Goal: Task Accomplishment & Management: Use online tool/utility

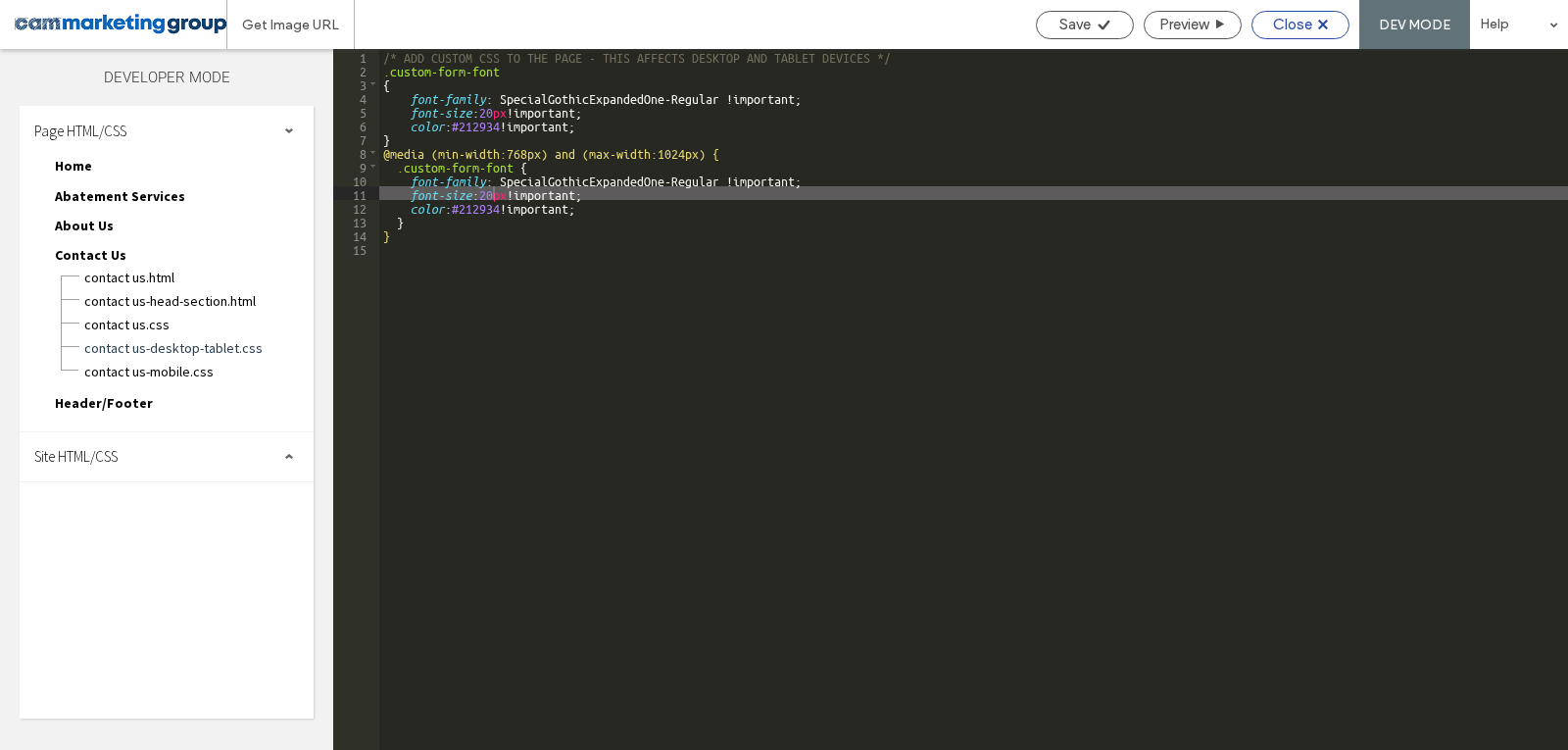
click at [1289, 29] on span "Close" at bounding box center [1293, 25] width 40 height 18
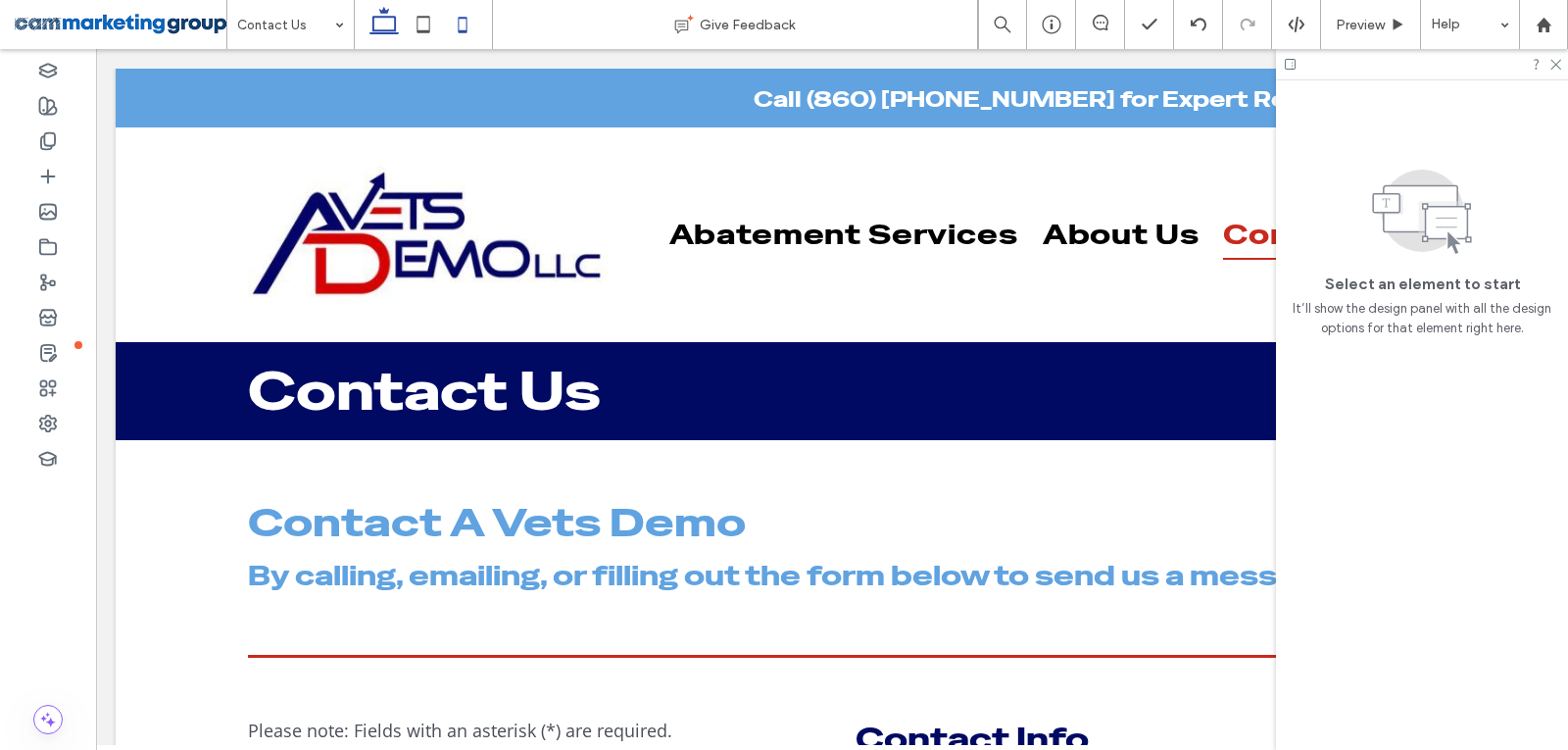
click at [454, 27] on icon at bounding box center [462, 25] width 40 height 40
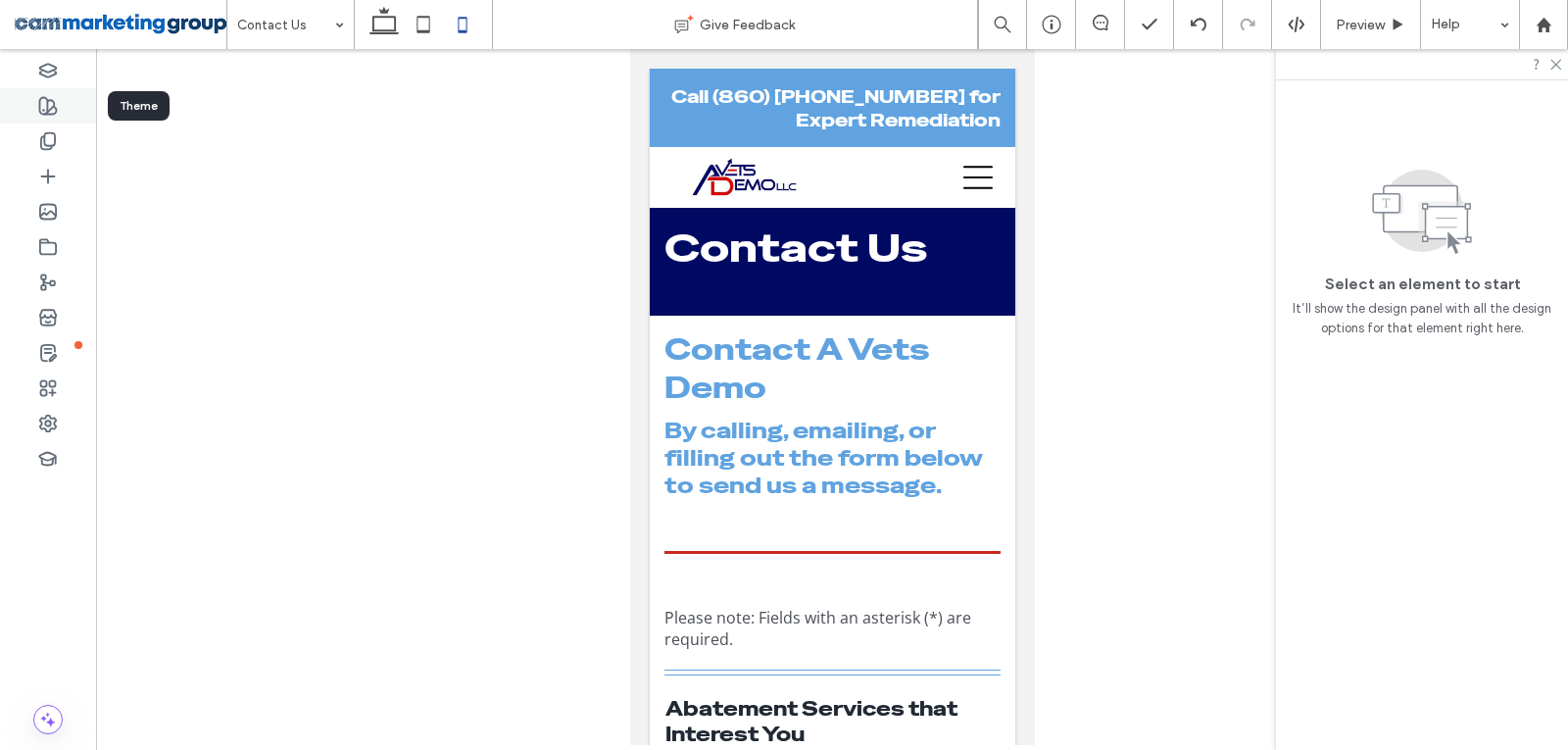
click at [40, 102] on use at bounding box center [48, 106] width 17 height 17
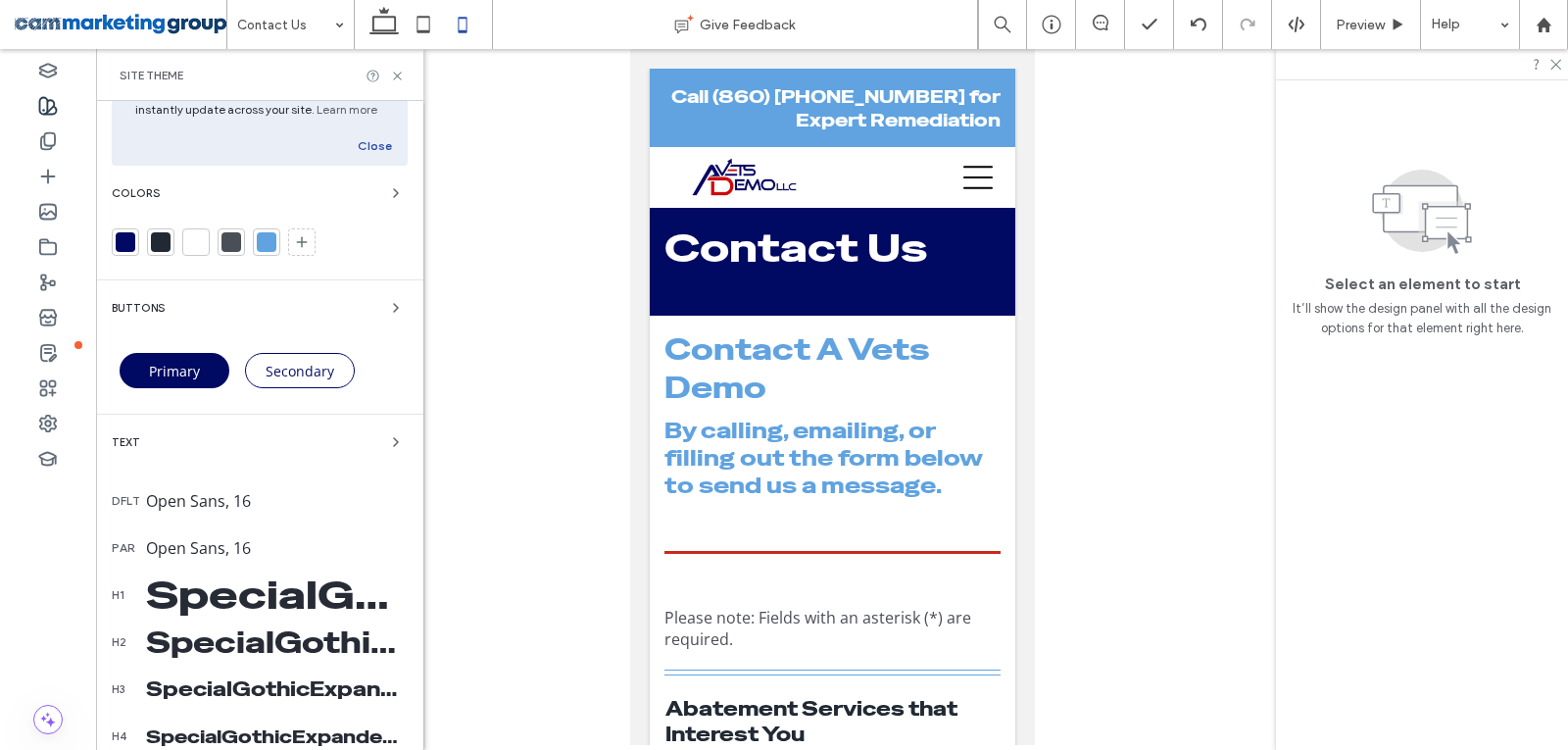
scroll to position [294, 0]
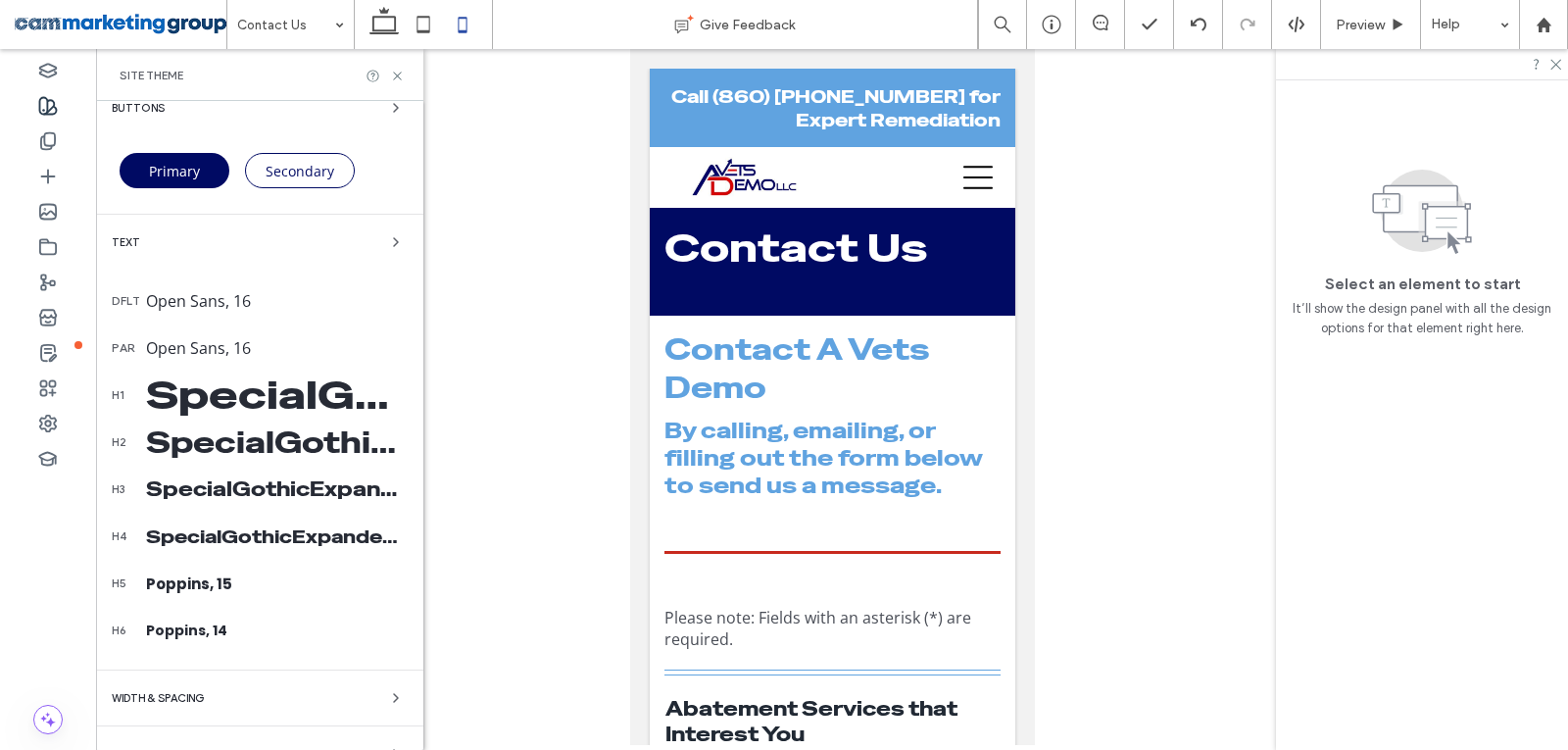
drag, startPoint x: 278, startPoint y: 389, endPoint x: 270, endPoint y: 364, distance: 26.2
click at [276, 390] on div "SpecialGothicExpandedOne-Regular, 40" at bounding box center [277, 394] width 262 height 51
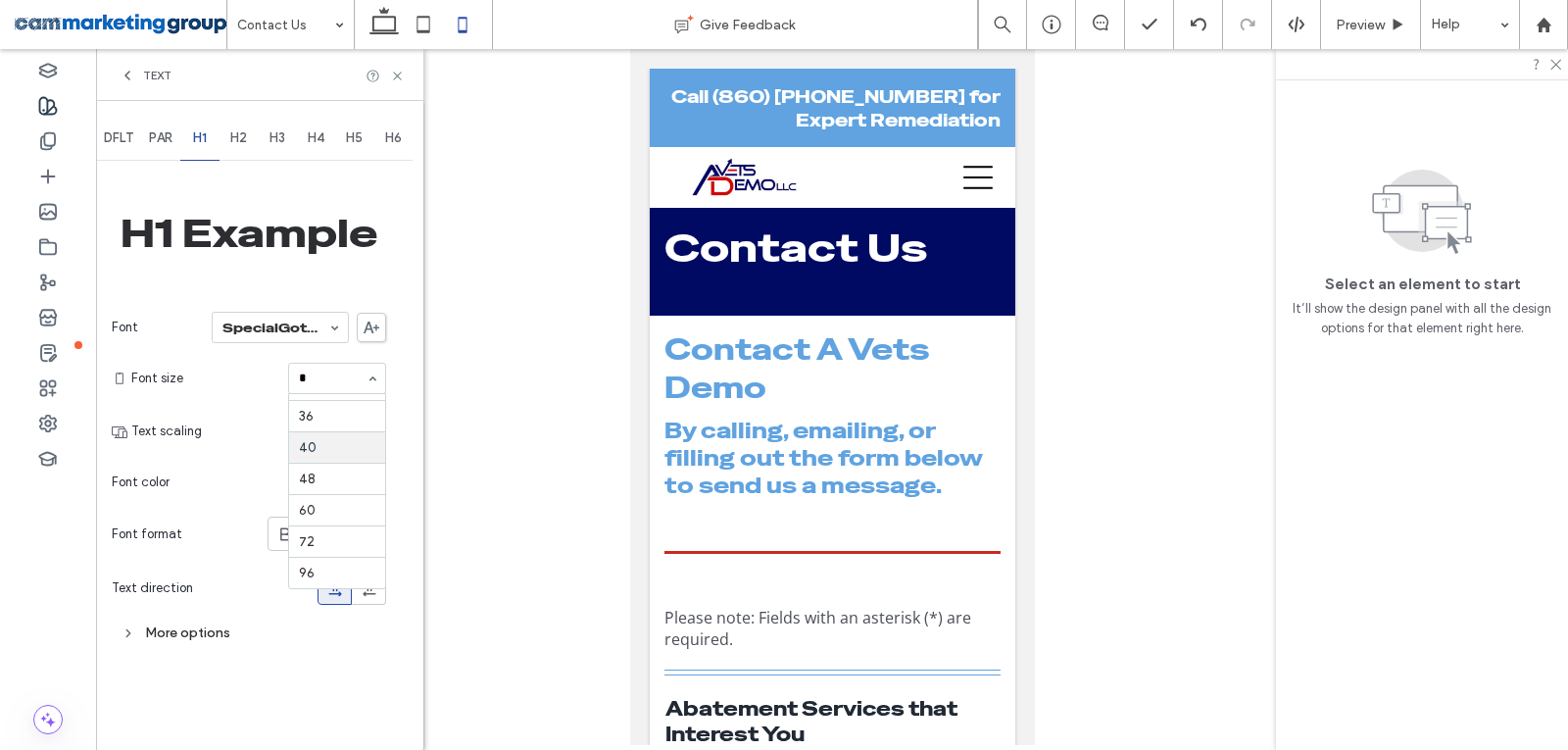
scroll to position [0, 0]
type input "**"
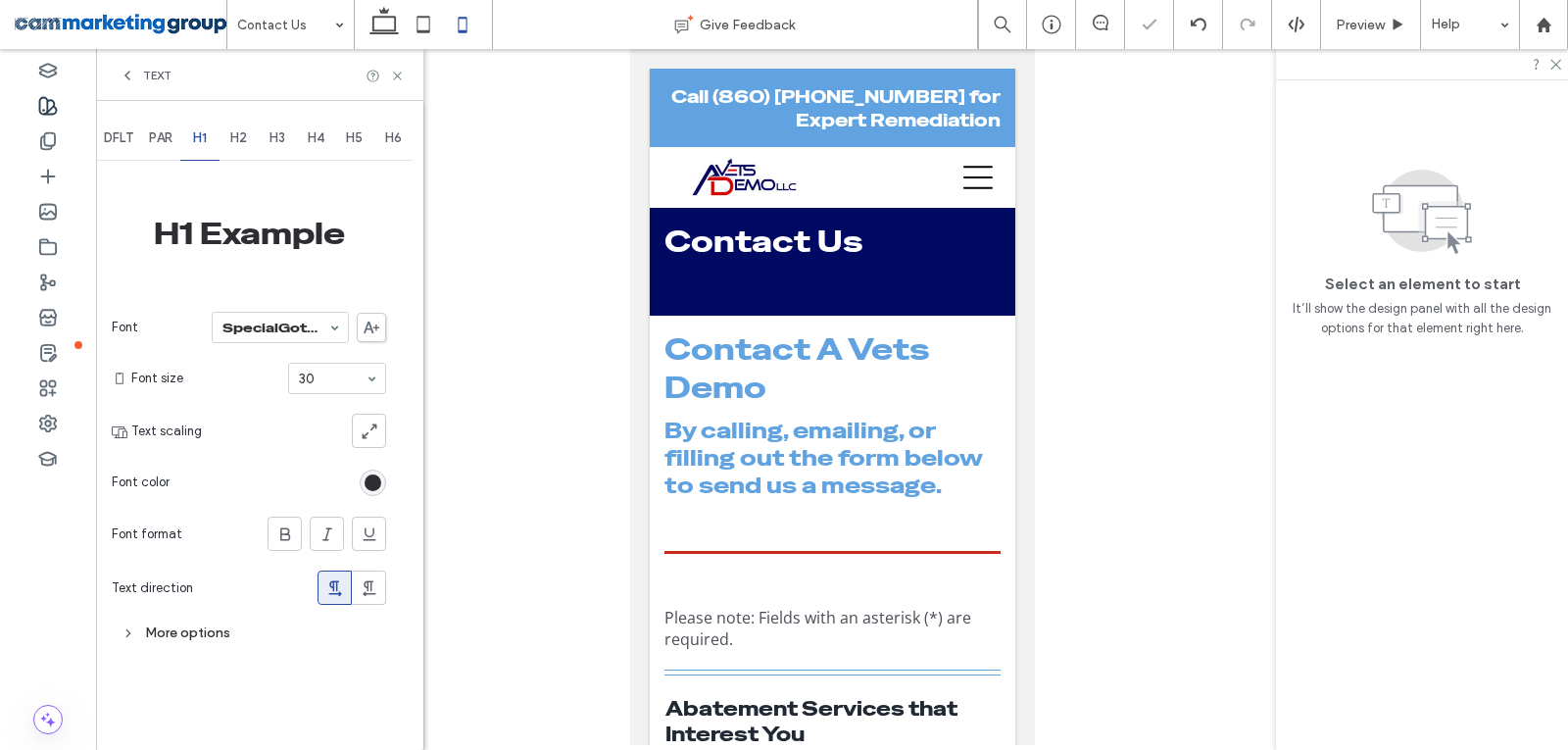
click at [243, 140] on span "H2" at bounding box center [238, 138] width 17 height 16
type input "***"
type input "*"
click at [339, 376] on input "*" at bounding box center [331, 378] width 66 height 14
type input "**"
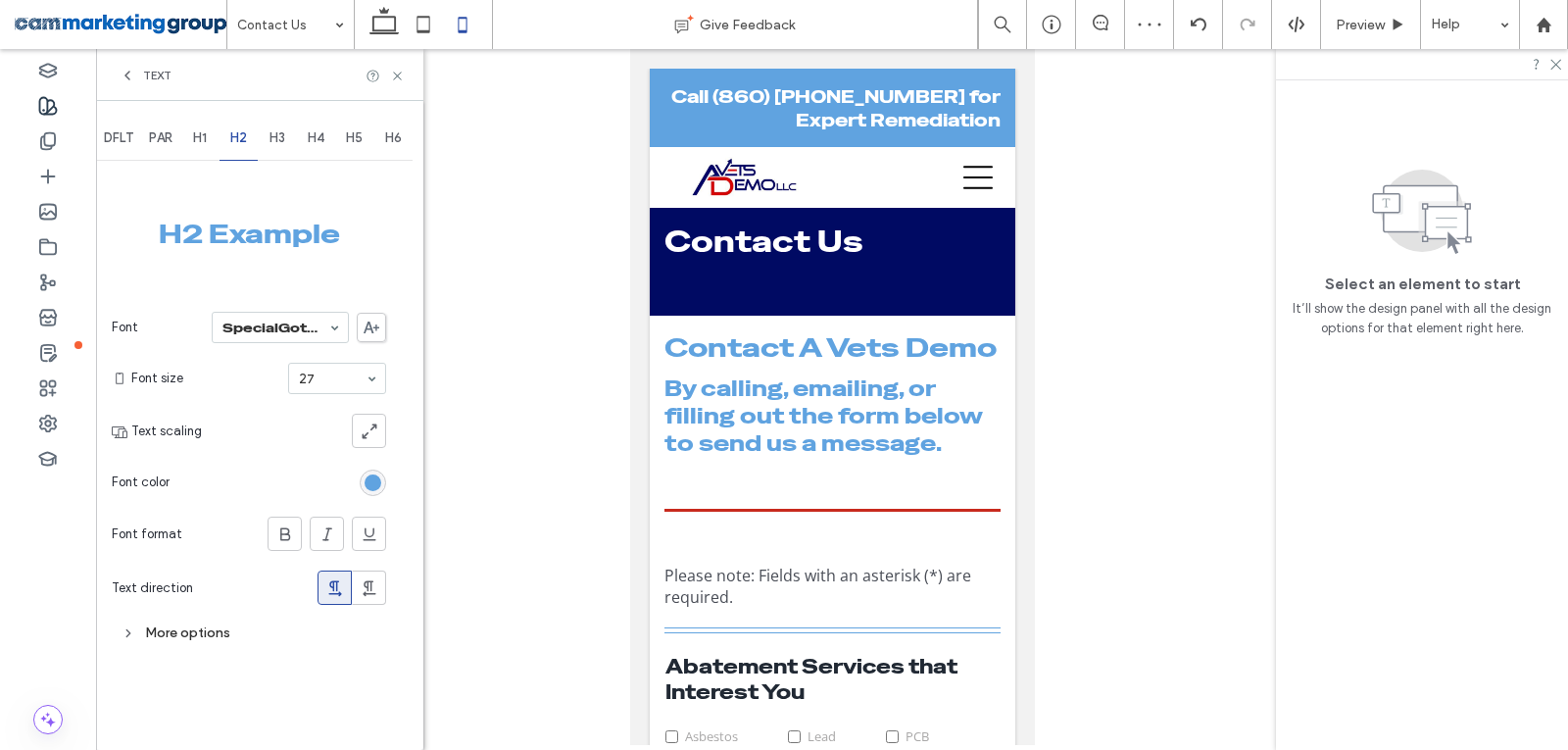
click at [271, 138] on span "H3" at bounding box center [278, 138] width 16 height 16
type input "**"
drag, startPoint x: 311, startPoint y: 137, endPoint x: 323, endPoint y: 197, distance: 61.2
click at [312, 137] on span "H4" at bounding box center [316, 138] width 17 height 16
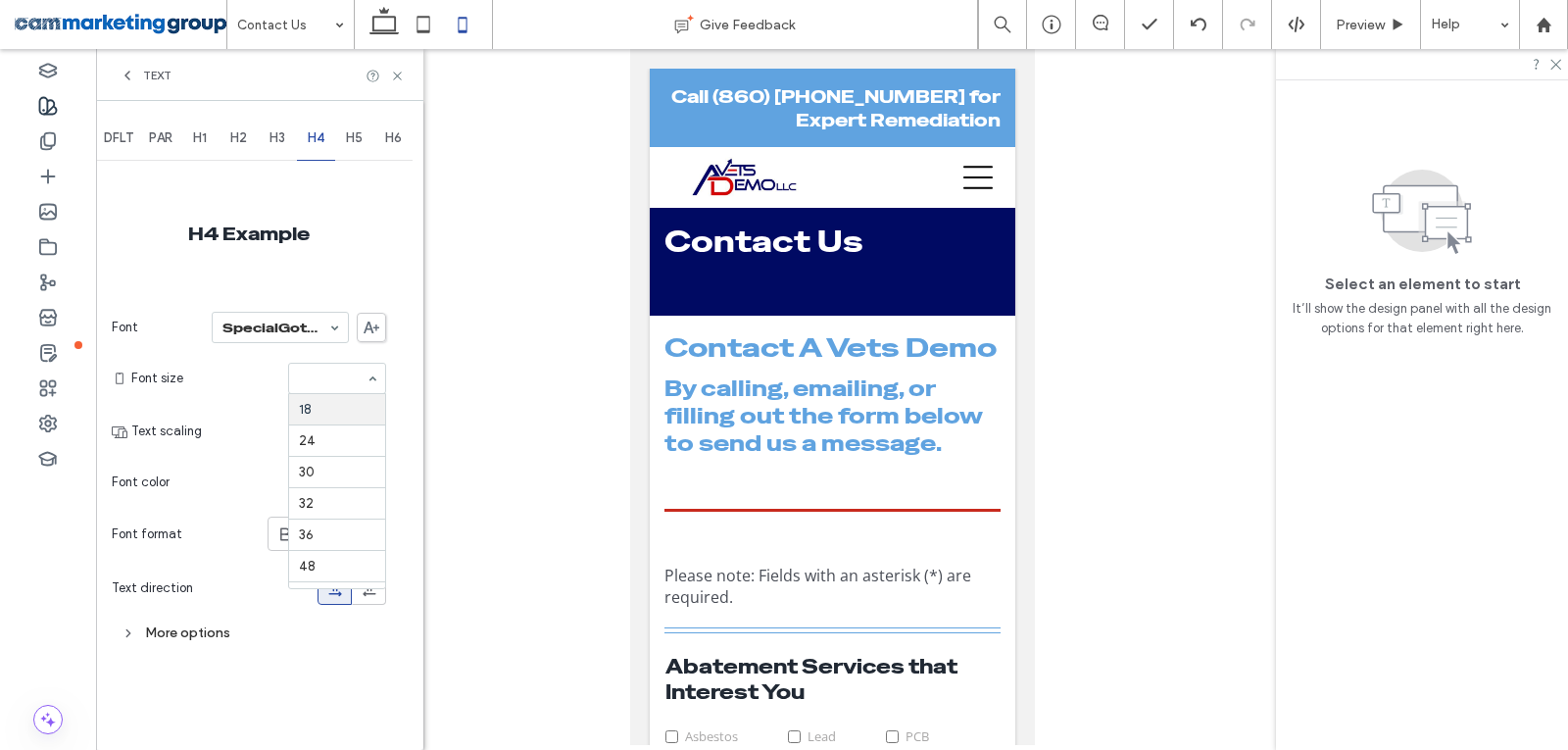
click at [273, 133] on span "H3" at bounding box center [278, 138] width 16 height 16
type input "**"
click at [199, 141] on span "H1" at bounding box center [200, 138] width 14 height 16
click at [242, 142] on span "H2" at bounding box center [238, 138] width 17 height 16
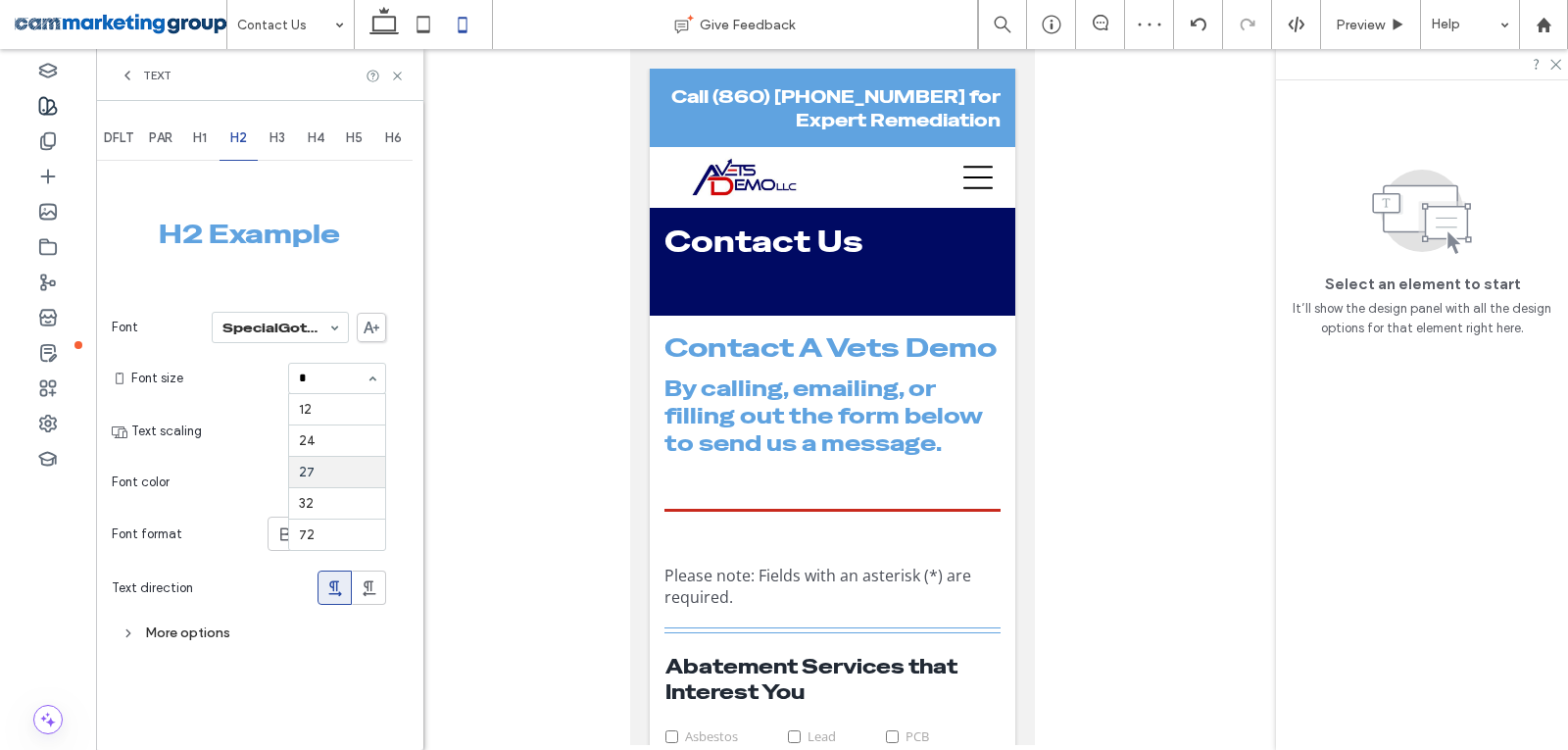
type input "**"
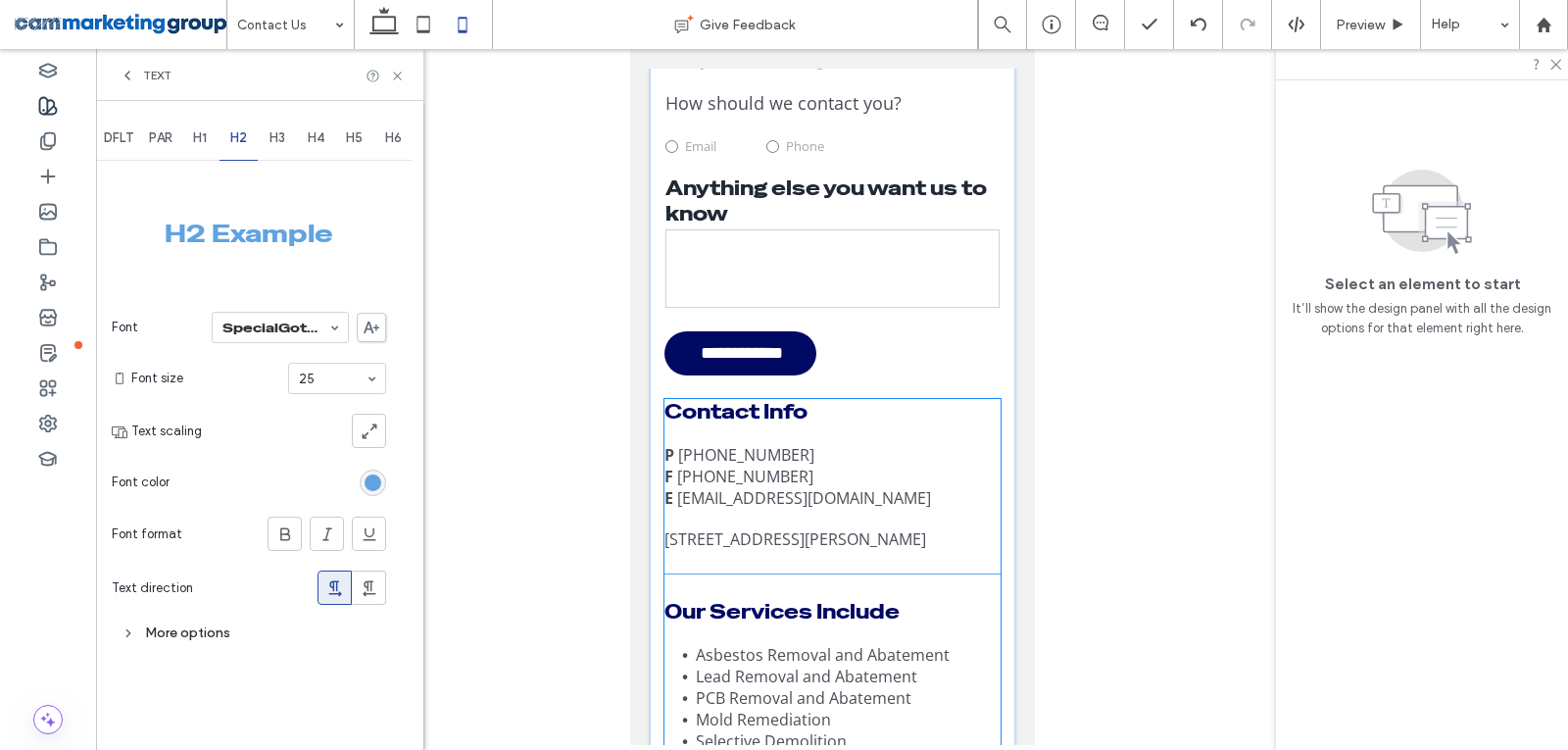
scroll to position [980, 0]
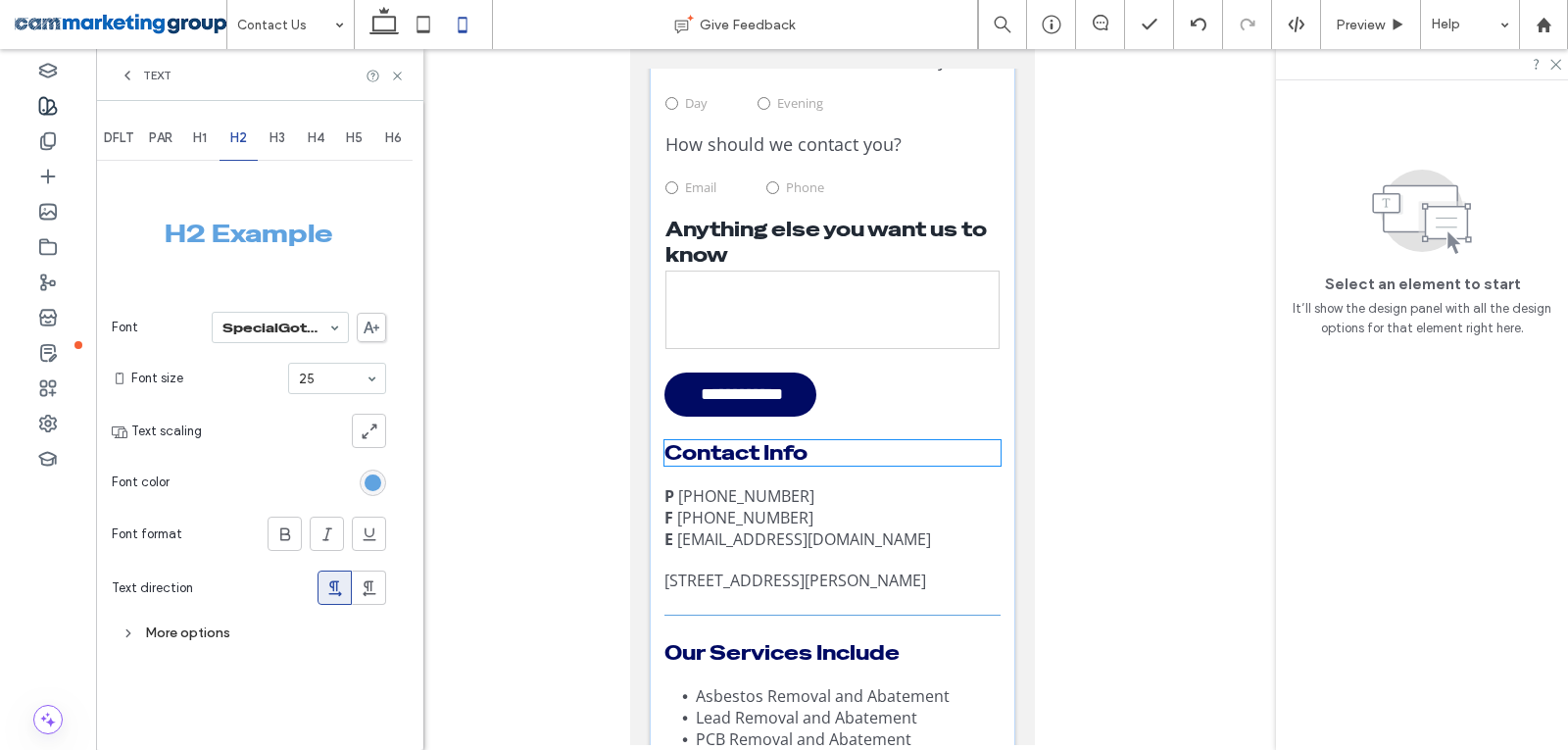
click at [749, 452] on span "Contact Info" at bounding box center [735, 453] width 143 height 26
click at [749, 452] on div "Contact Info" at bounding box center [832, 453] width 336 height 26
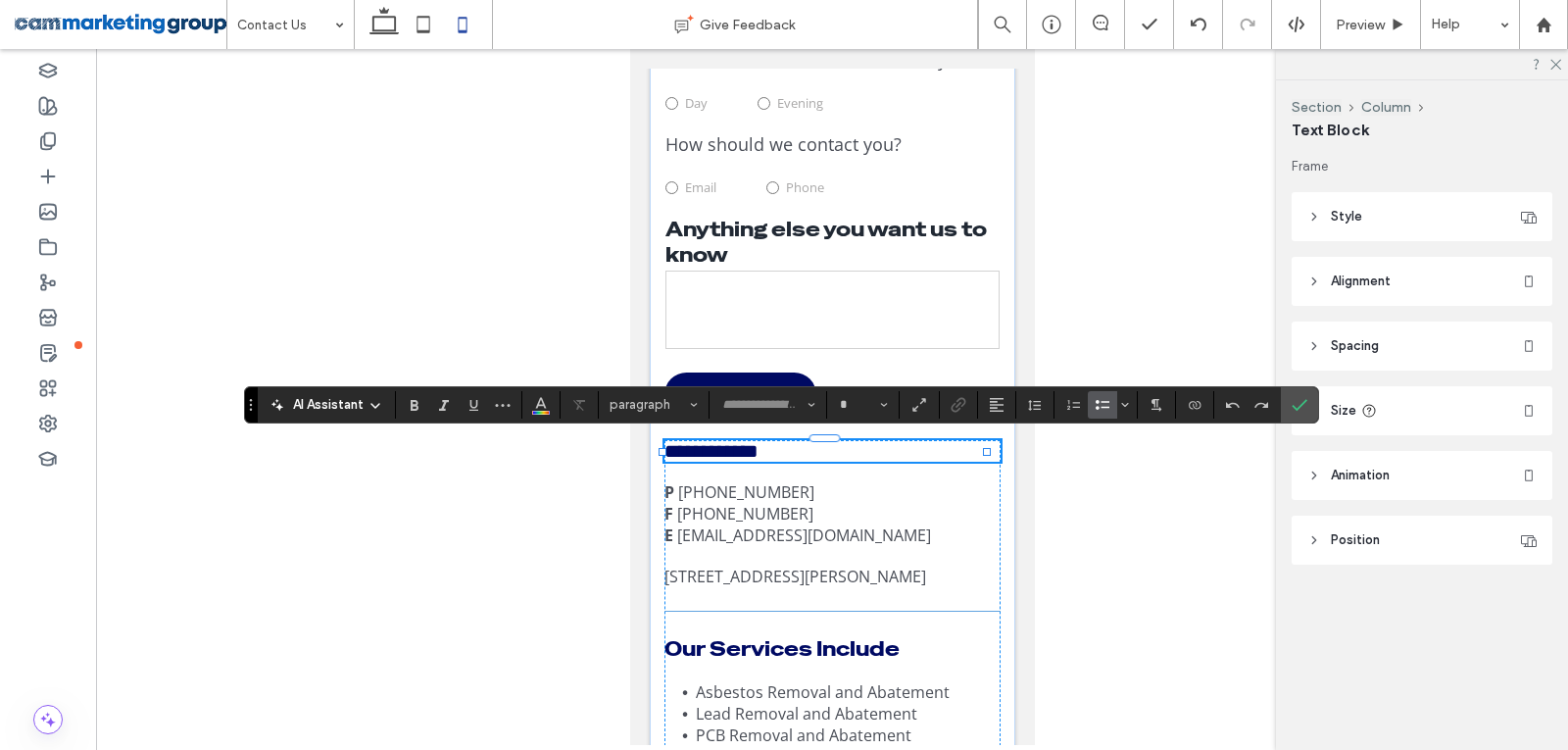
type input "**********"
type input "**"
click at [1298, 402] on icon "Confirm" at bounding box center [1300, 405] width 16 height 16
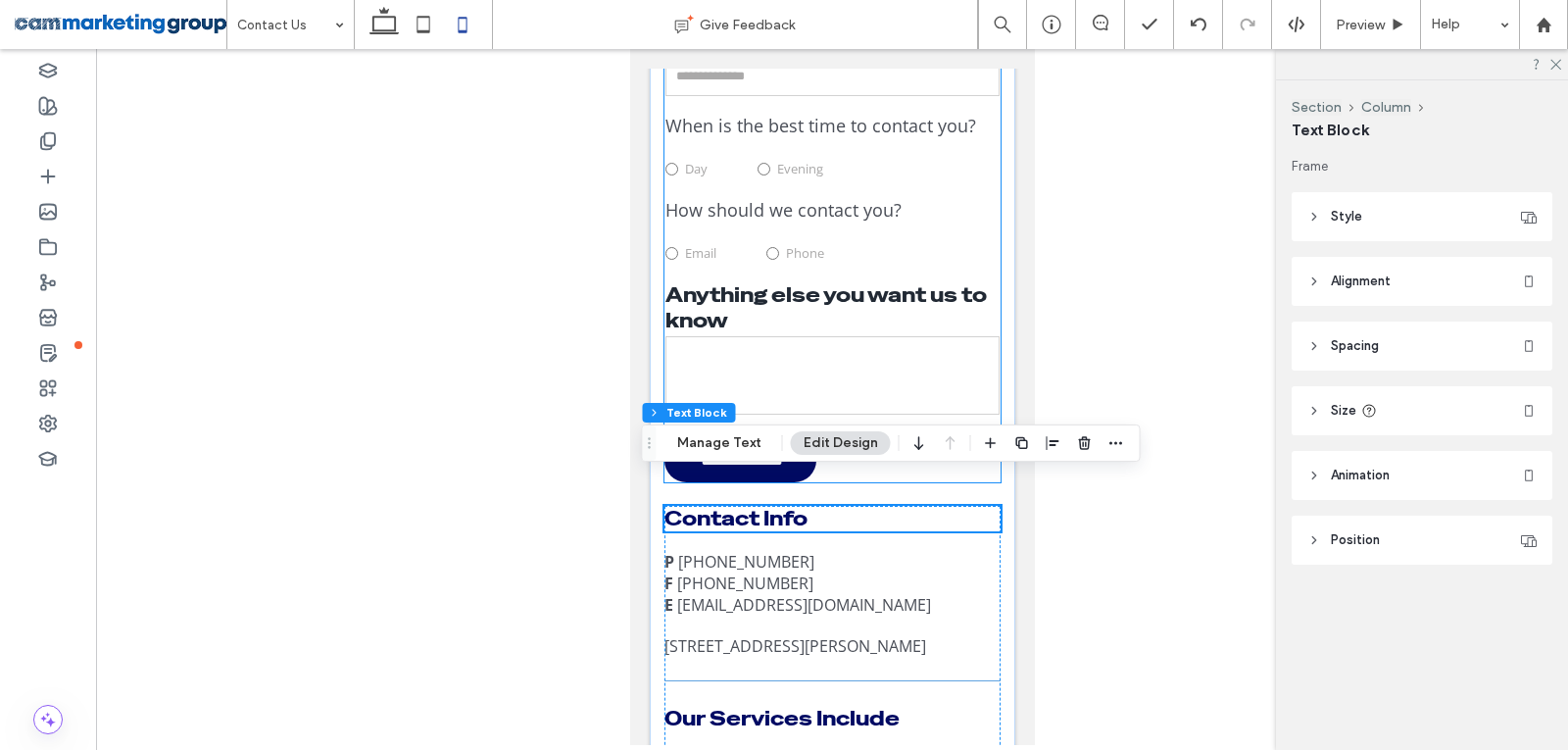
scroll to position [882, 0]
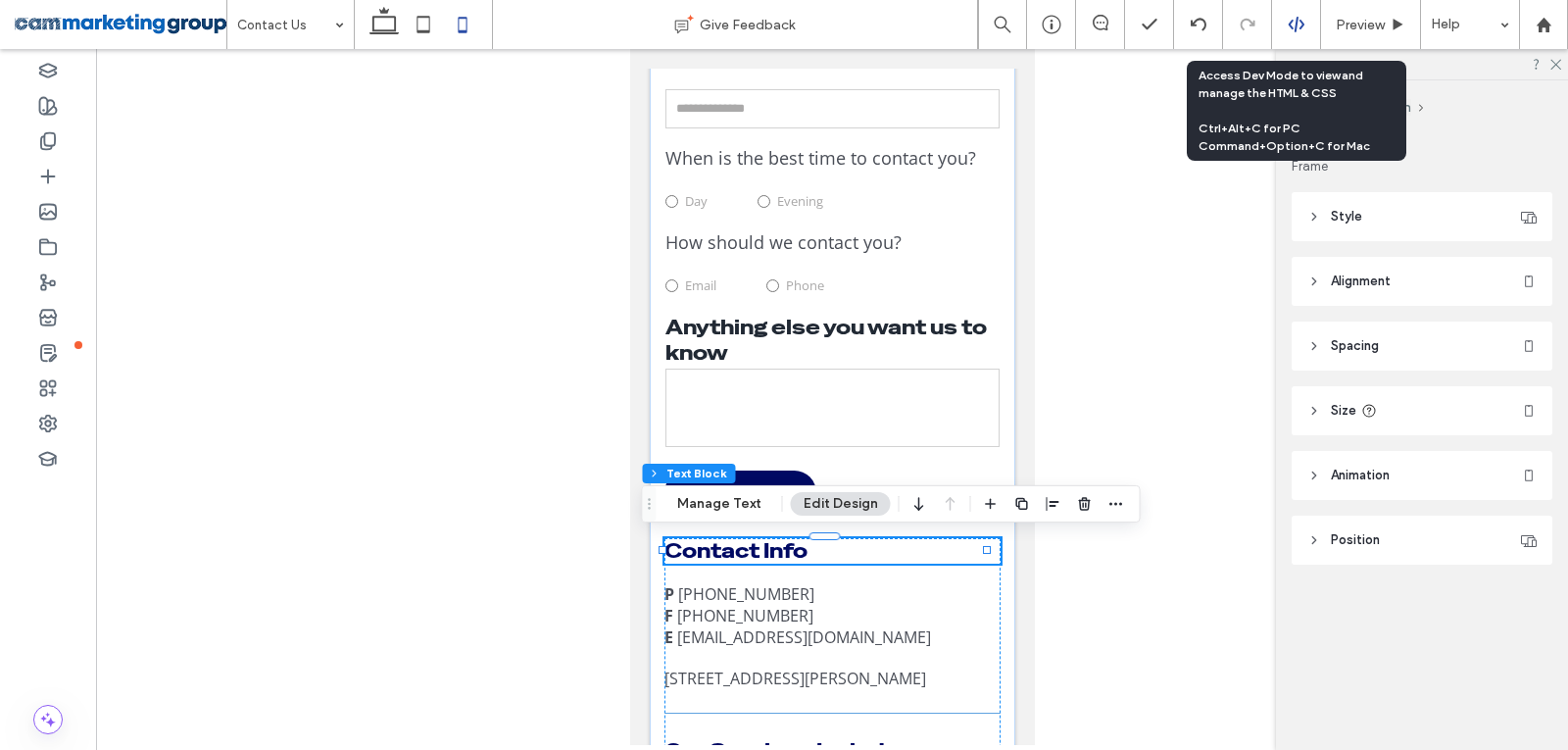
click at [1295, 12] on div at bounding box center [1296, 24] width 49 height 49
click at [1293, 23] on icon at bounding box center [1297, 25] width 18 height 18
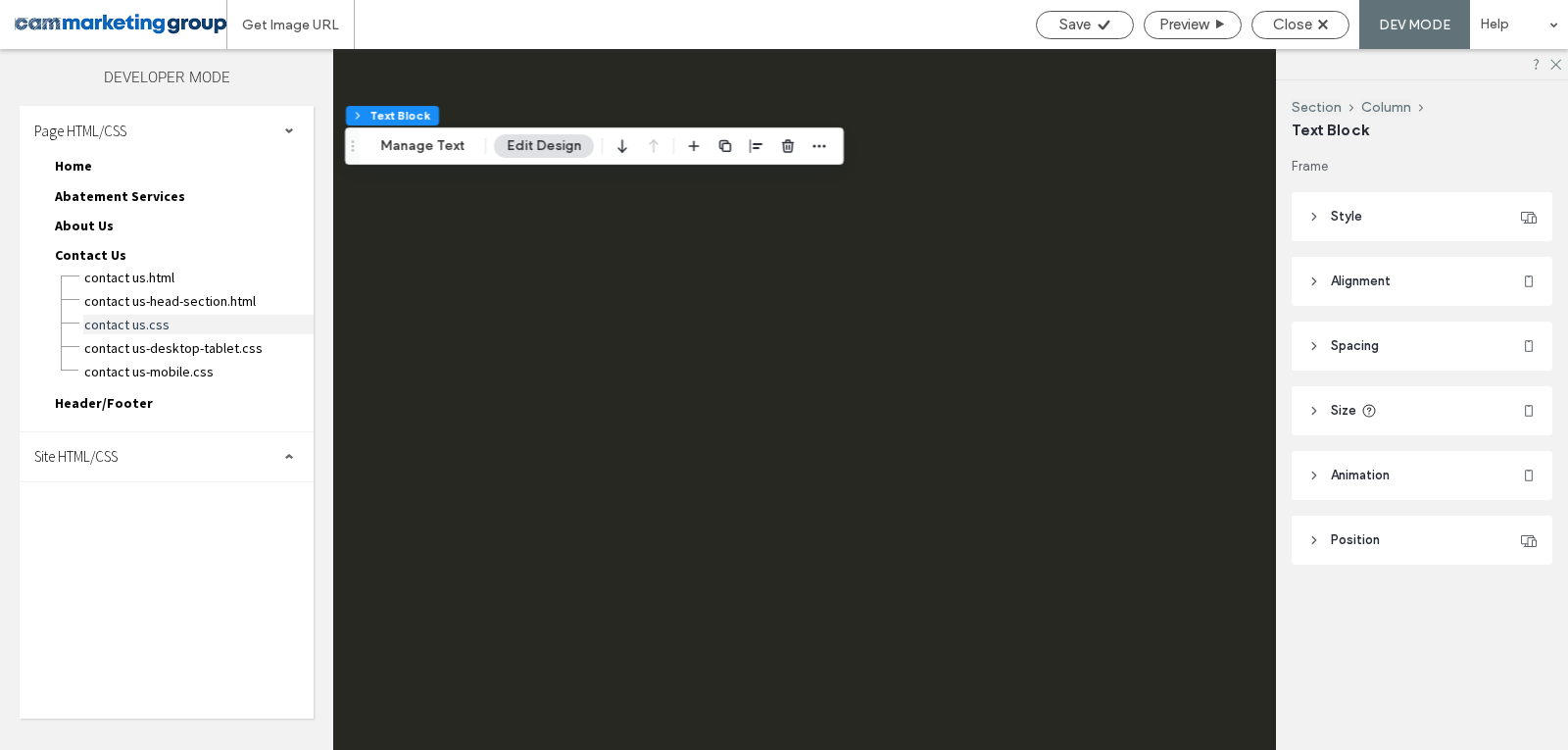
scroll to position [0, 0]
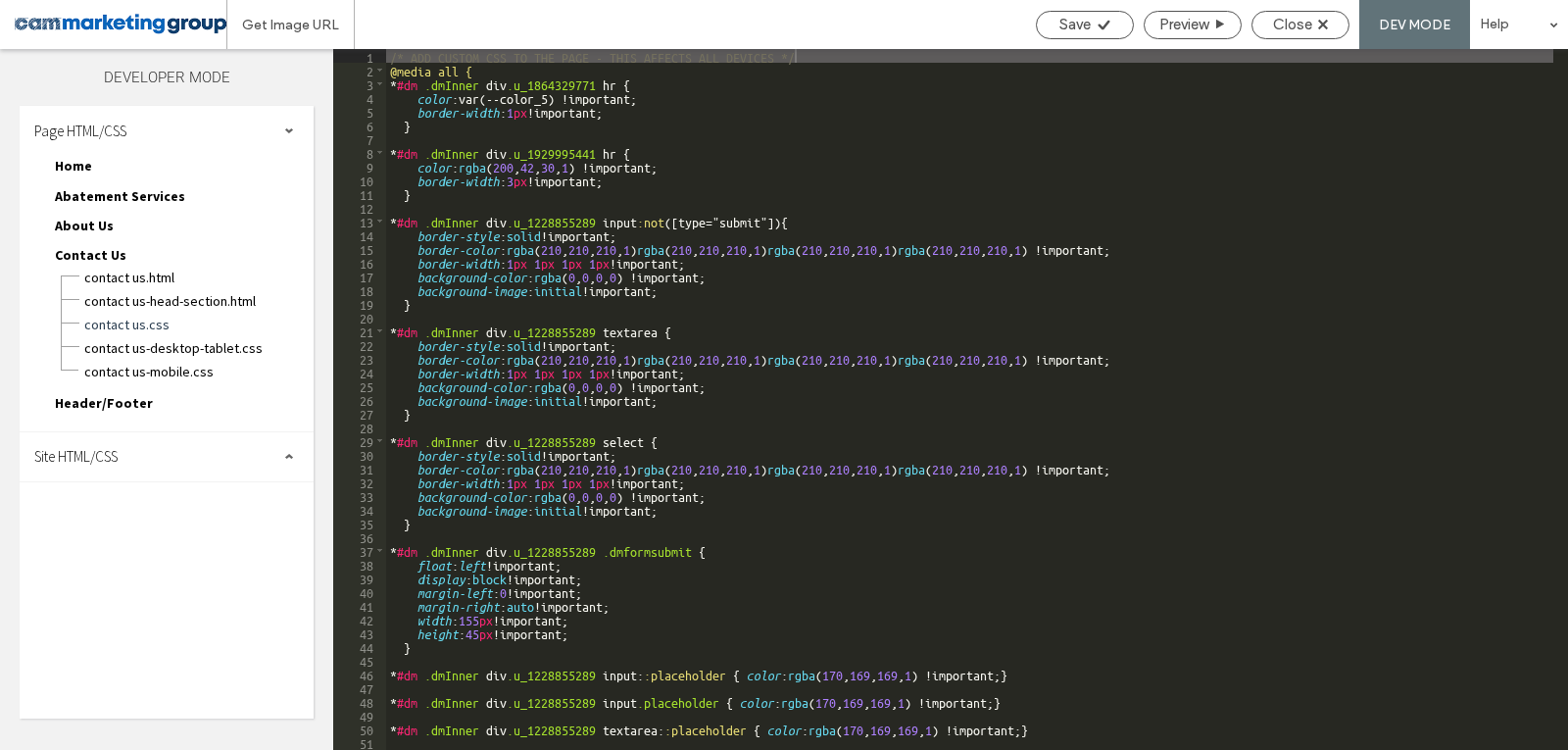
click at [141, 448] on div "Site HTML/CSS" at bounding box center [167, 456] width 294 height 49
click at [150, 634] on span "site-mobile.css" at bounding box center [202, 636] width 222 height 20
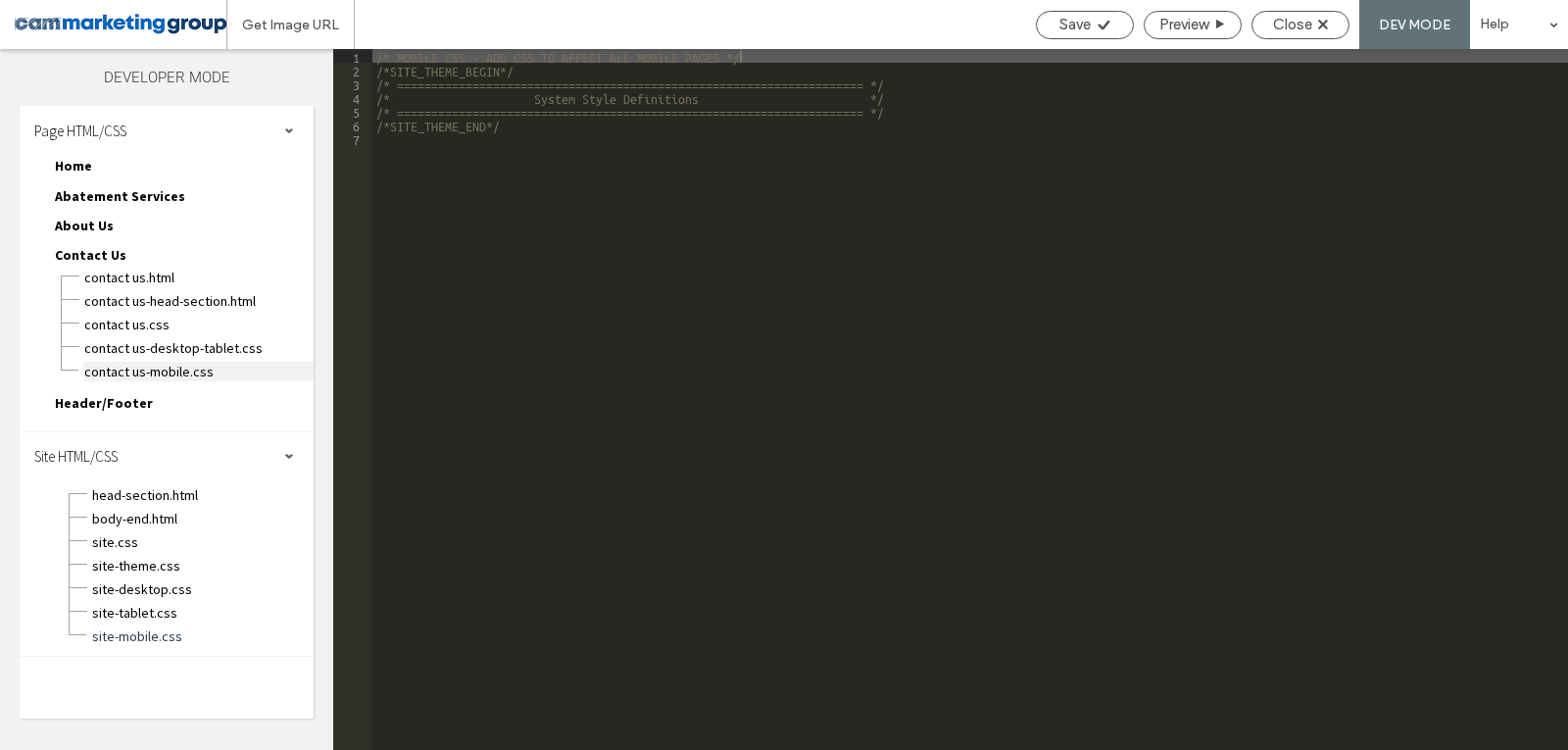
click at [154, 366] on span "Contact Us-mobile.css" at bounding box center [198, 371] width 230 height 20
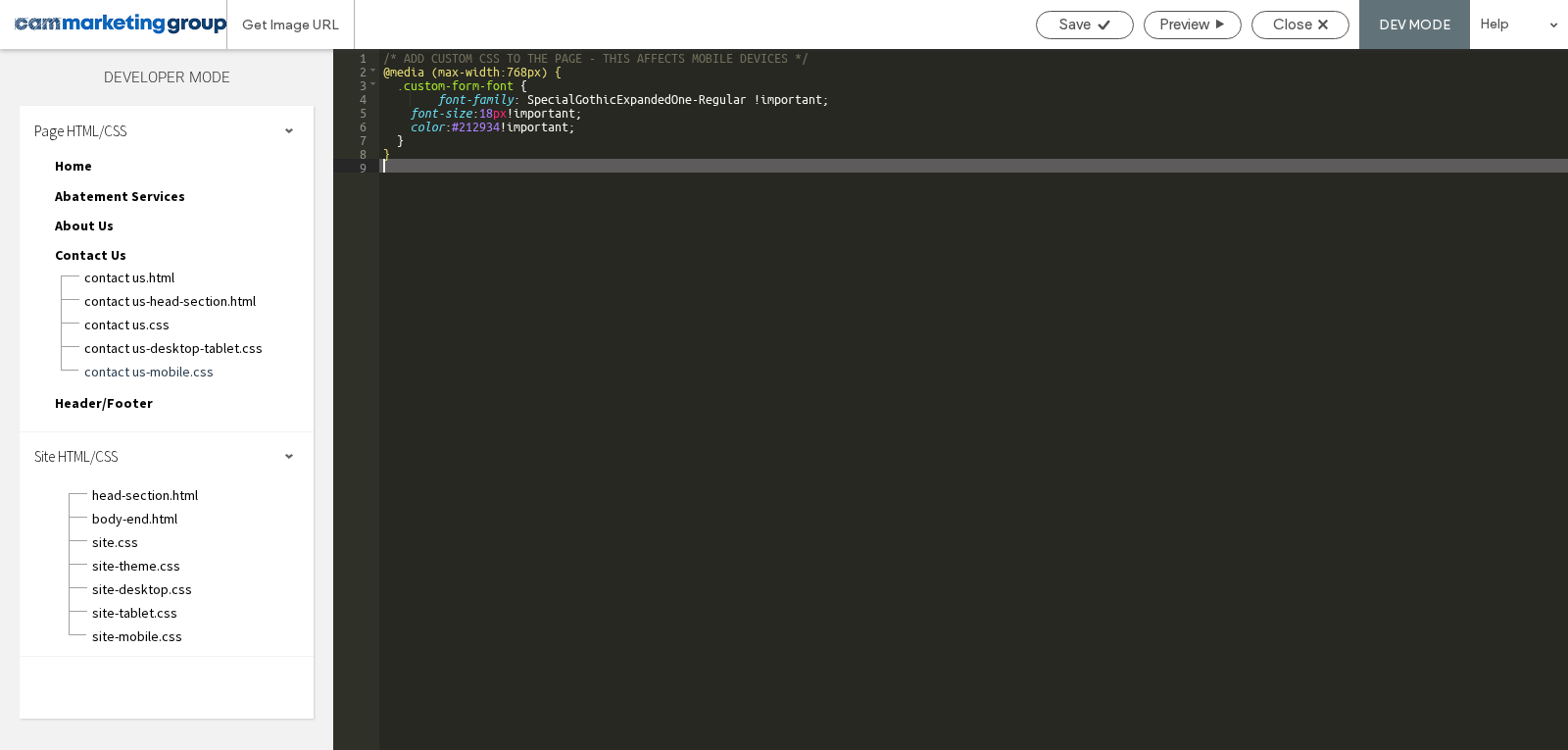
click at [713, 227] on div "/* ADD CUSTOM CSS TO THE PAGE - THIS AFFECTS MOBILE DEVICES */ @media (max-widt…" at bounding box center [974, 413] width 1189 height 728
click at [1093, 14] on div "Save" at bounding box center [1085, 25] width 98 height 29
click at [1313, 20] on span "Close" at bounding box center [1293, 25] width 40 height 18
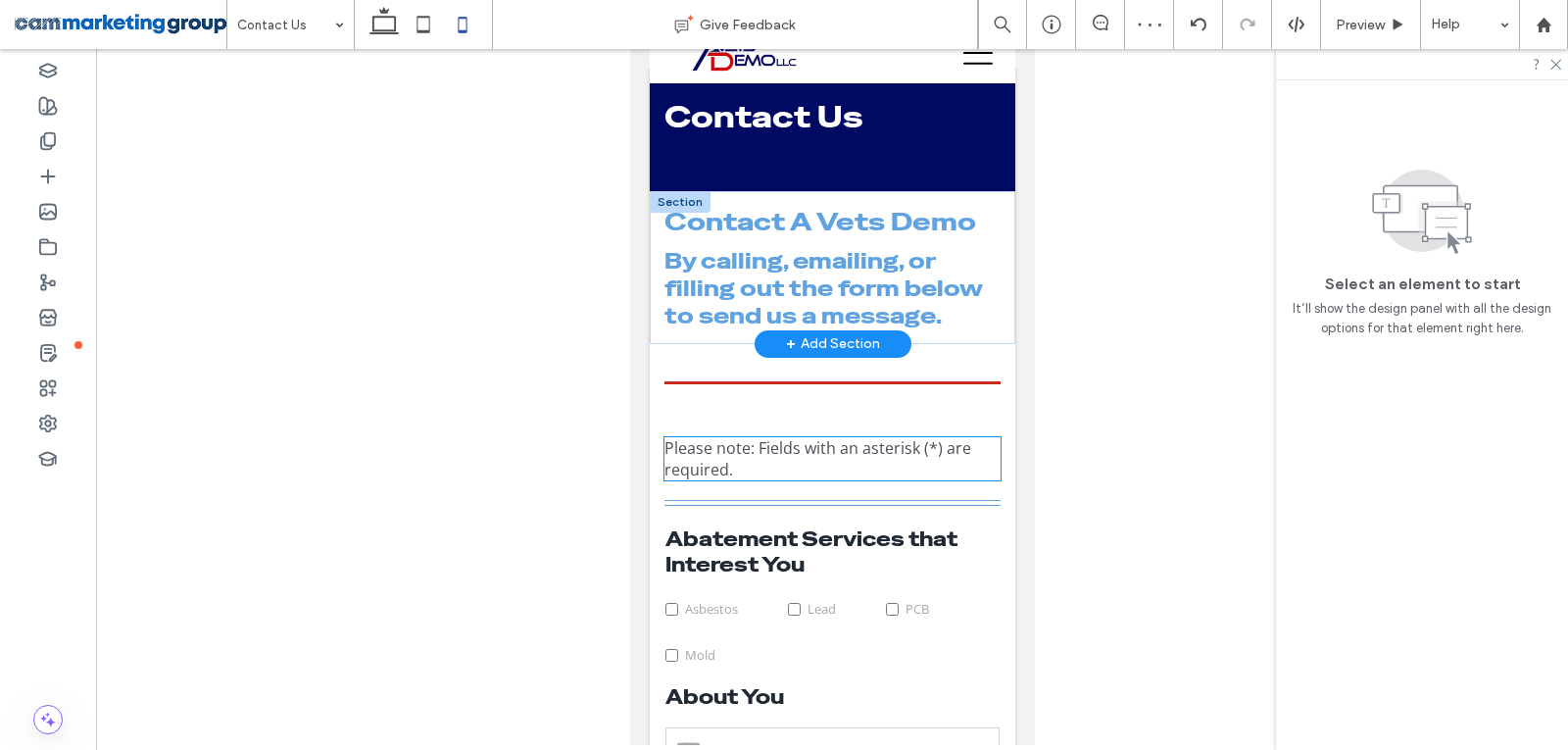
scroll to position [98, 0]
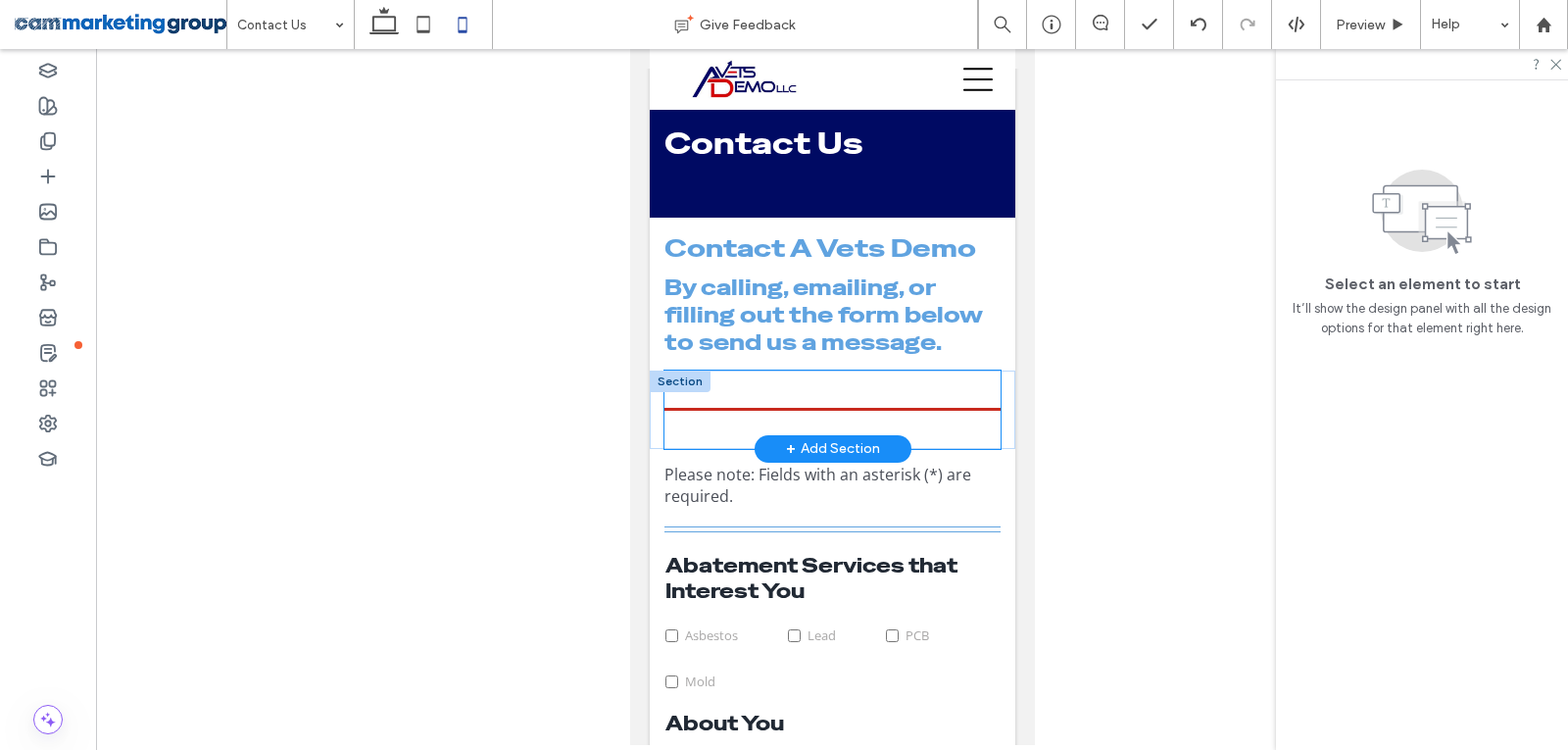
click at [711, 383] on div at bounding box center [832, 409] width 336 height 78
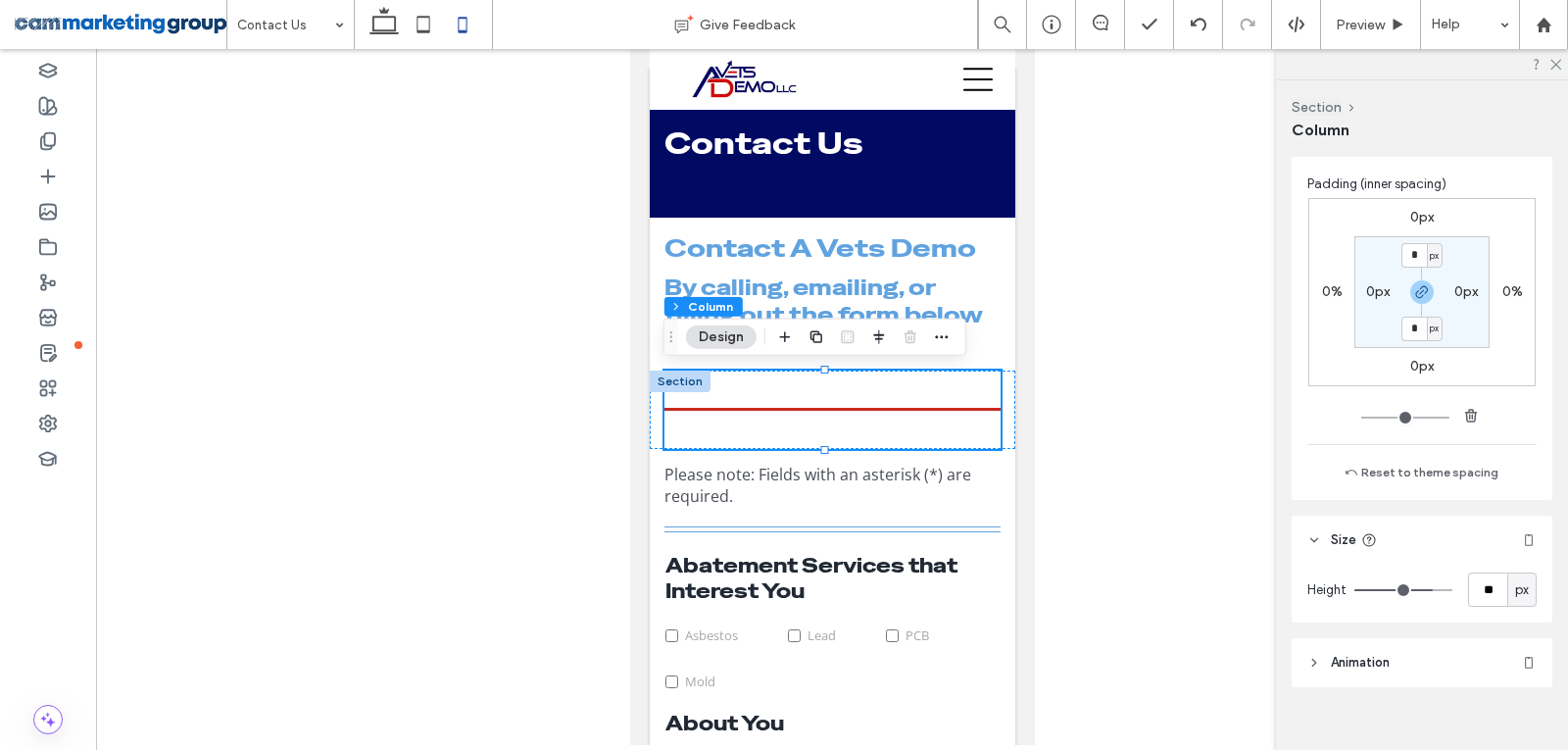
scroll to position [537, 0]
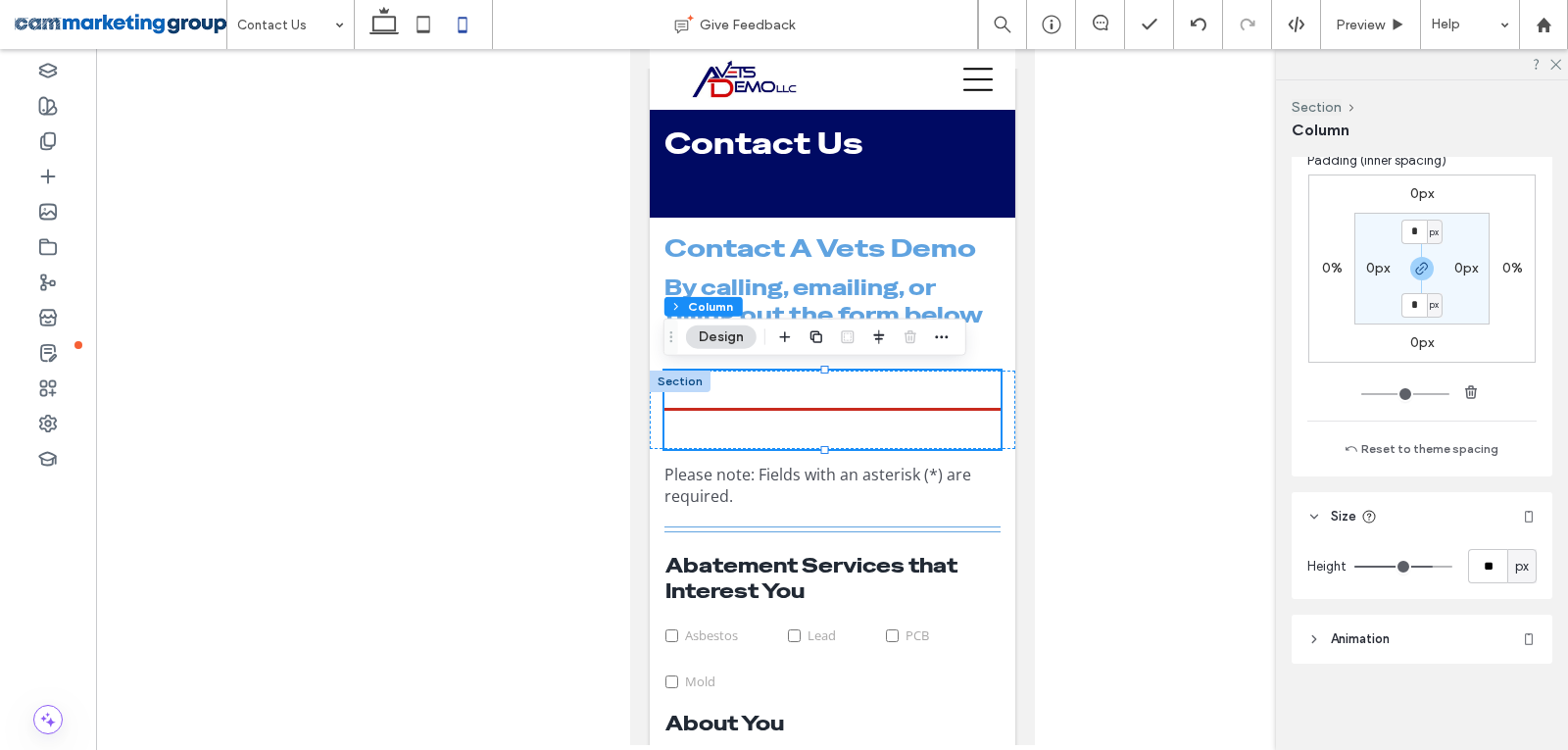
type input "**"
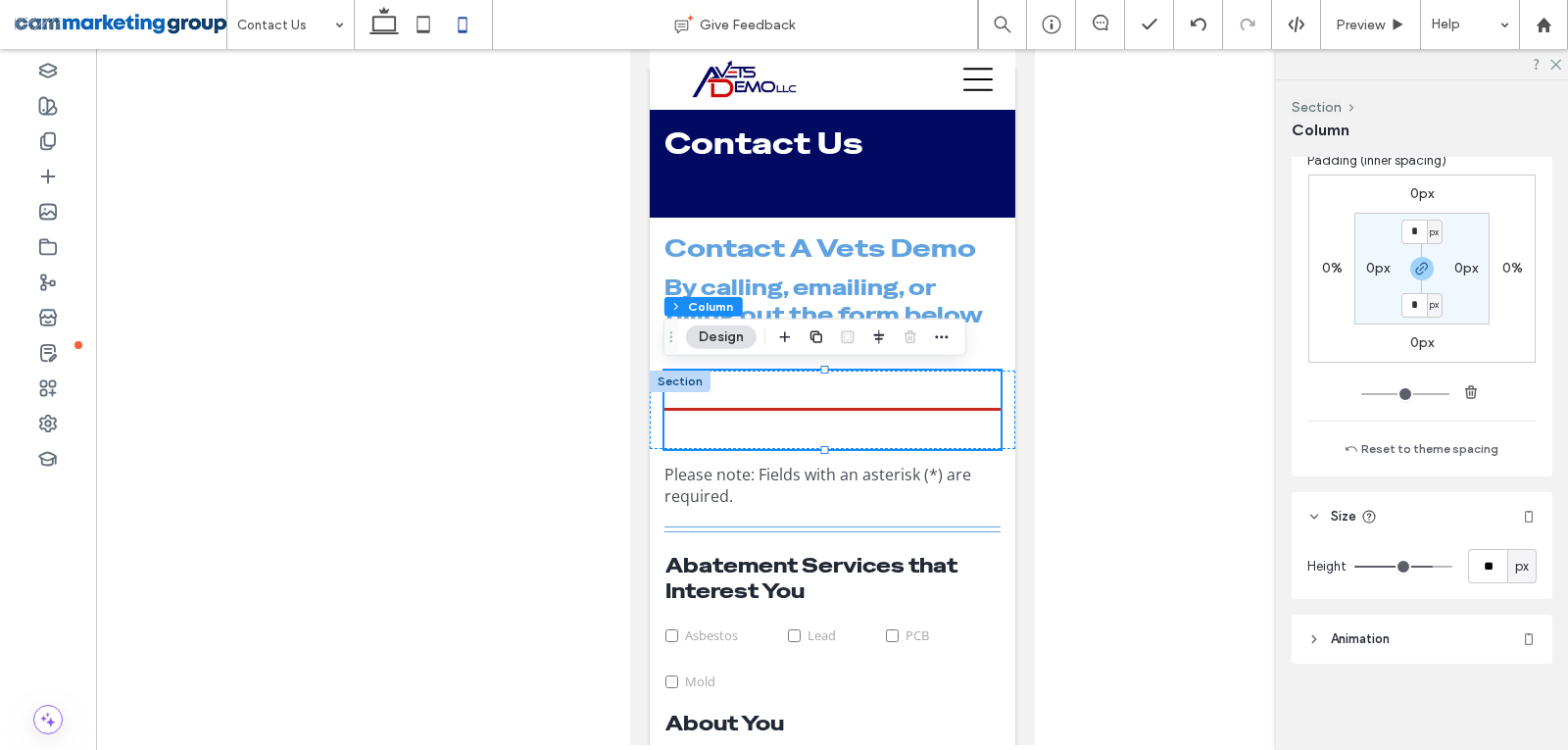
type input "**"
type input "*"
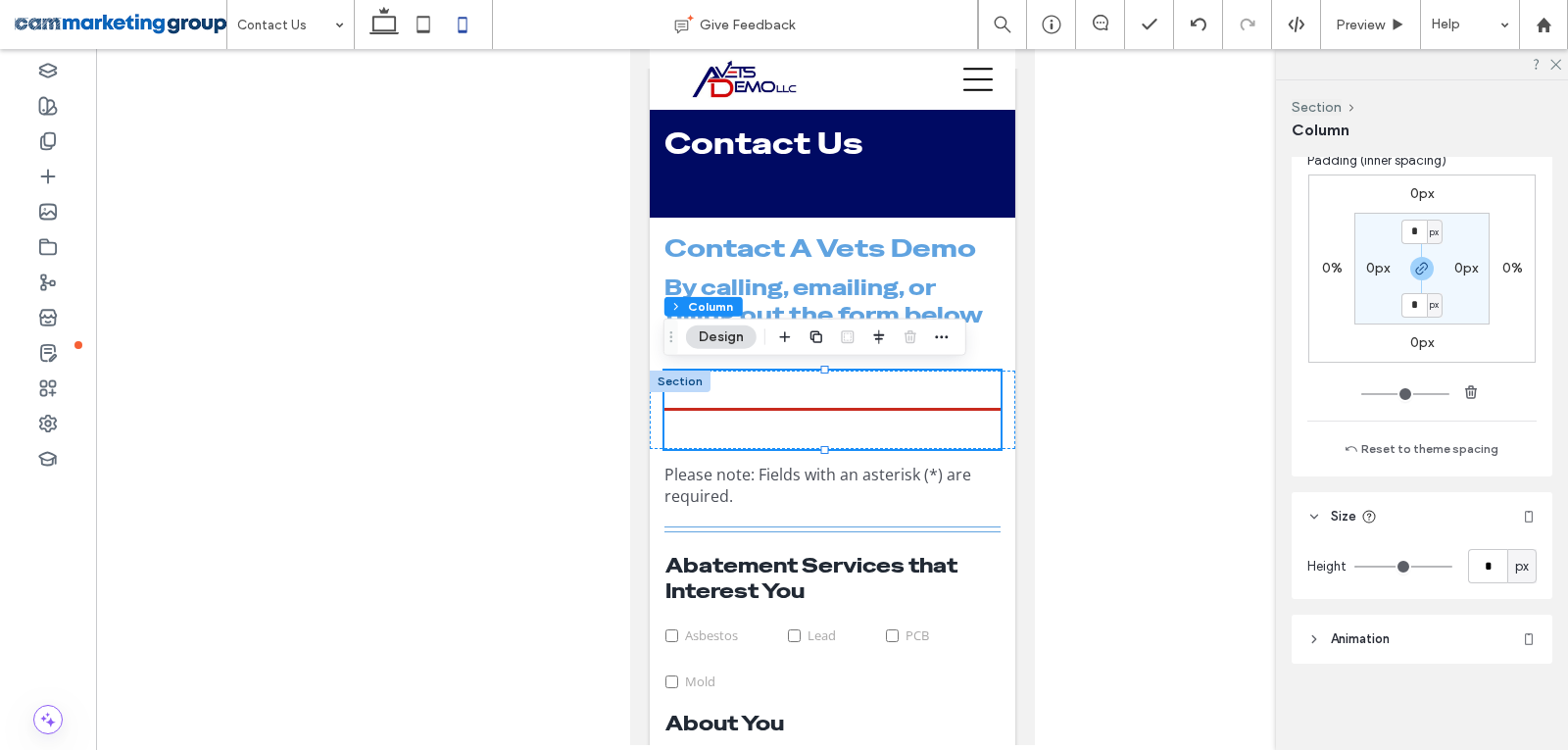
drag, startPoint x: 1414, startPoint y: 564, endPoint x: 874, endPoint y: 562, distance: 540.0
type input "*"
click at [1355, 565] on input "range" at bounding box center [1403, 566] width 98 height 2
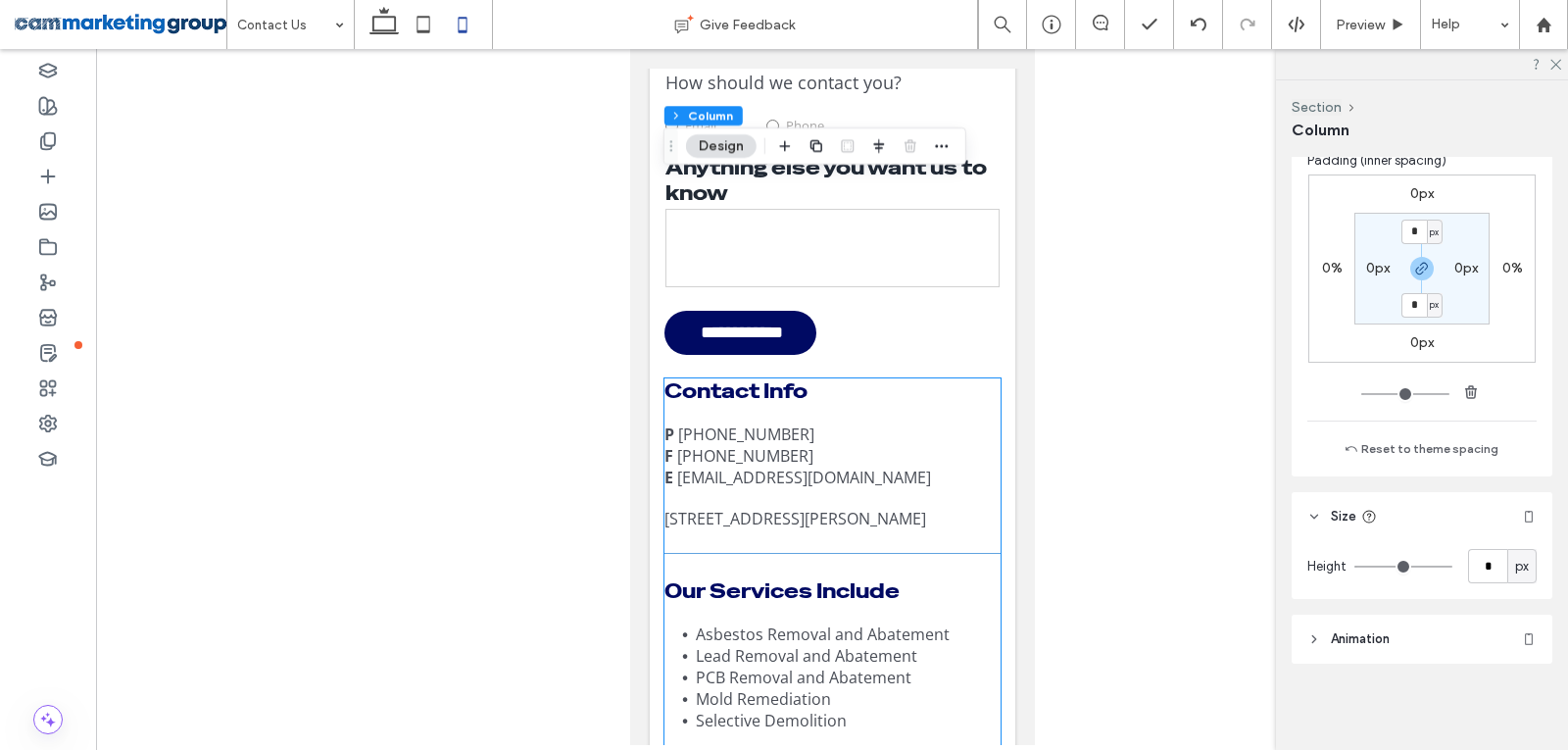
scroll to position [980, 0]
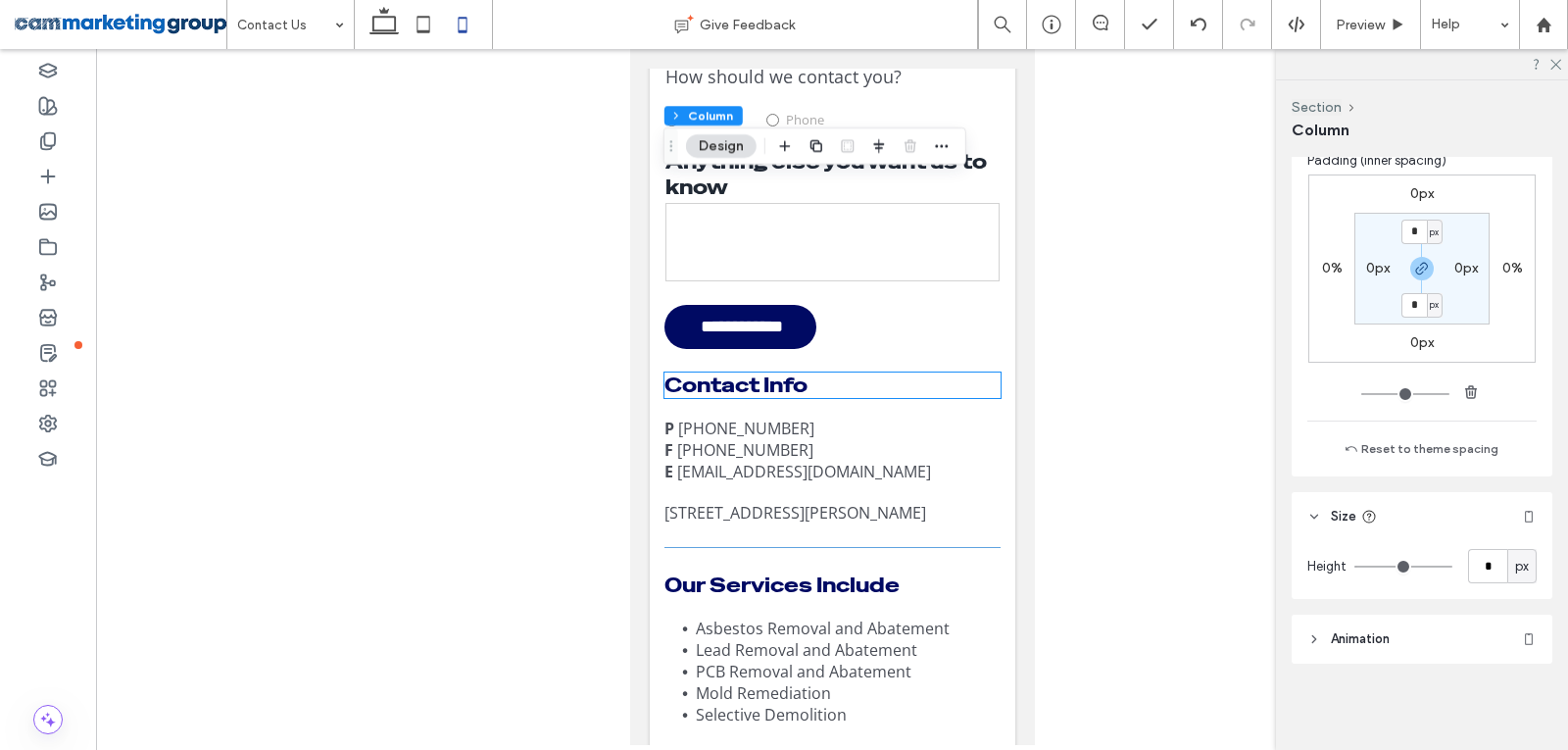
click at [793, 387] on span "Contact Info" at bounding box center [735, 385] width 143 height 26
click at [793, 387] on div "Contact Info" at bounding box center [832, 385] width 336 height 26
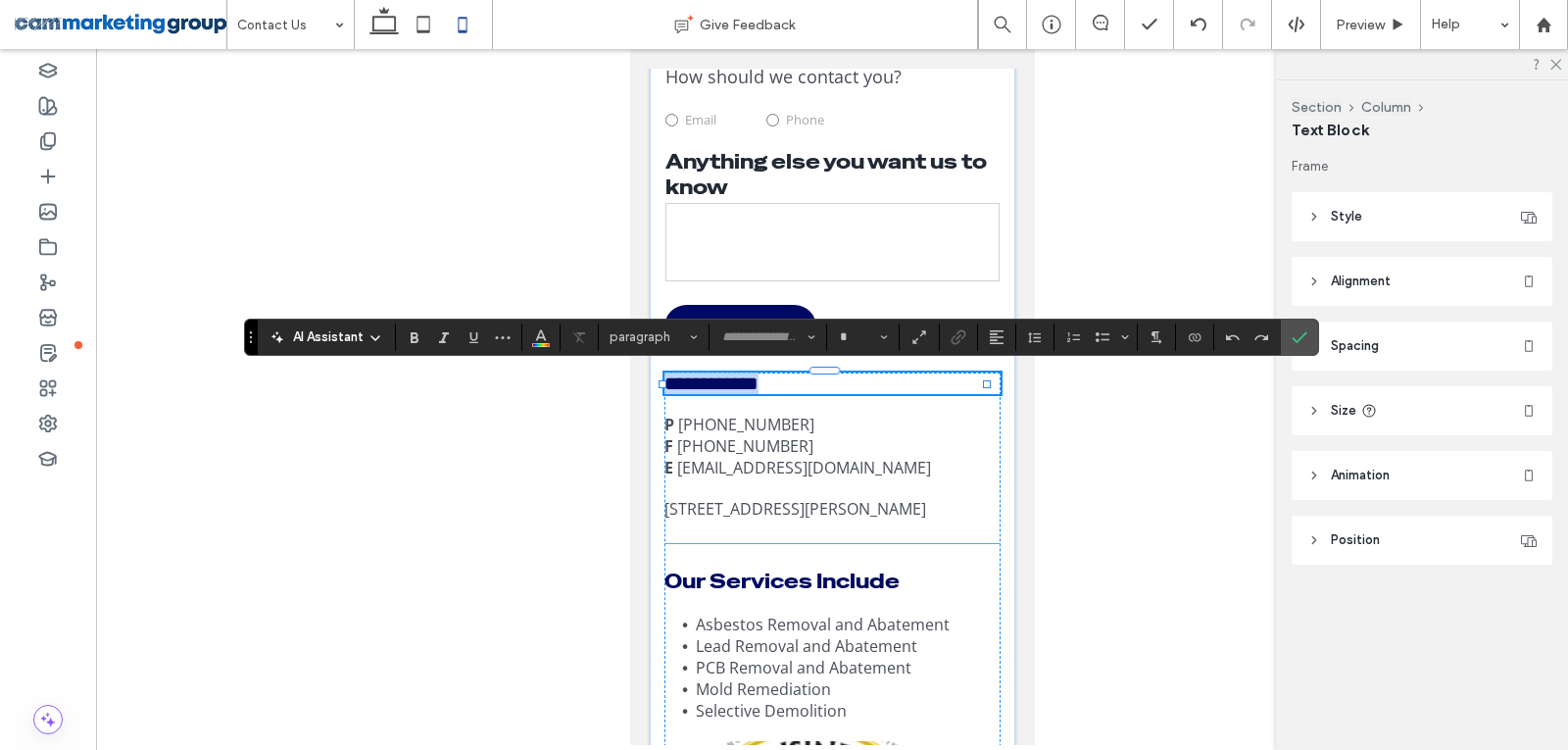
type input "**********"
type input "**"
click at [1304, 337] on icon "Confirm" at bounding box center [1300, 337] width 16 height 16
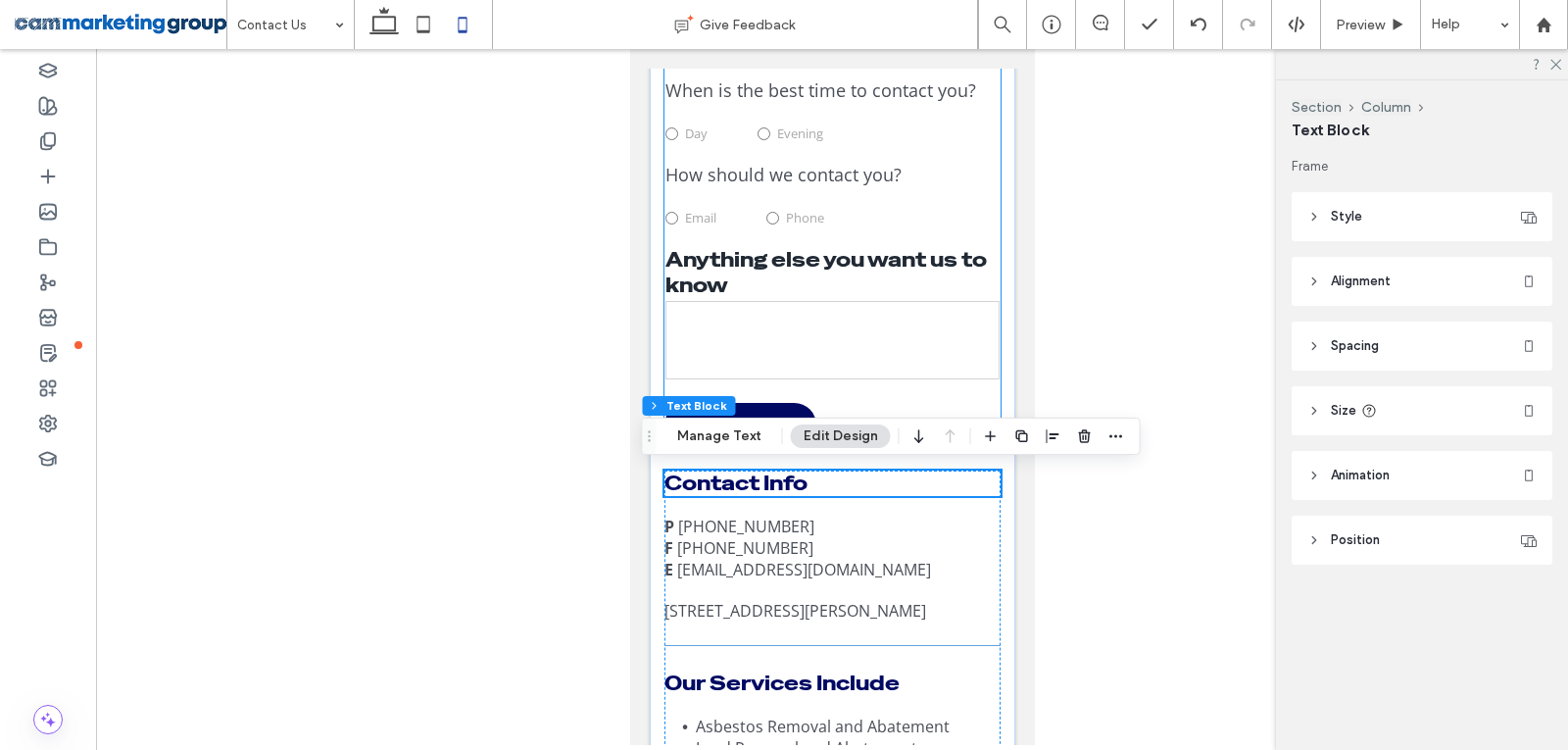
scroll to position [1274, 0]
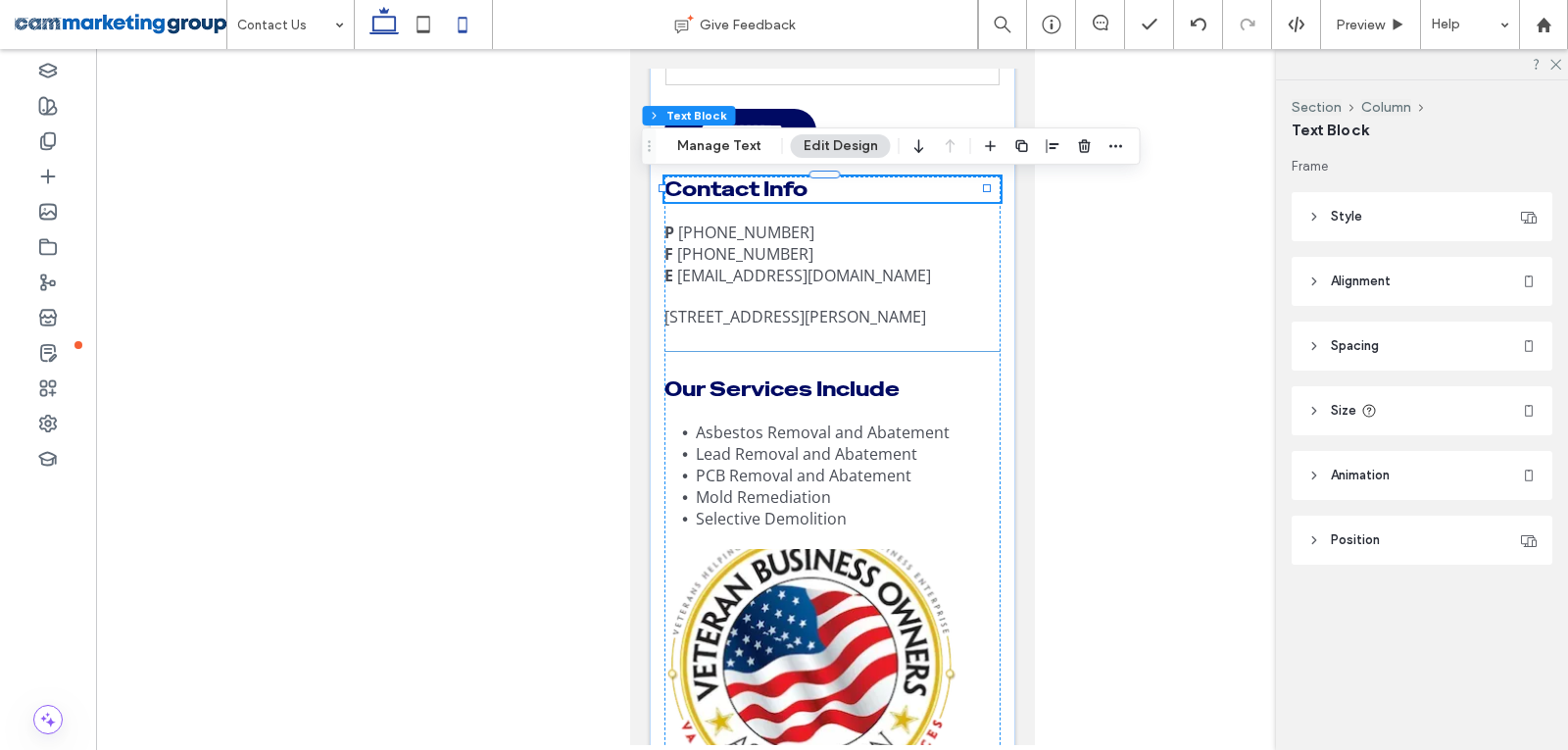
click at [382, 26] on icon at bounding box center [384, 25] width 40 height 40
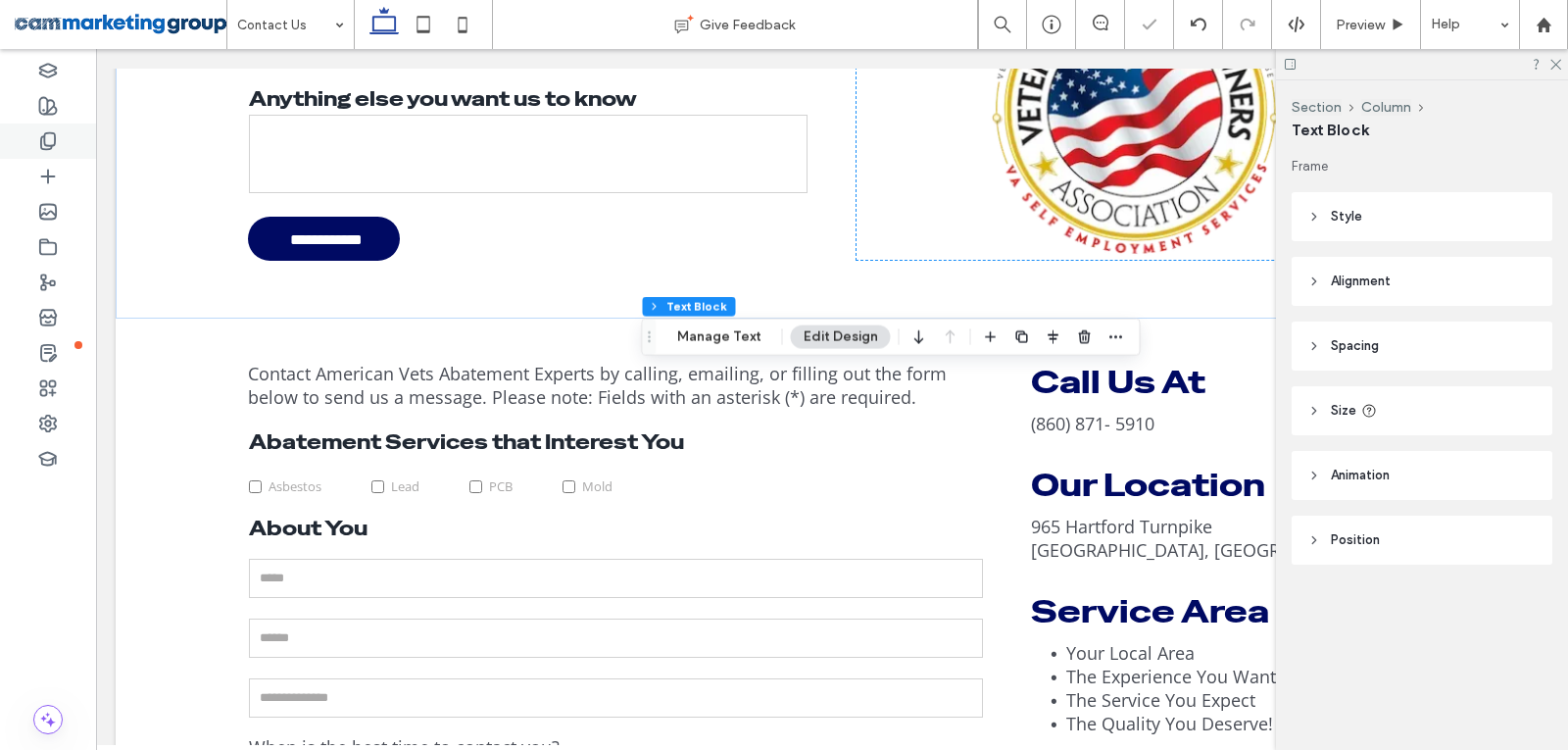
scroll to position [348, 0]
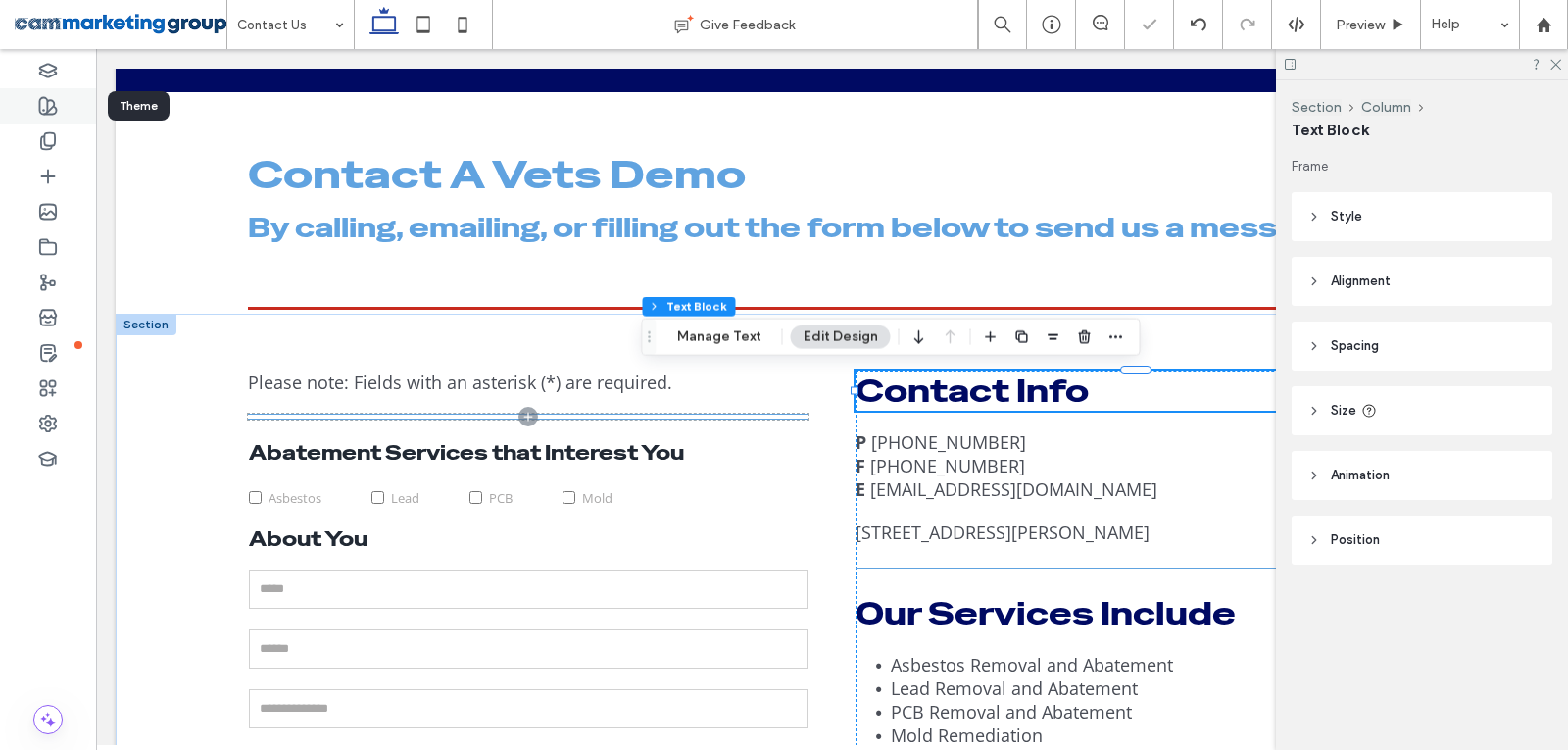
click at [38, 104] on div at bounding box center [48, 106] width 96 height 36
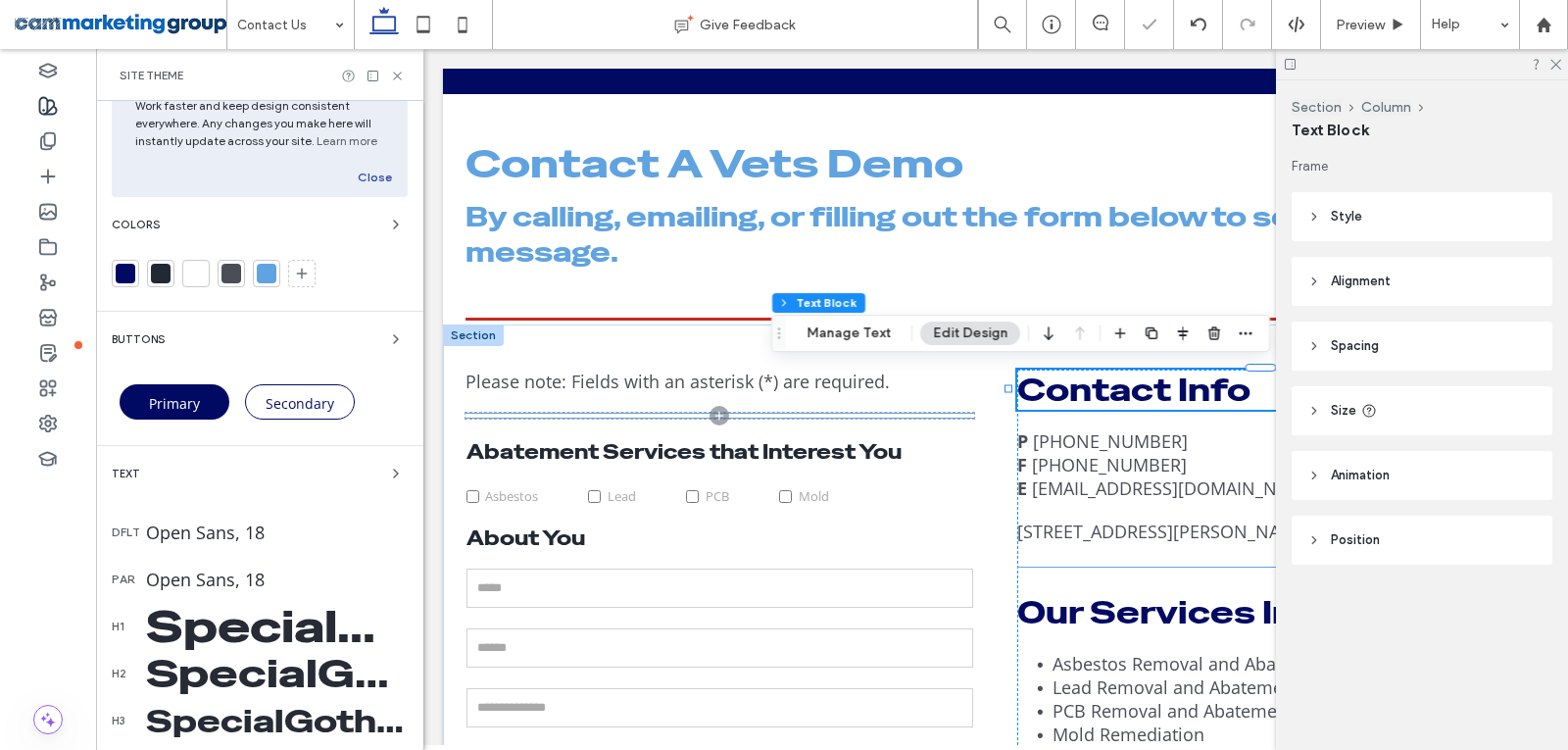
scroll to position [98, 0]
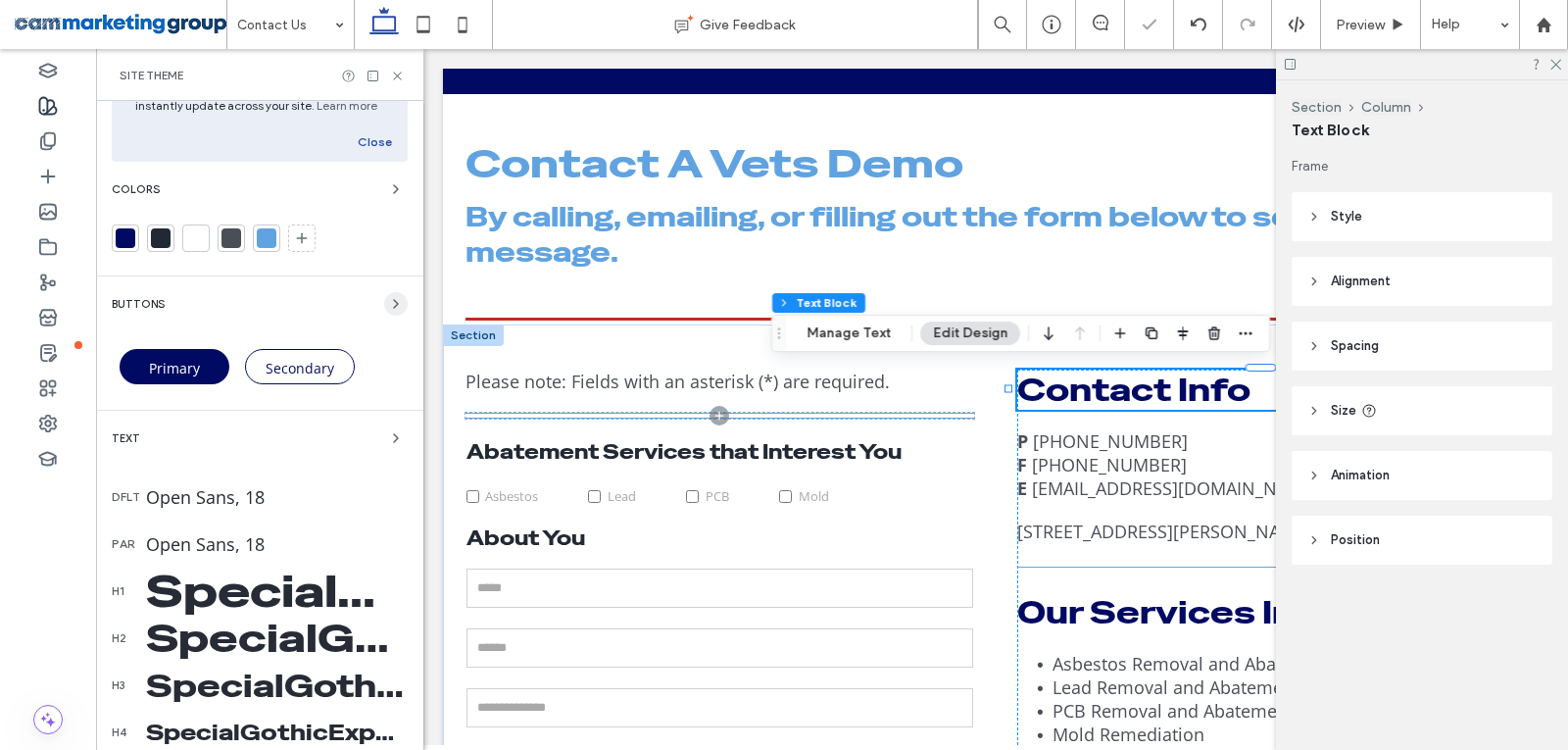
click at [388, 302] on icon "button" at bounding box center [396, 304] width 16 height 16
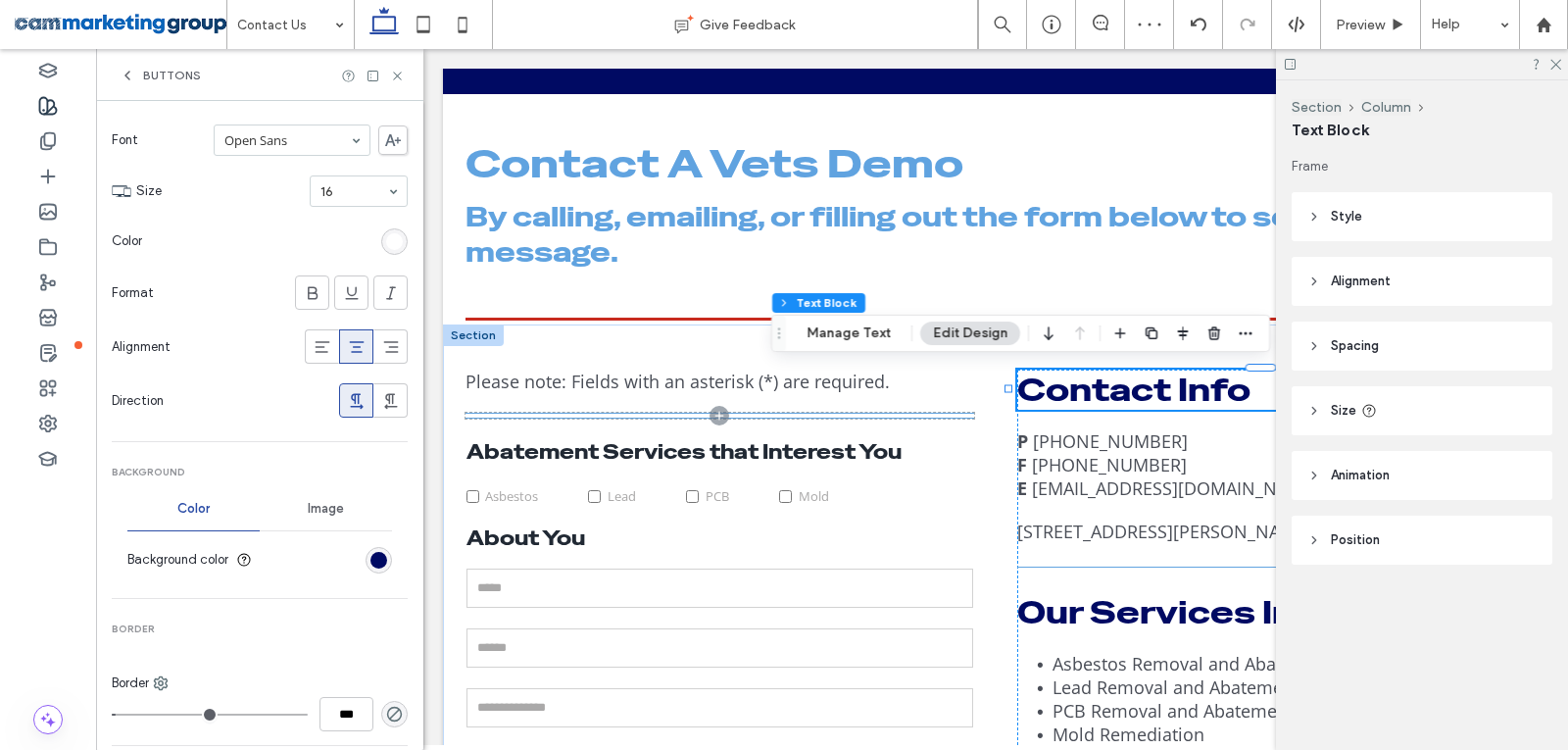
scroll to position [0, 0]
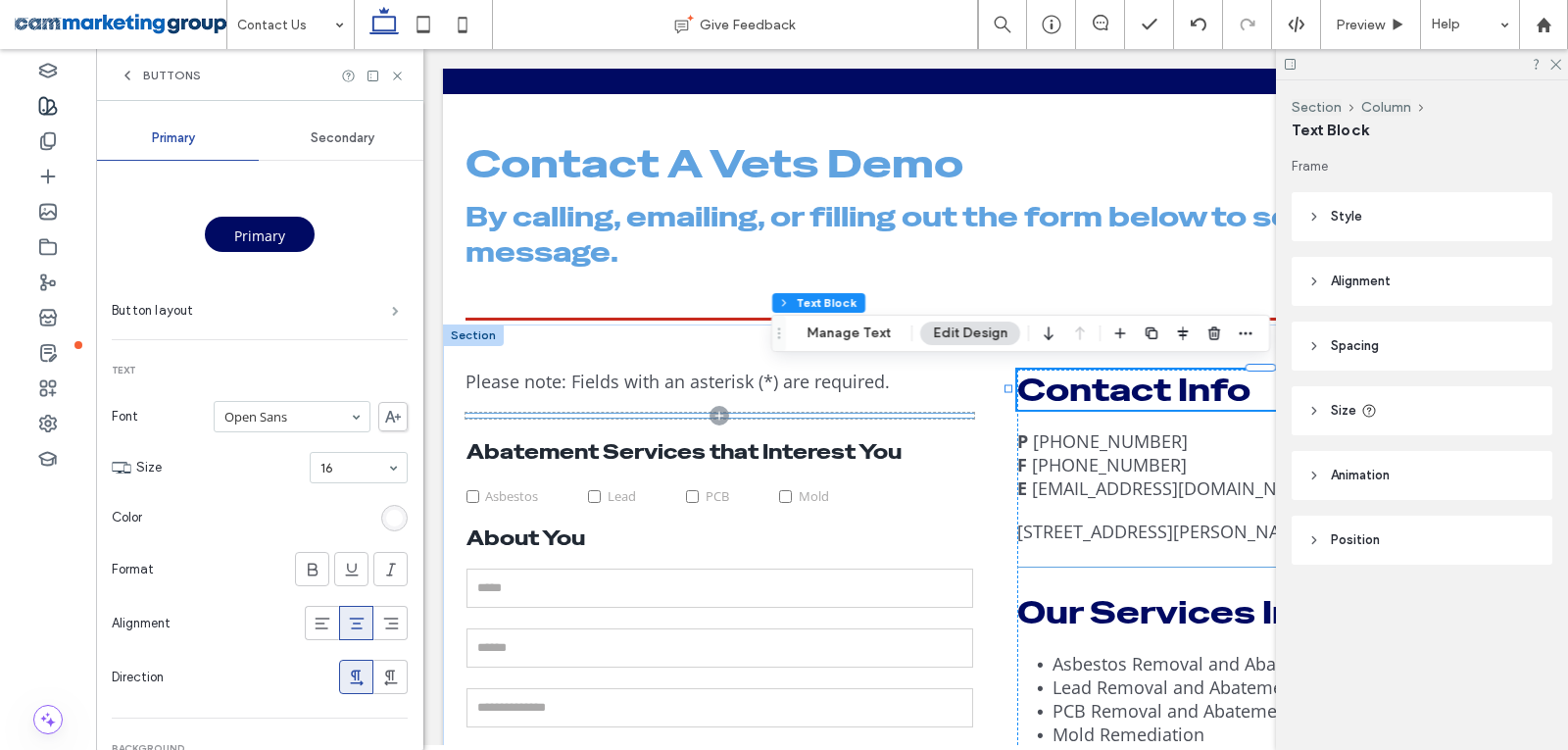
click at [392, 310] on span at bounding box center [395, 311] width 7 height 10
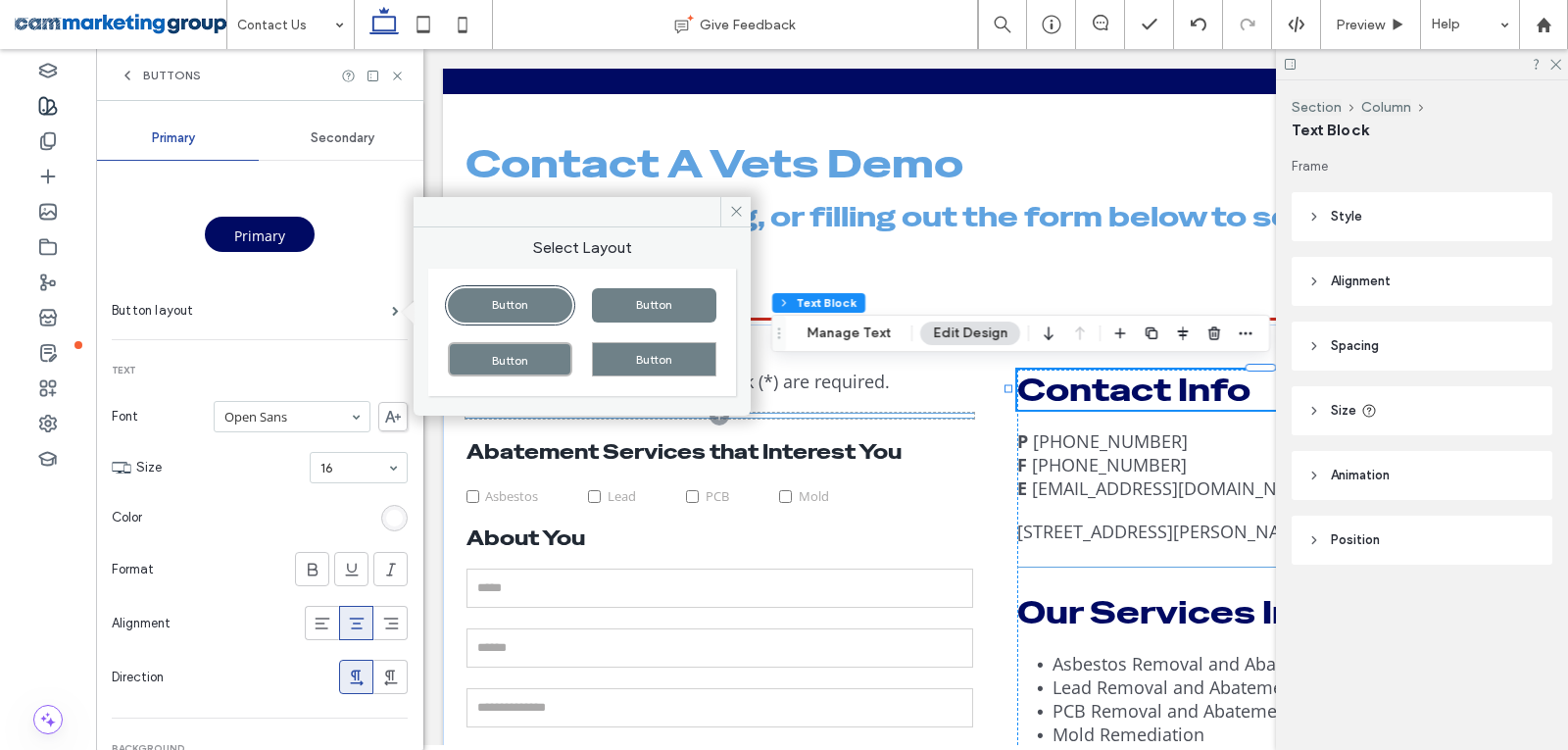
click at [505, 354] on div "Button" at bounding box center [509, 359] width 124 height 35
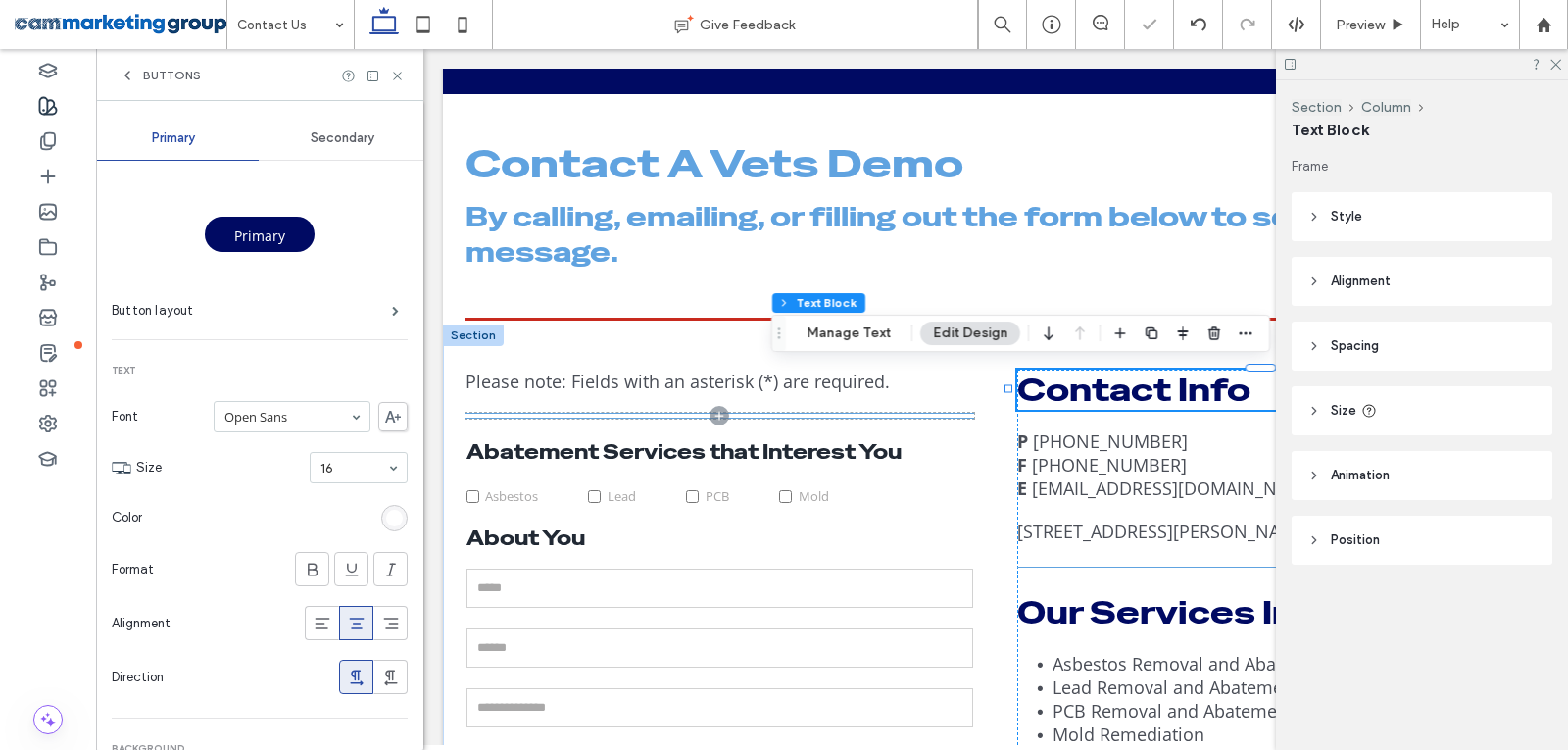
type input "*"
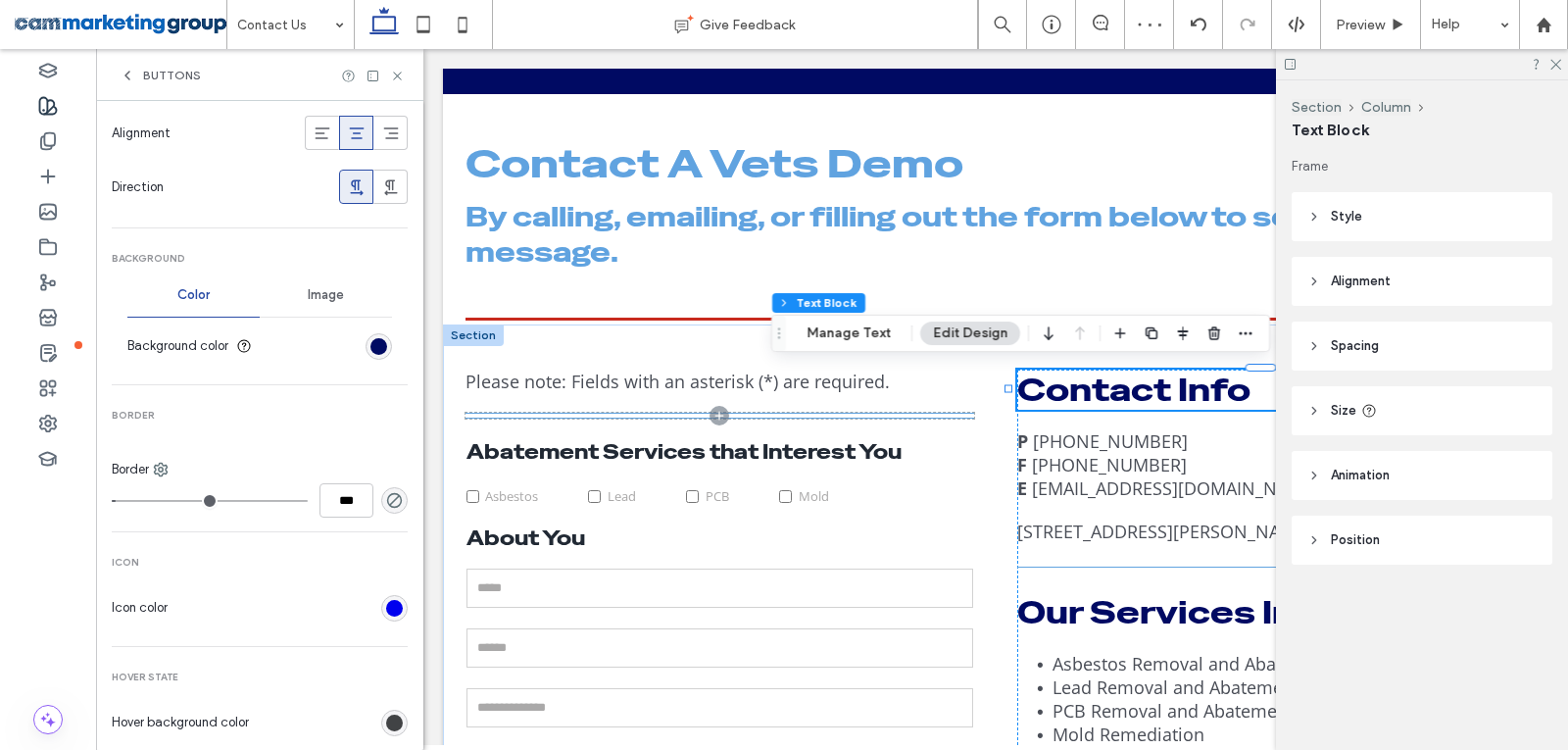
scroll to position [392, 0]
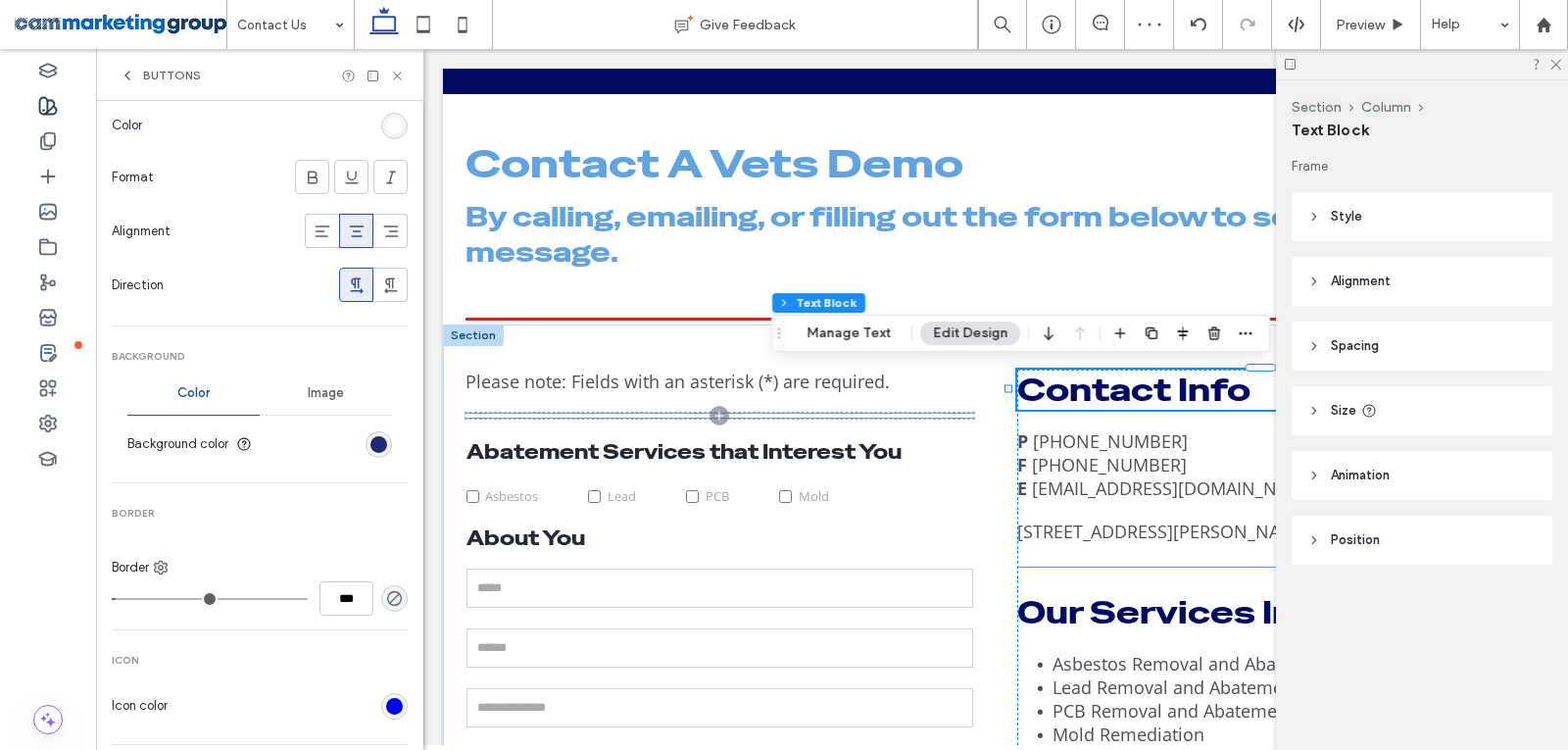
click at [374, 441] on div "rgb(0, 10, 99)" at bounding box center [378, 444] width 17 height 17
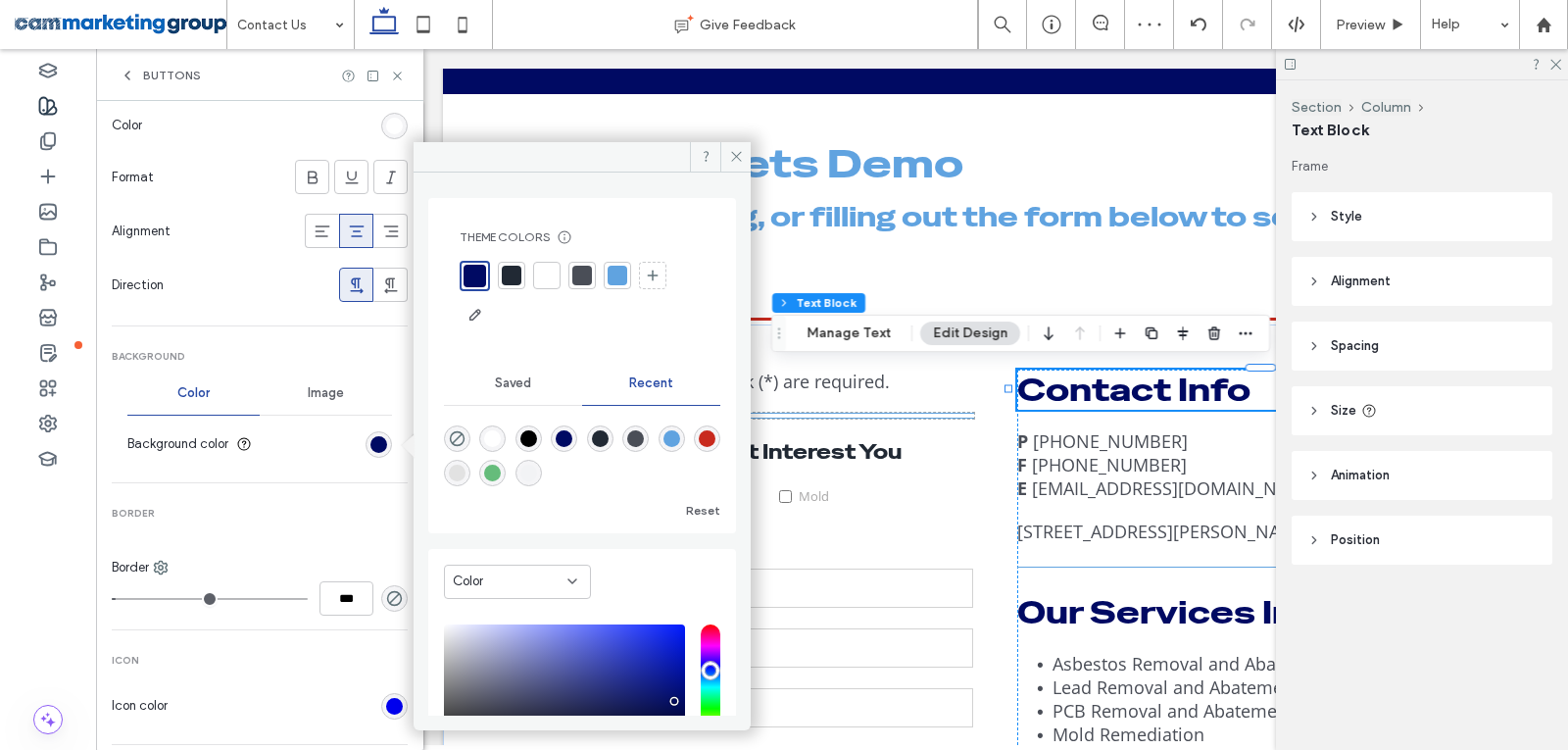
click at [618, 279] on div at bounding box center [617, 276] width 20 height 20
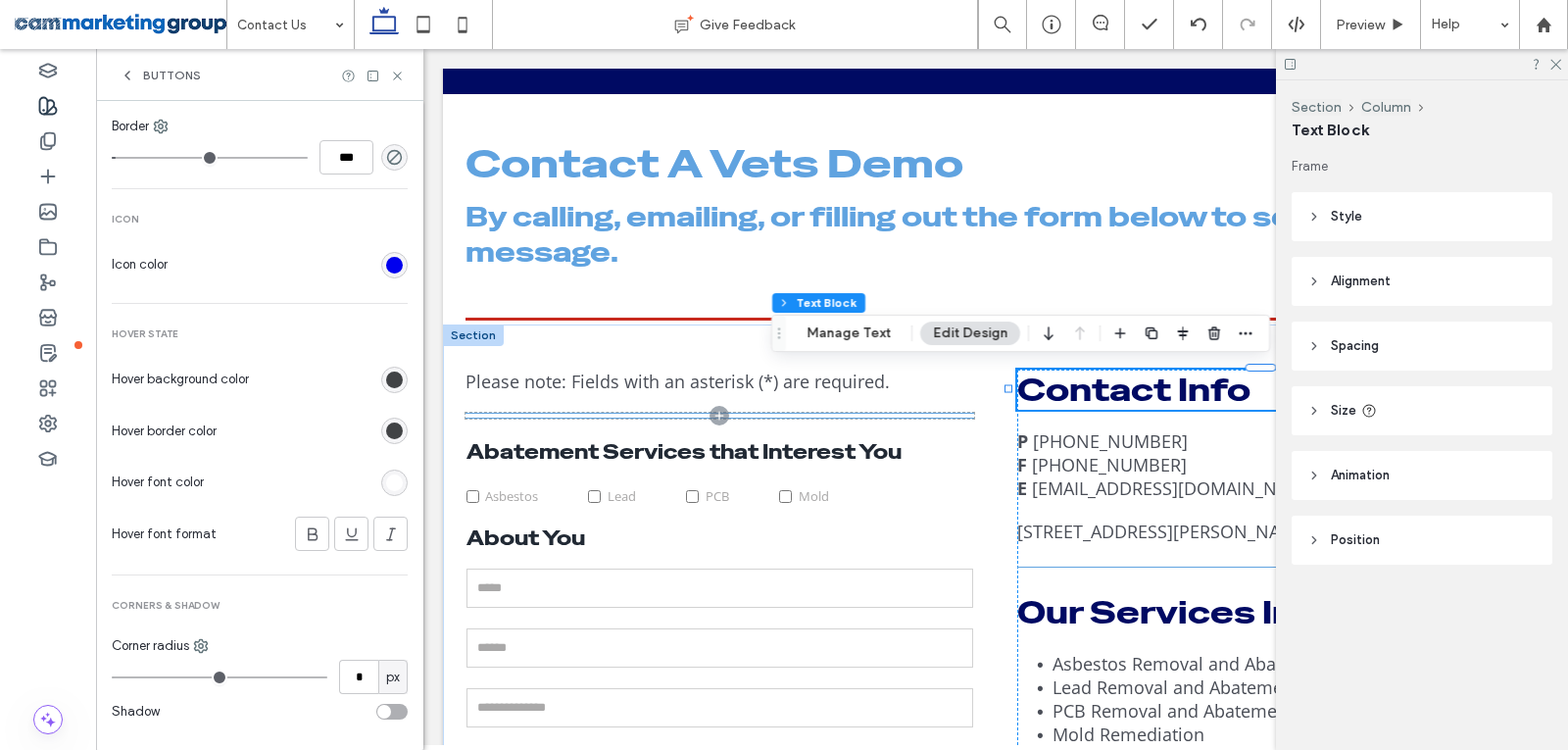
scroll to position [860, 0]
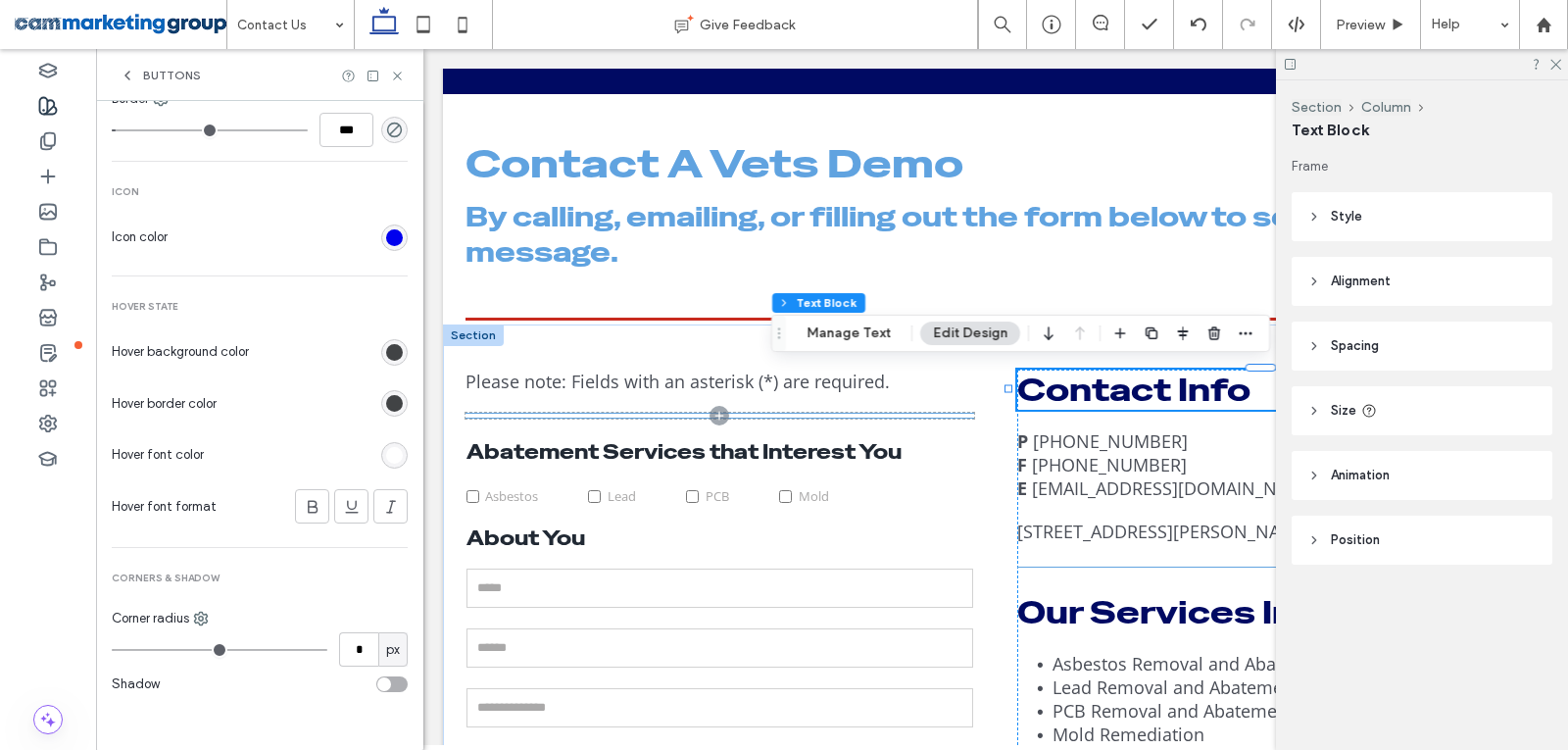
drag, startPoint x: 383, startPoint y: 394, endPoint x: 387, endPoint y: 369, distance: 25.3
click at [382, 403] on div "rgb(65, 67, 69)" at bounding box center [394, 403] width 27 height 27
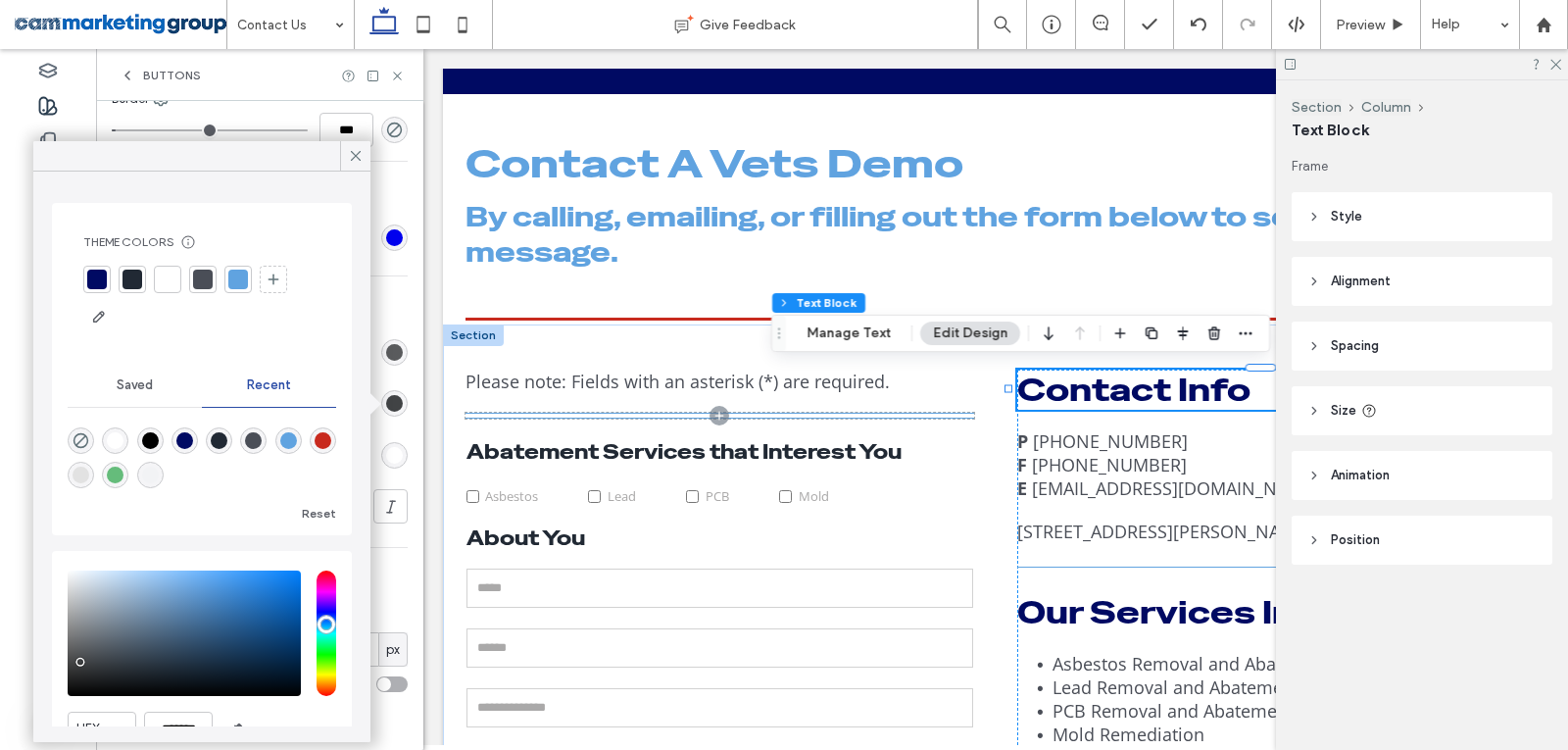
click at [381, 356] on div "rgb(65, 67, 69)" at bounding box center [394, 352] width 27 height 27
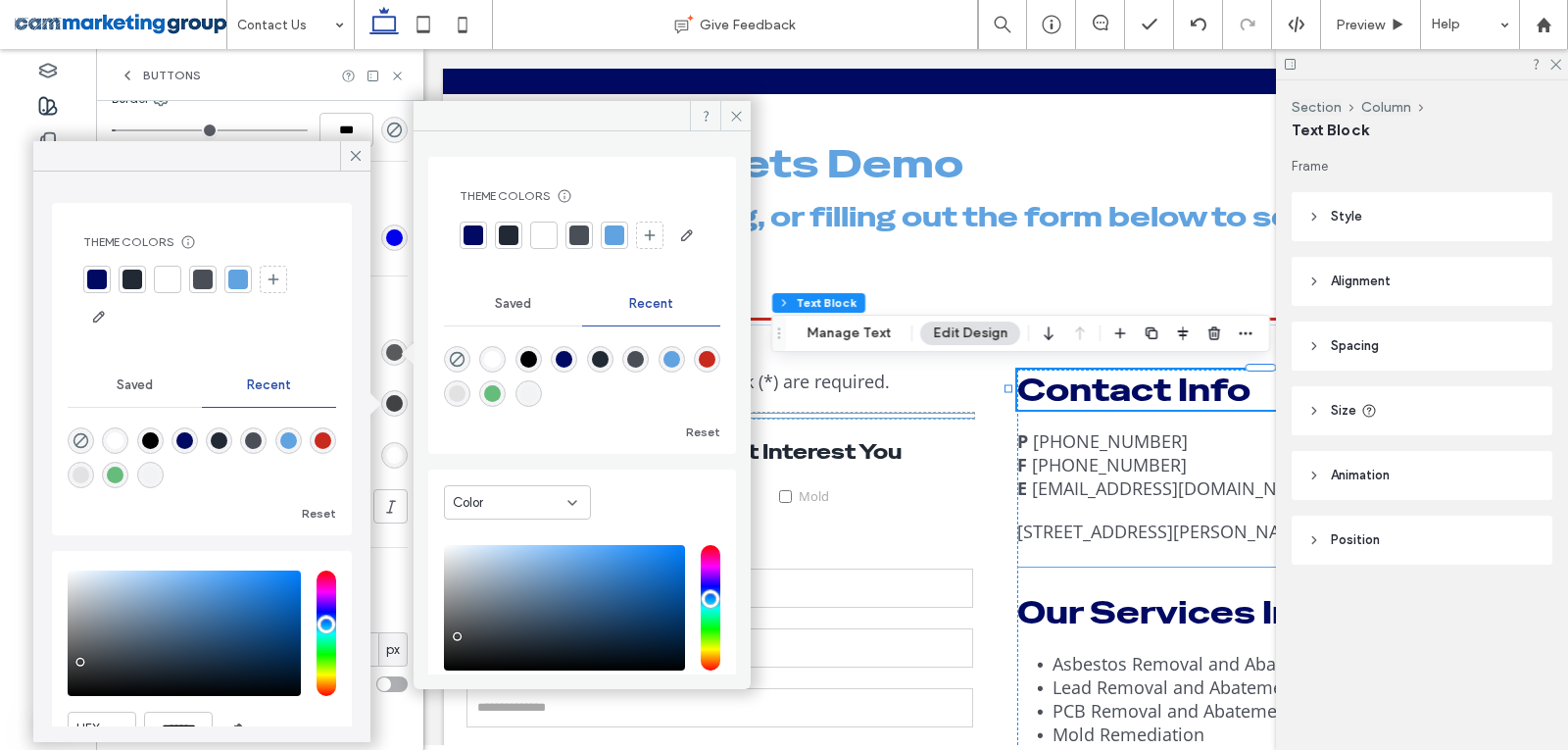
click at [386, 354] on div "rgb(65, 67, 69)" at bounding box center [394, 352] width 17 height 17
click at [470, 236] on div at bounding box center [473, 235] width 20 height 20
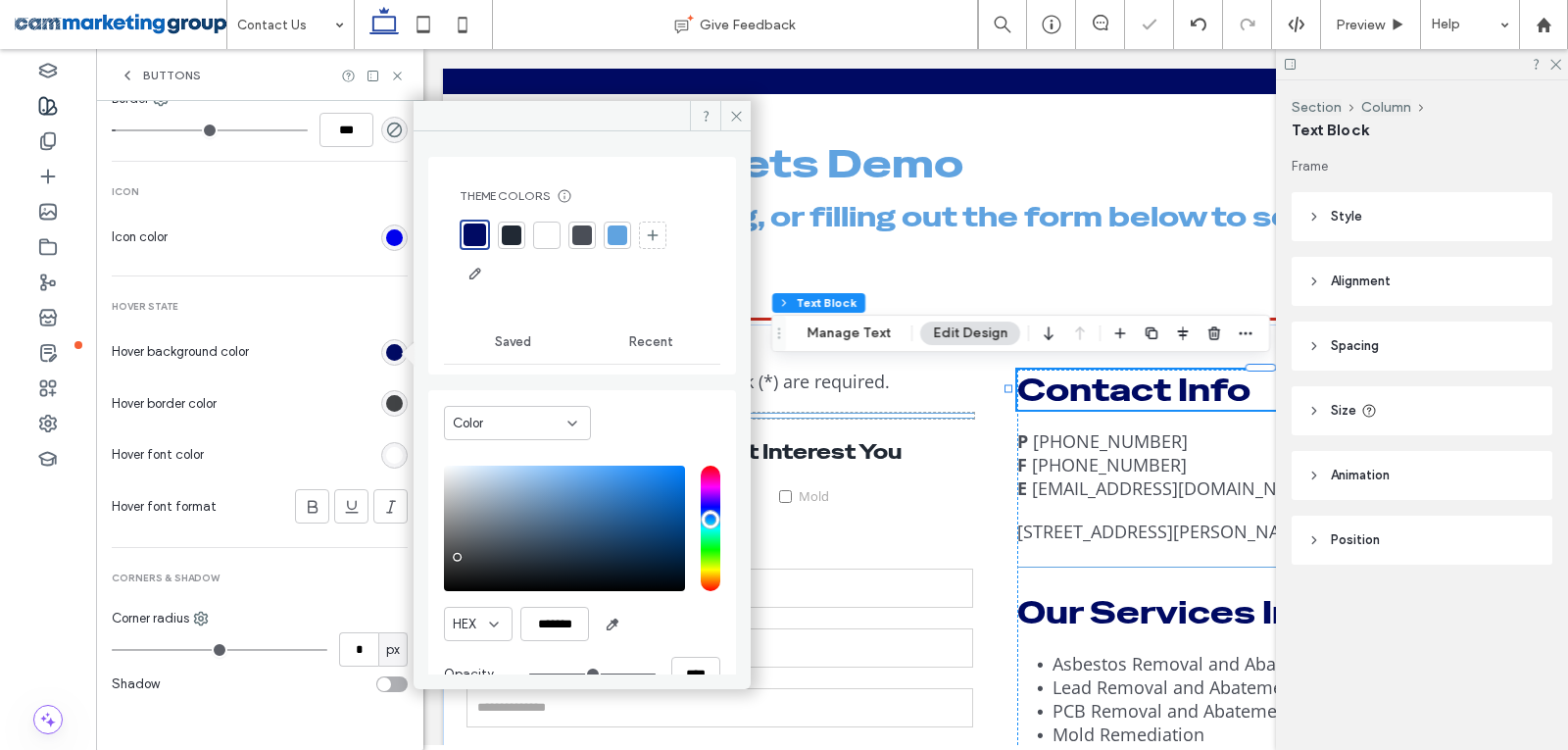
click at [317, 361] on section "Hover background color" at bounding box center [260, 351] width 296 height 49
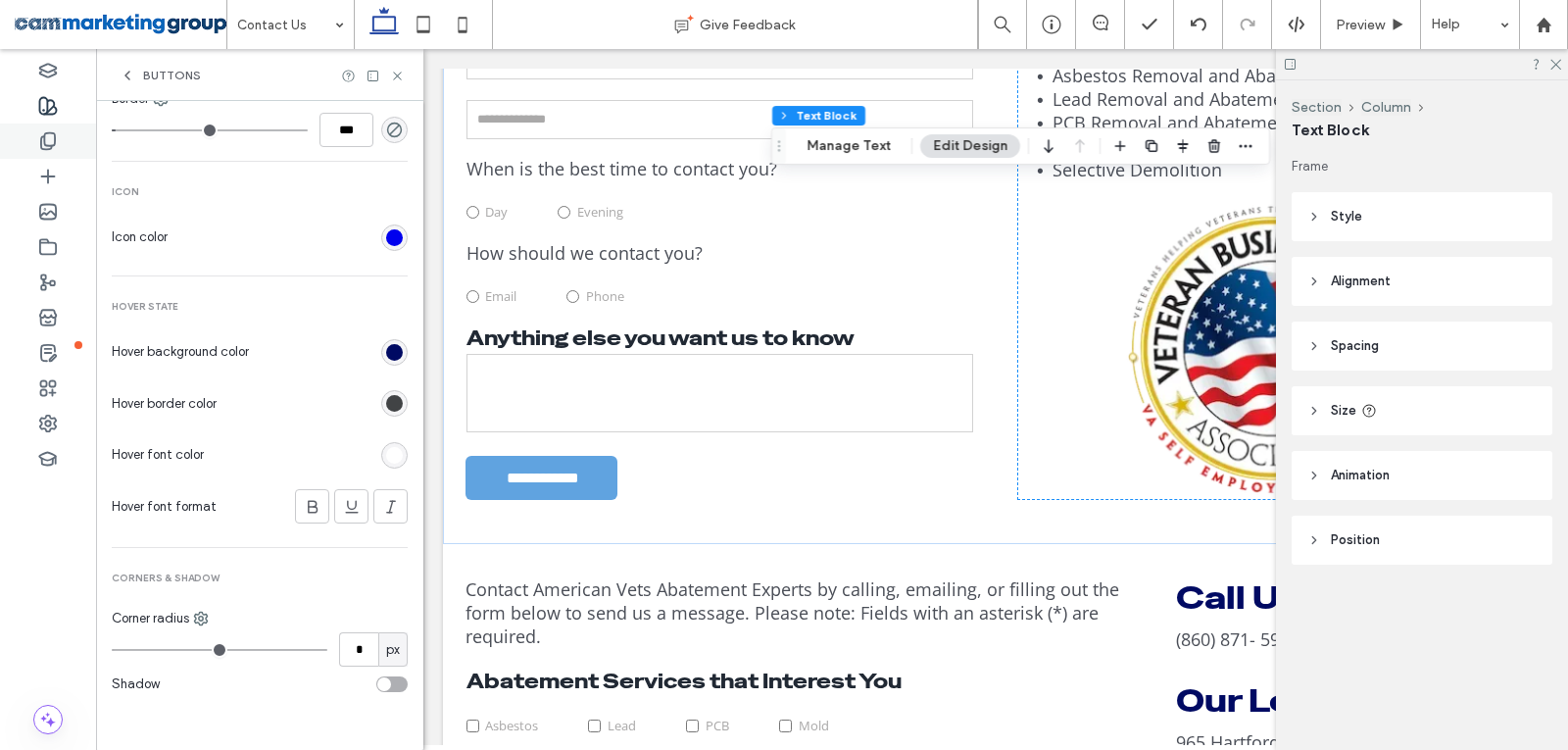
type input "*"
type input "***"
drag, startPoint x: 125, startPoint y: 130, endPoint x: 90, endPoint y: 130, distance: 35.0
type input "*"
click at [112, 130] on input "range" at bounding box center [210, 130] width 196 height 2
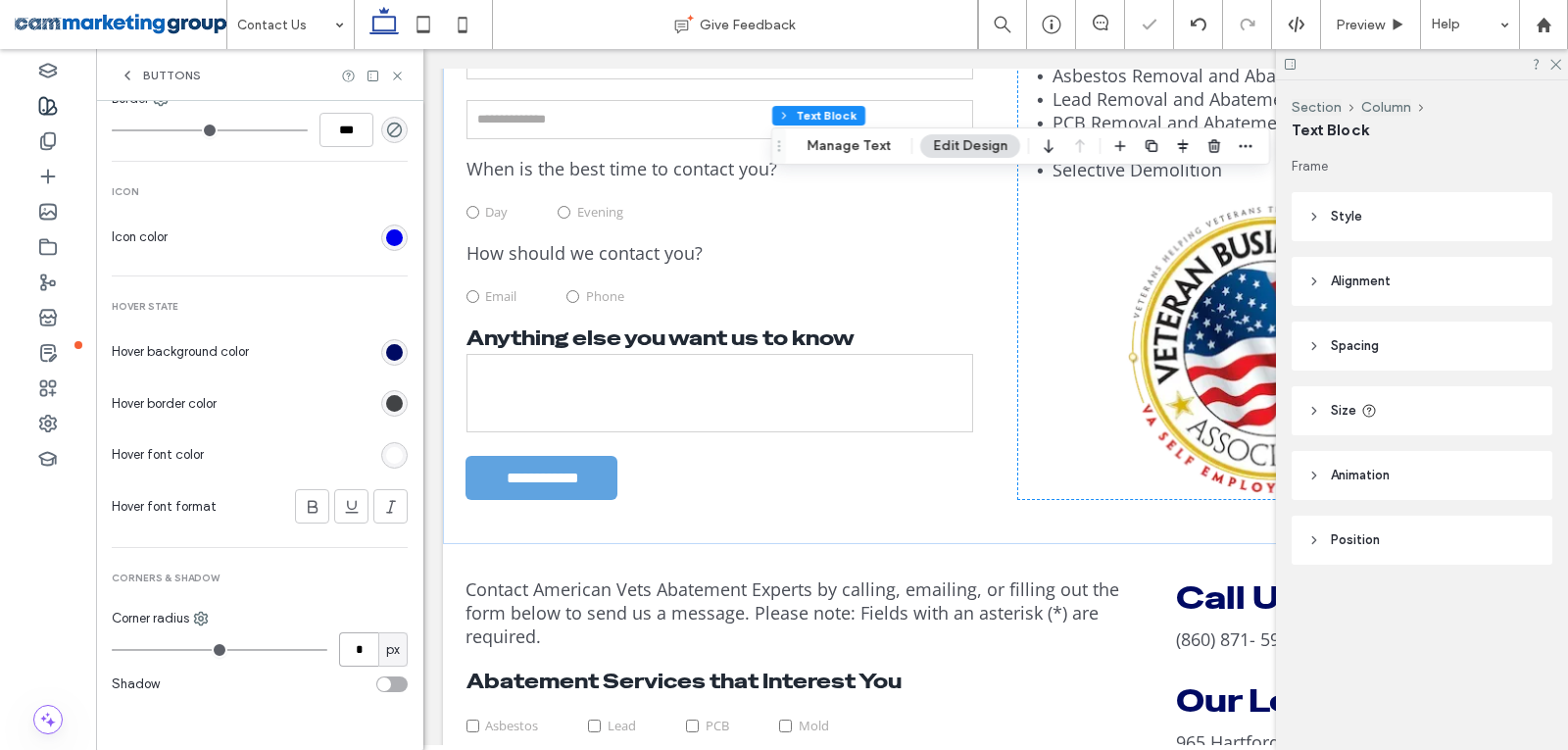
drag, startPoint x: 356, startPoint y: 655, endPoint x: 327, endPoint y: 647, distance: 30.1
click at [339, 647] on input "*" at bounding box center [359, 649] width 40 height 35
type input "*"
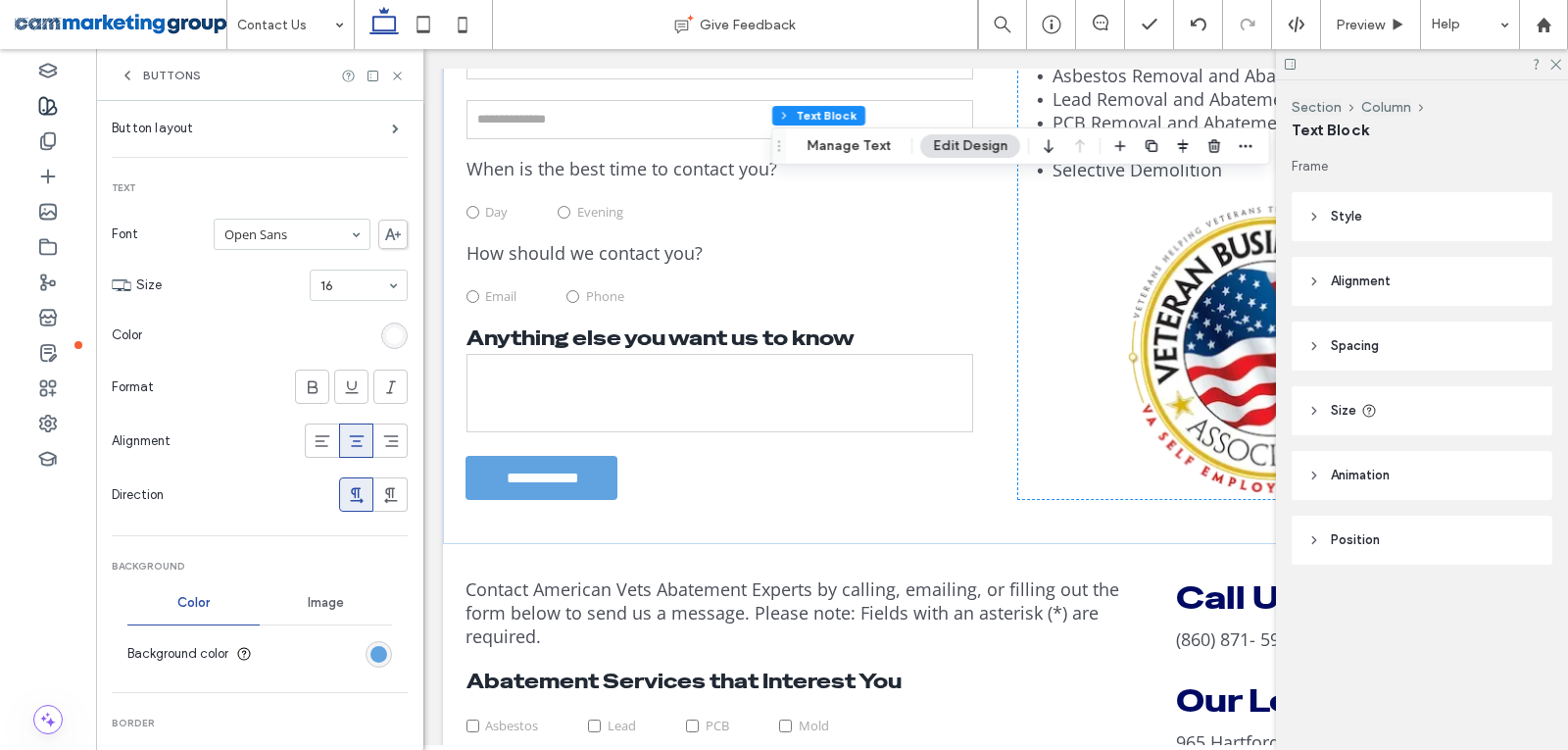
scroll to position [175, 0]
click at [319, 311] on section "Size 16" at bounding box center [272, 293] width 272 height 51
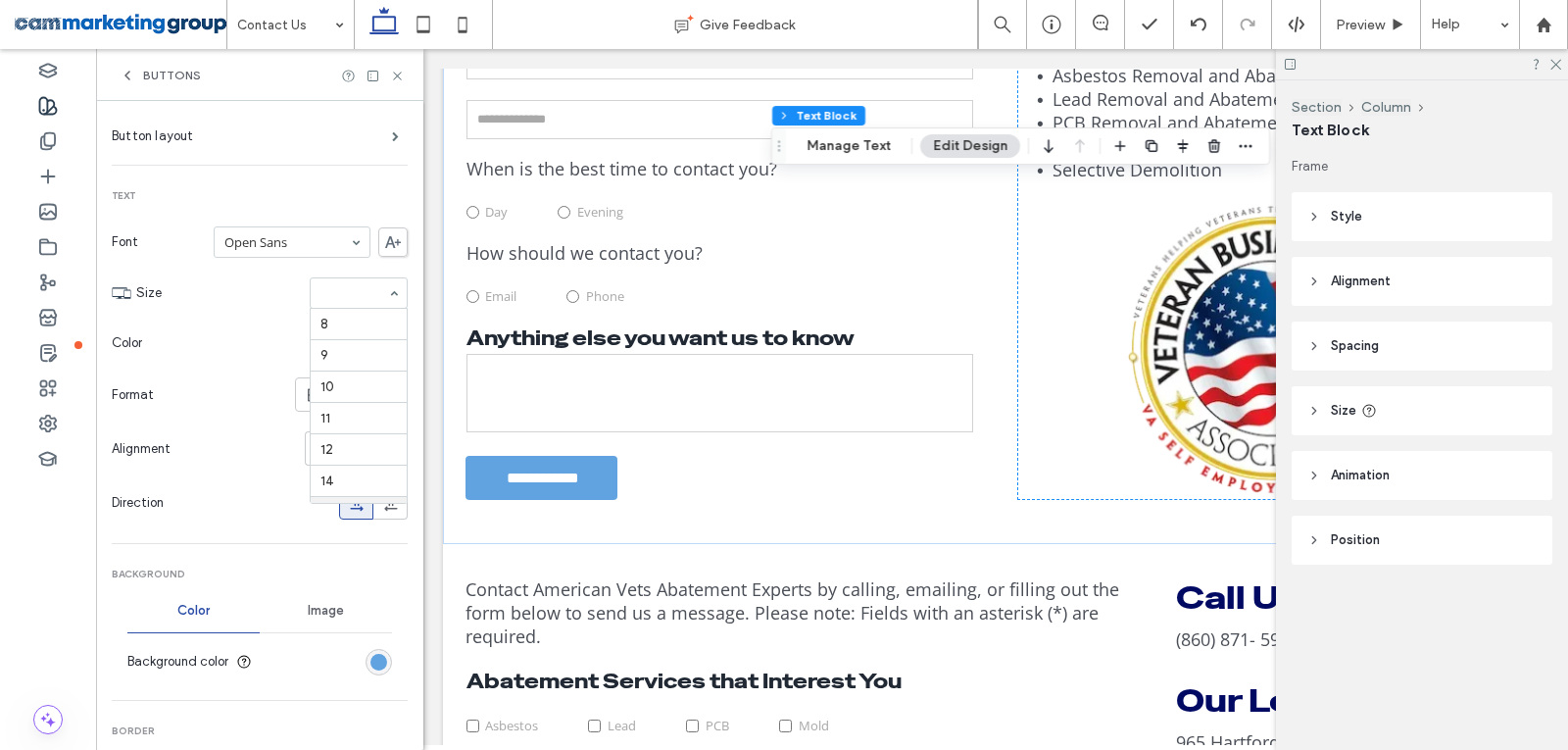
scroll to position [188, 0]
drag, startPoint x: 397, startPoint y: 67, endPoint x: 46, endPoint y: 24, distance: 353.6
click at [397, 68] on icon at bounding box center [397, 75] width 15 height 15
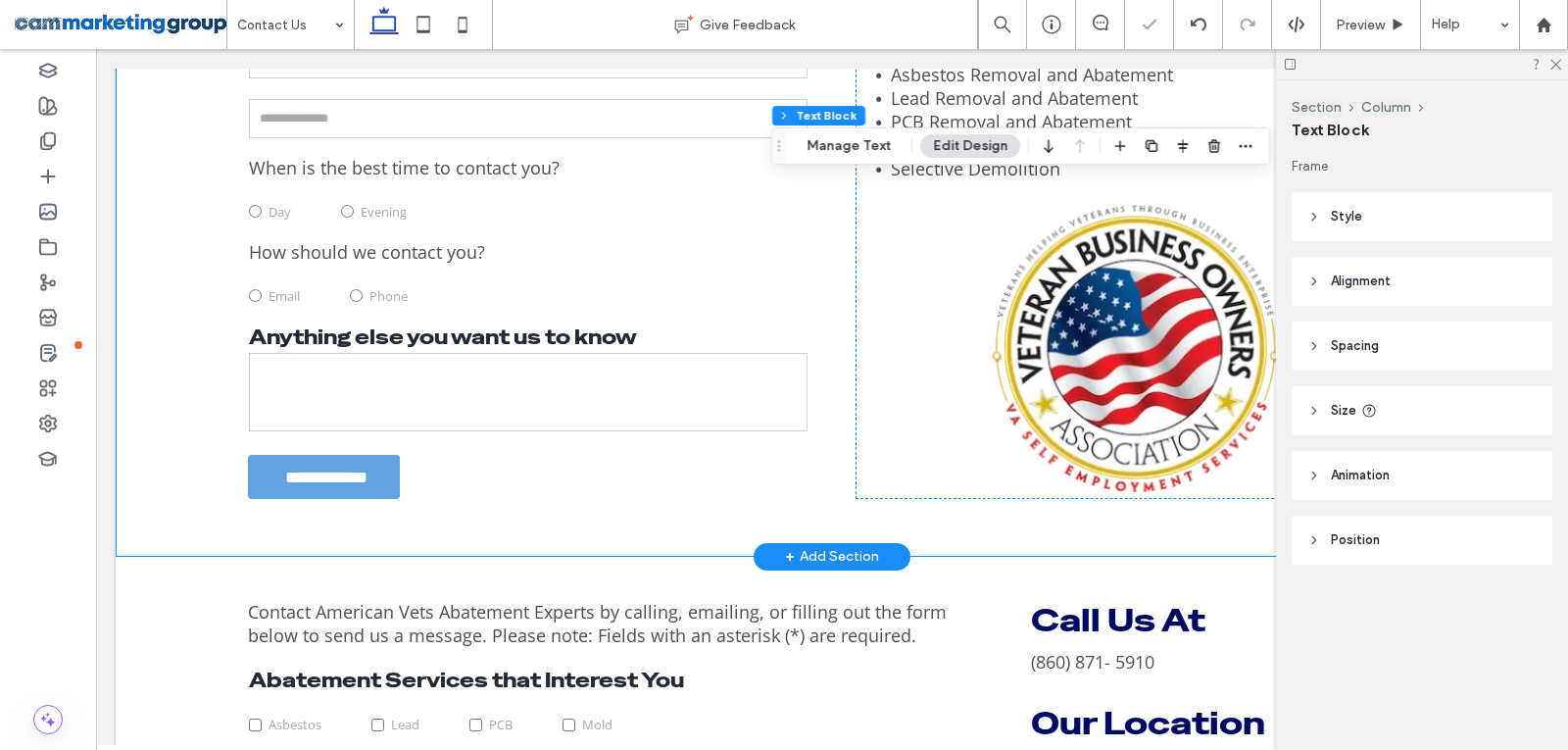
scroll to position [939, 0]
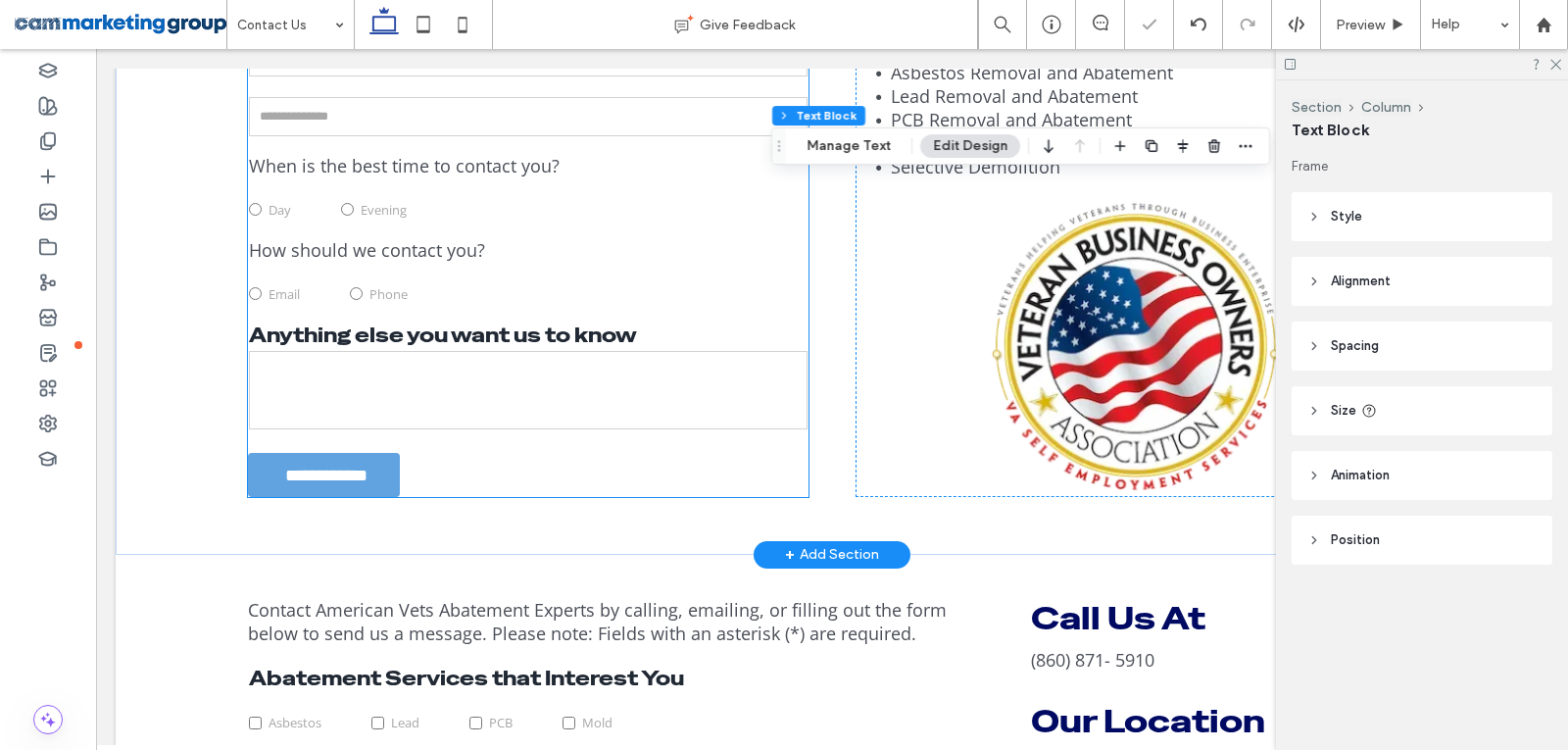
click at [497, 361] on textarea at bounding box center [528, 390] width 559 height 78
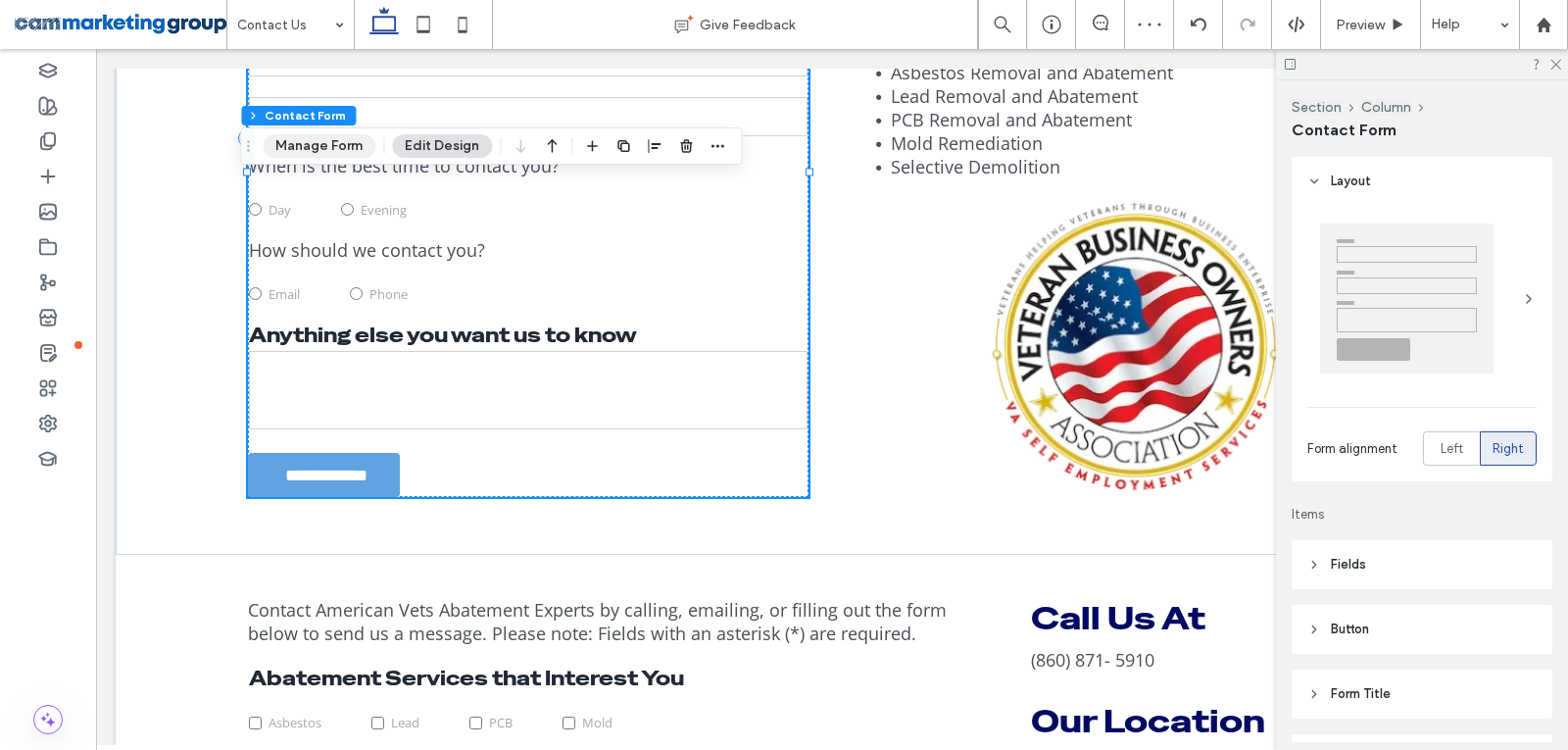
click at [354, 147] on button "Manage Form" at bounding box center [320, 146] width 113 height 24
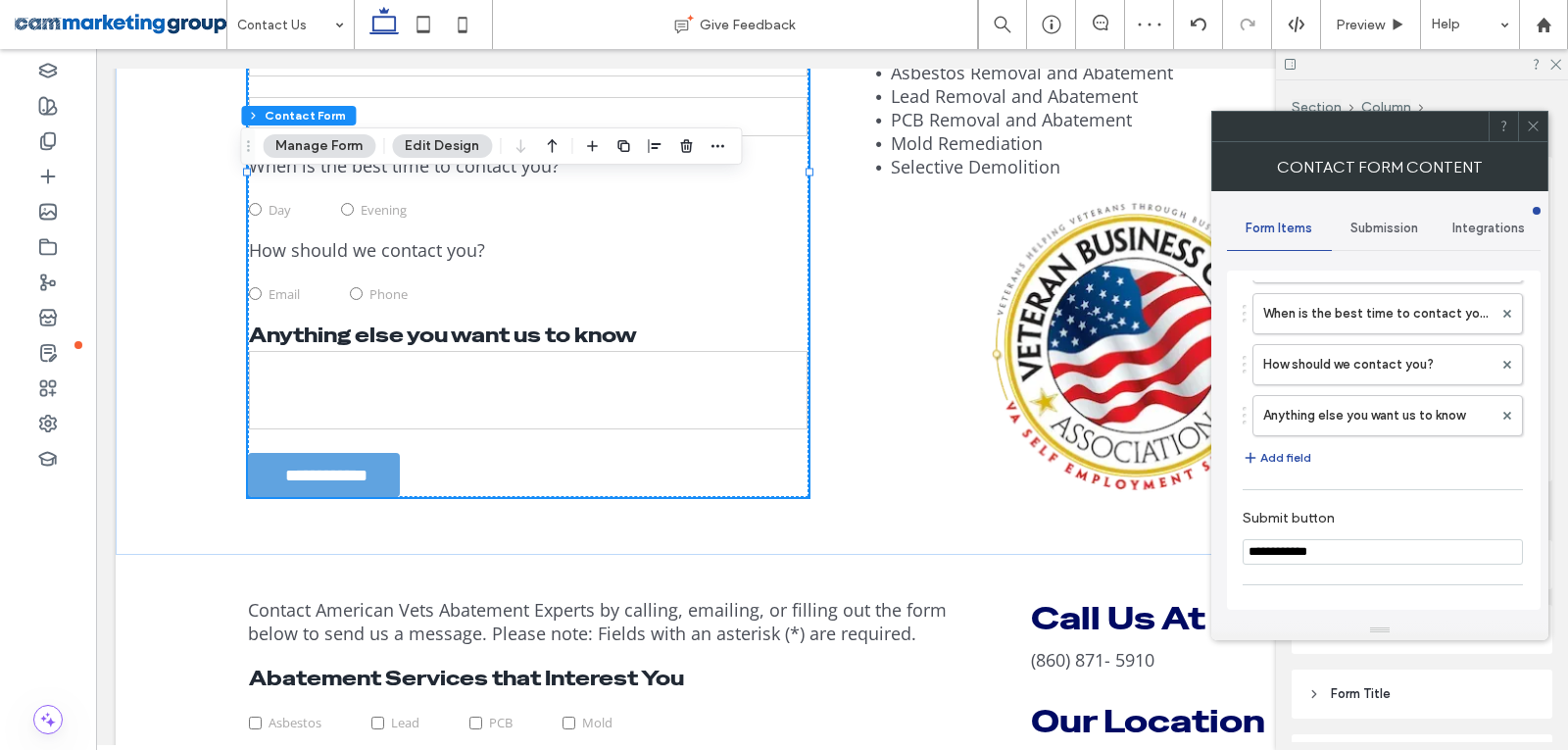
scroll to position [392, 0]
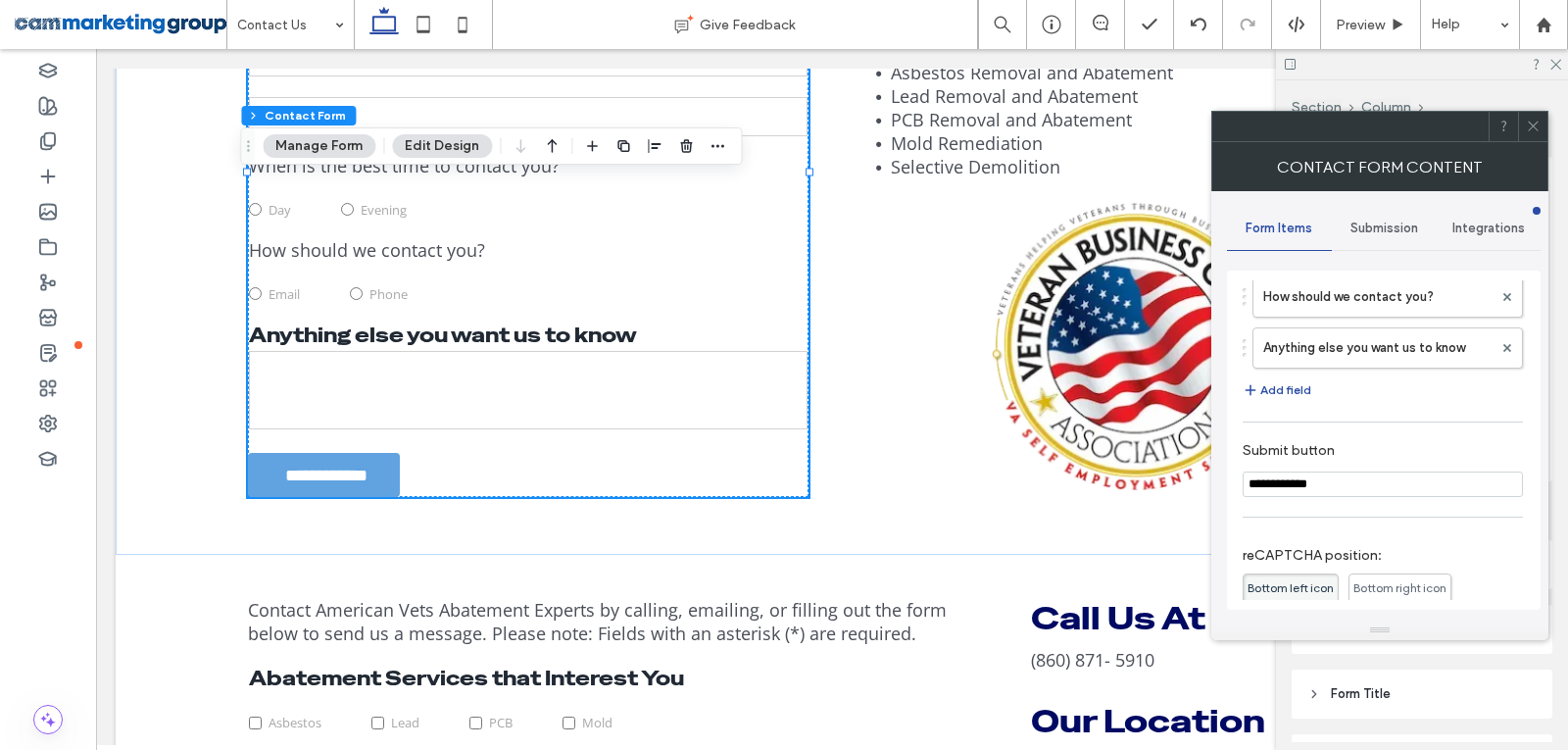
click at [1313, 478] on input "**********" at bounding box center [1383, 484] width 281 height 26
paste input "Submit button"
type input "**********"
click at [1392, 448] on label "Submit button" at bounding box center [1379, 452] width 273 height 22
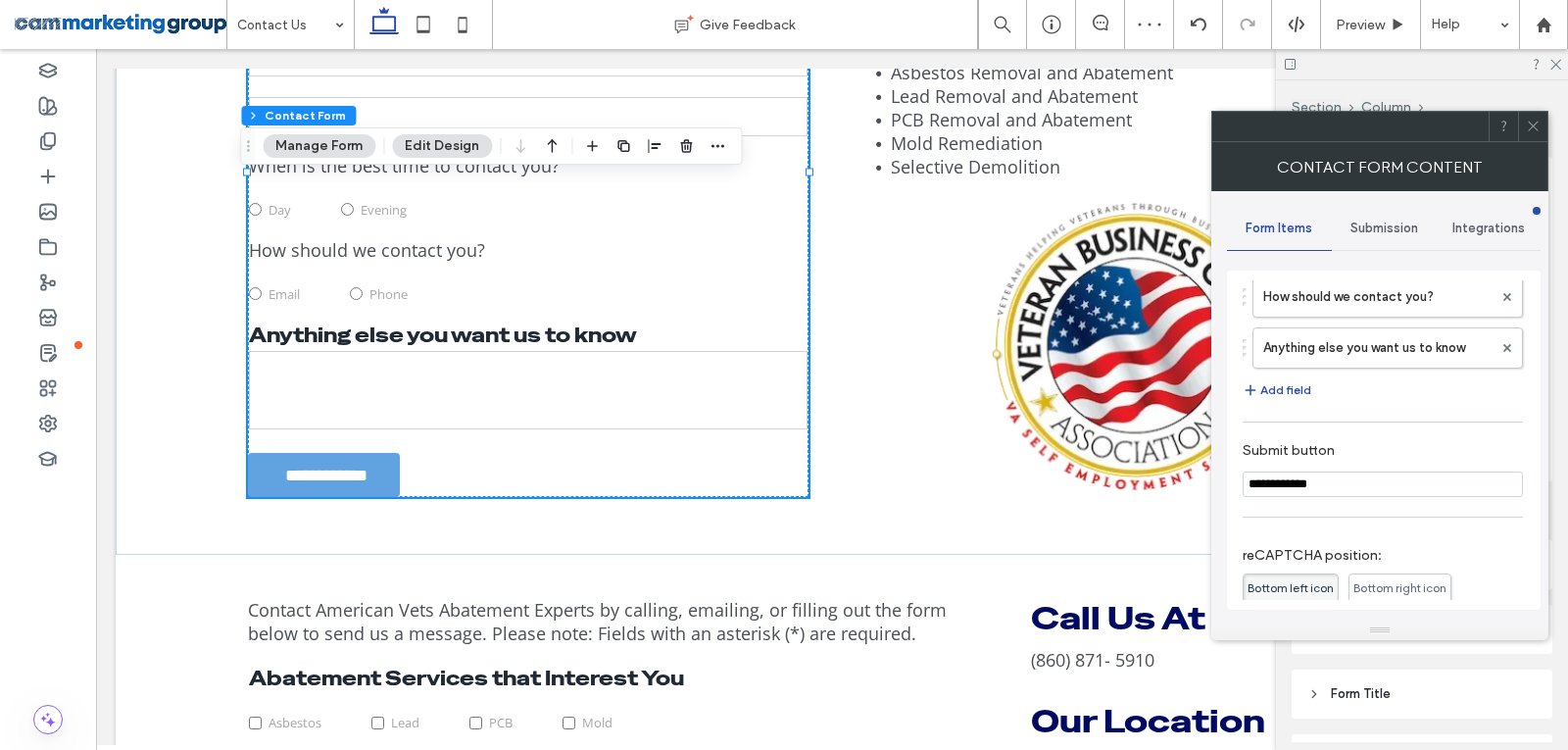
click at [1526, 121] on icon at bounding box center [1533, 126] width 15 height 15
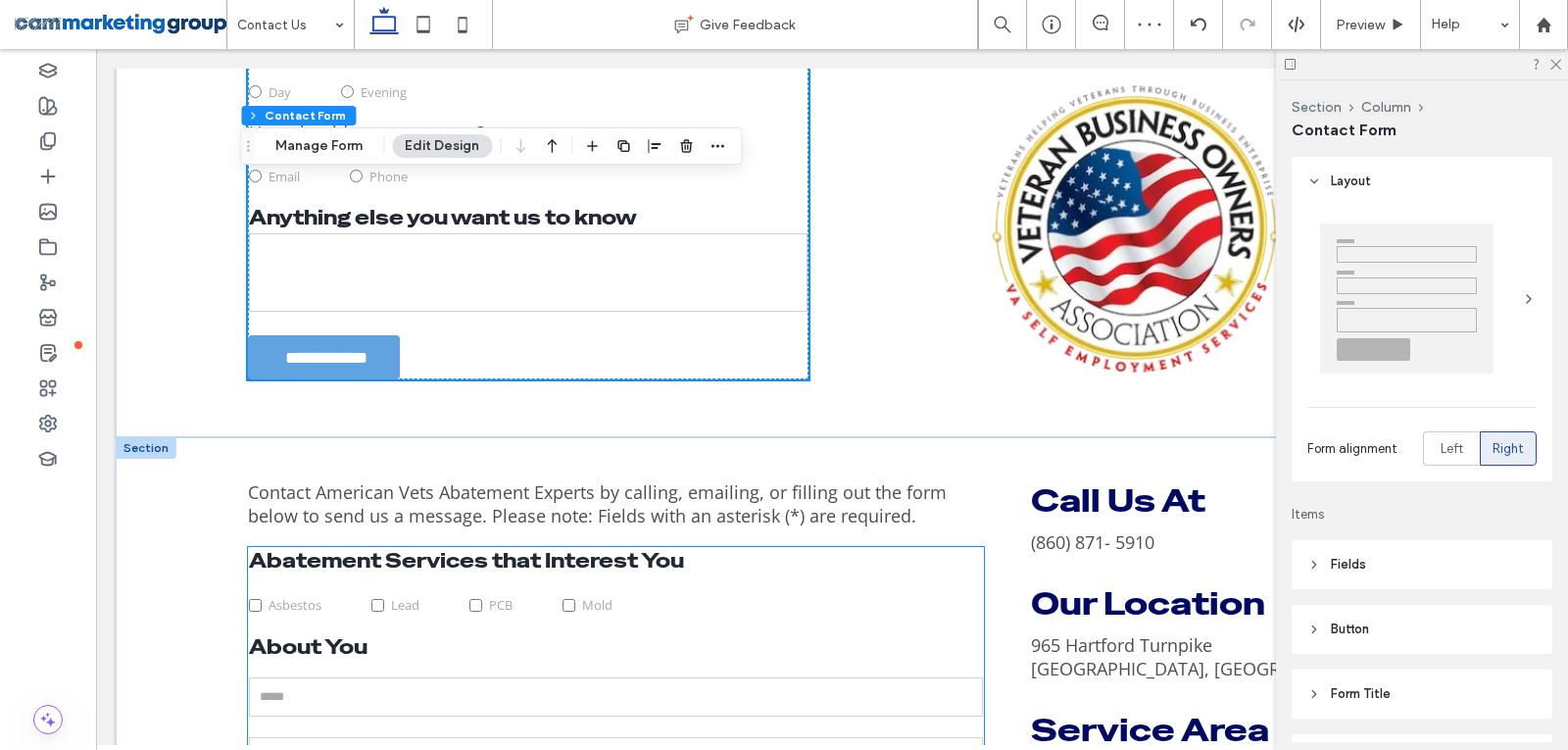
scroll to position [1430, 0]
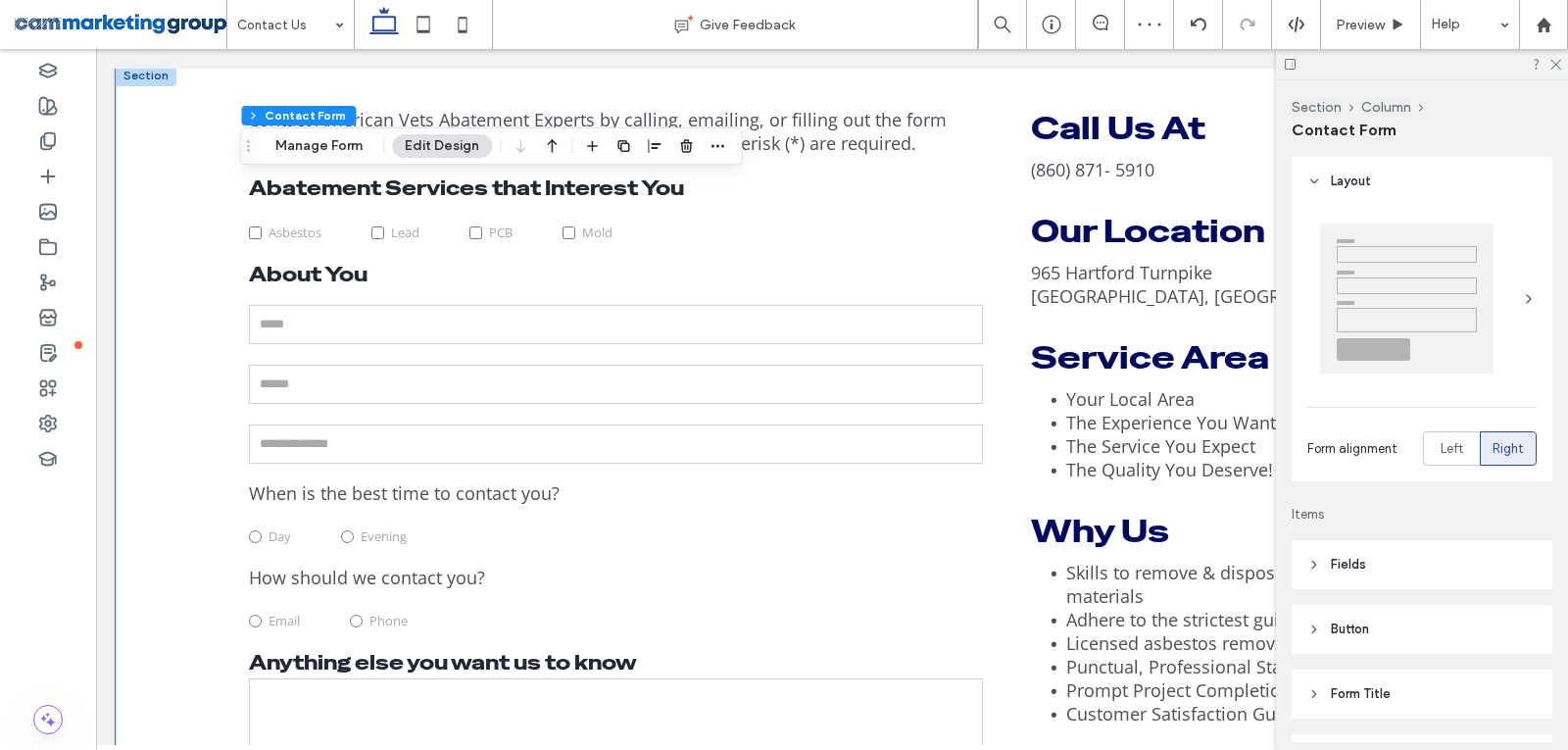
click at [186, 258] on div "**********" at bounding box center [833, 465] width 1433 height 803
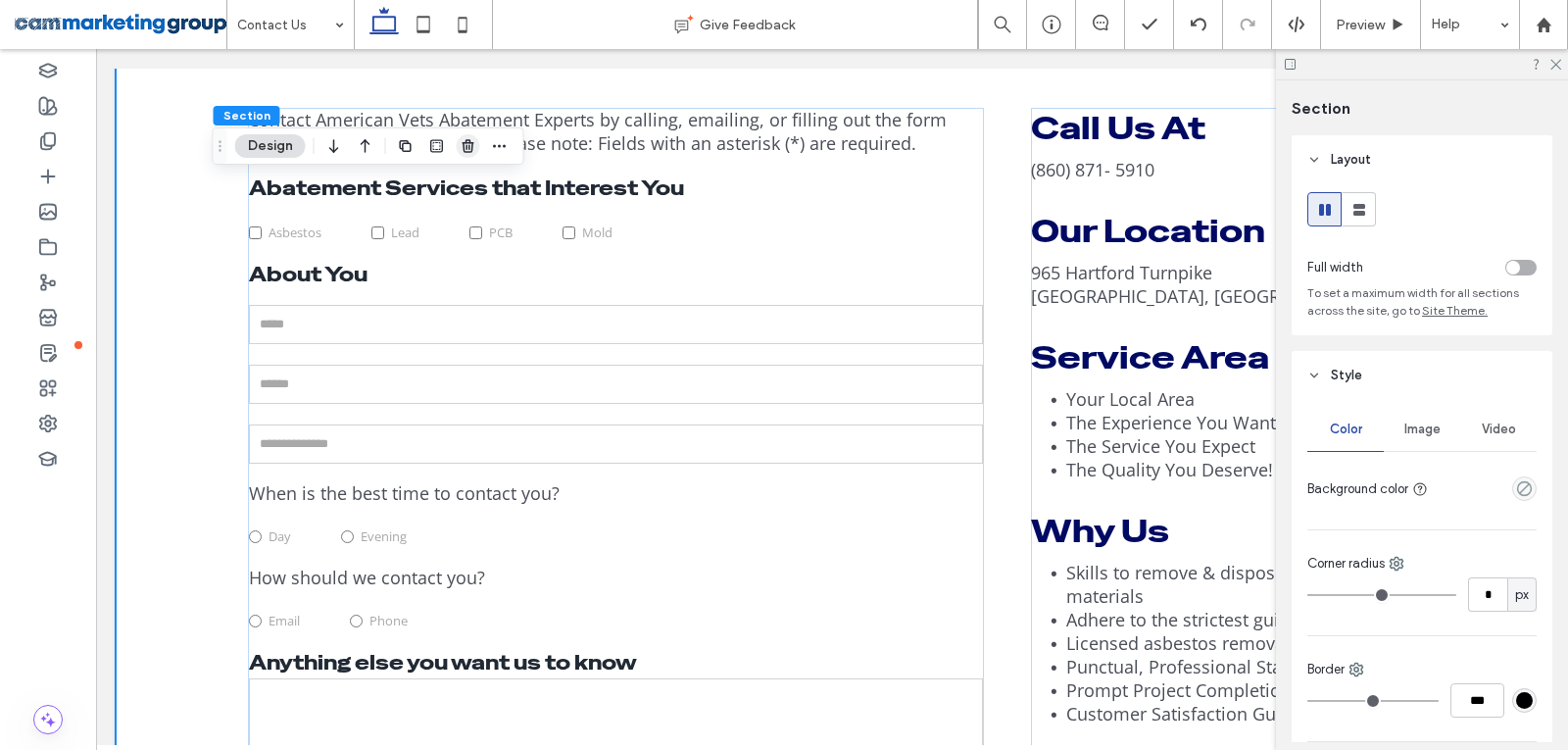
click at [469, 144] on icon "button" at bounding box center [468, 146] width 16 height 16
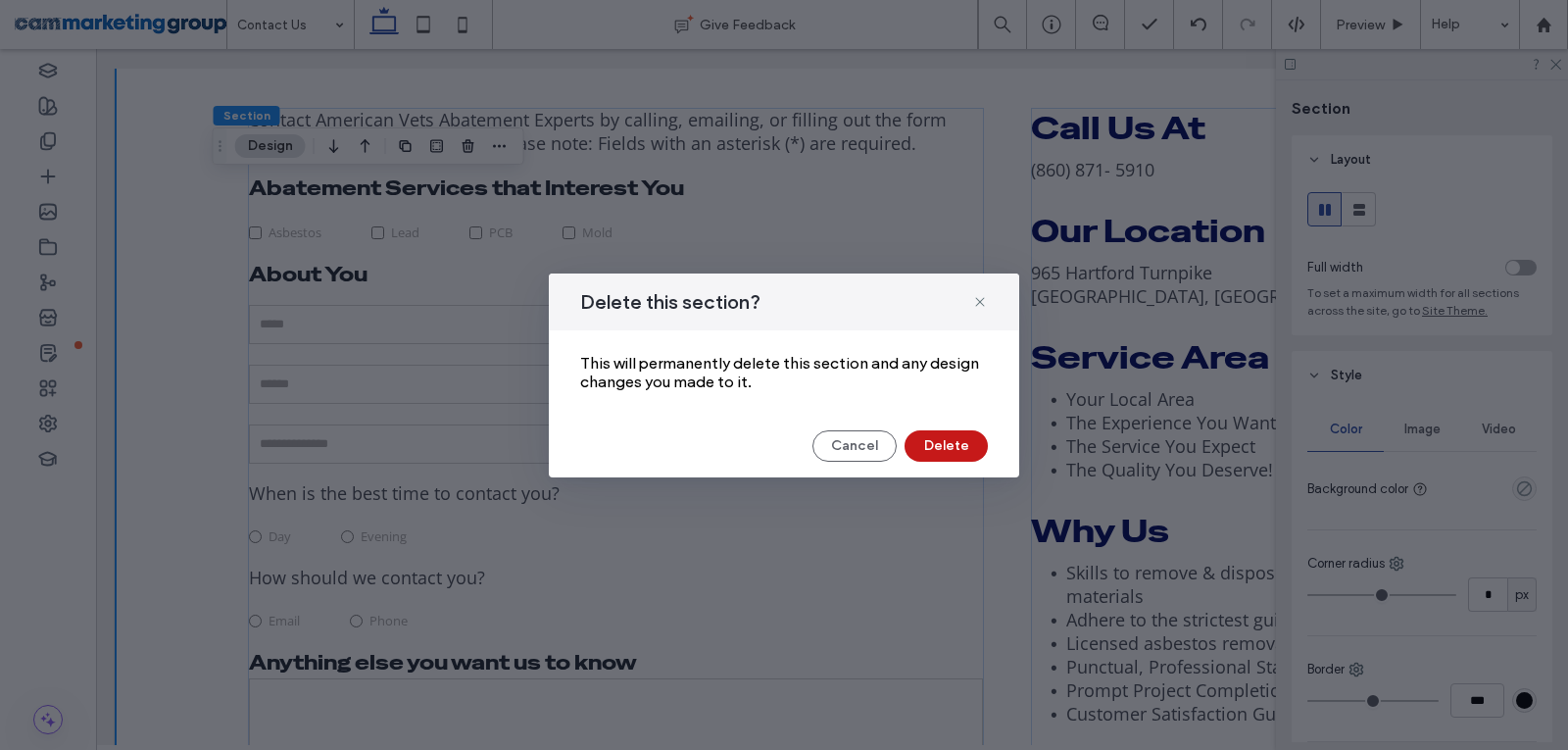
click at [948, 450] on button "Delete" at bounding box center [947, 446] width 83 height 32
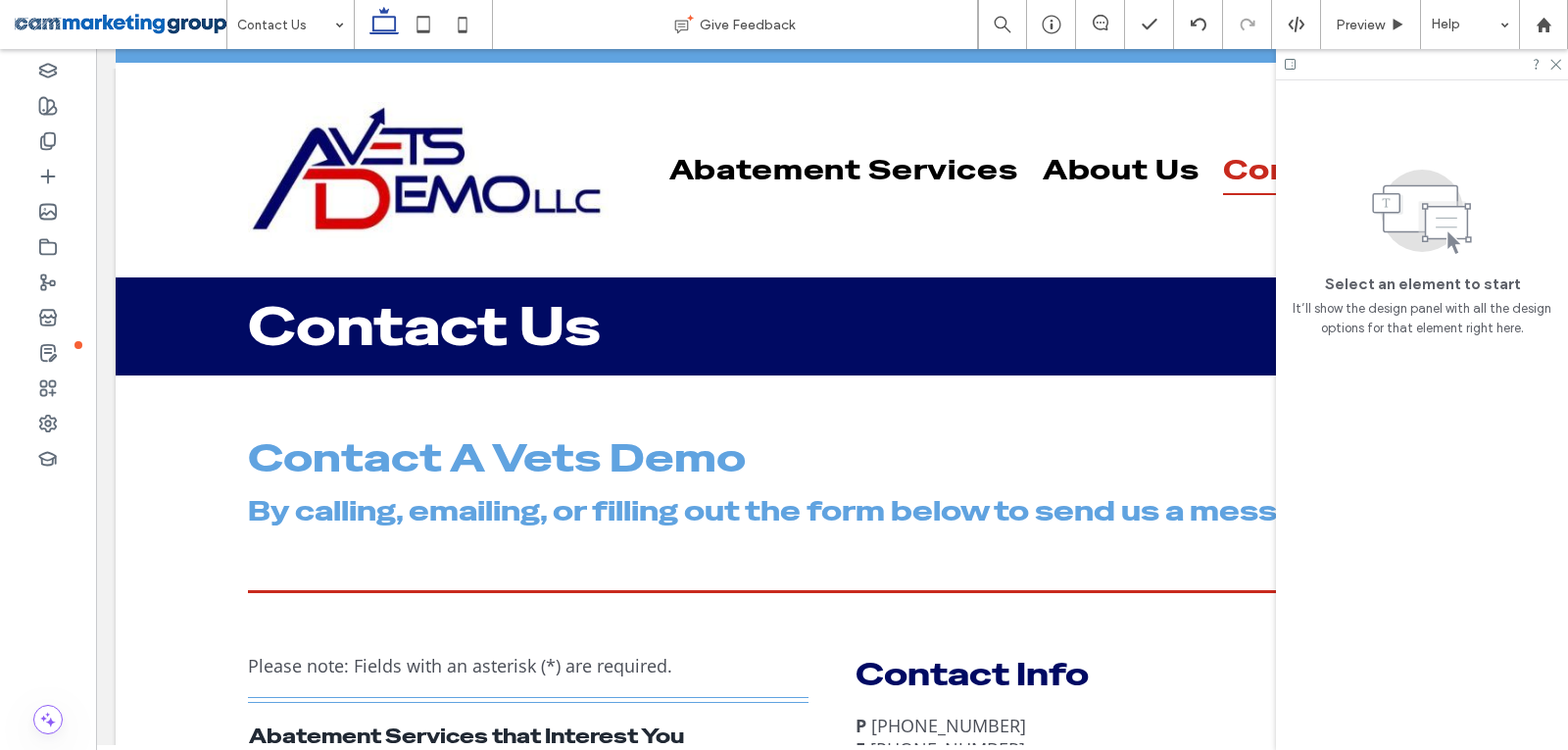
scroll to position [0, 0]
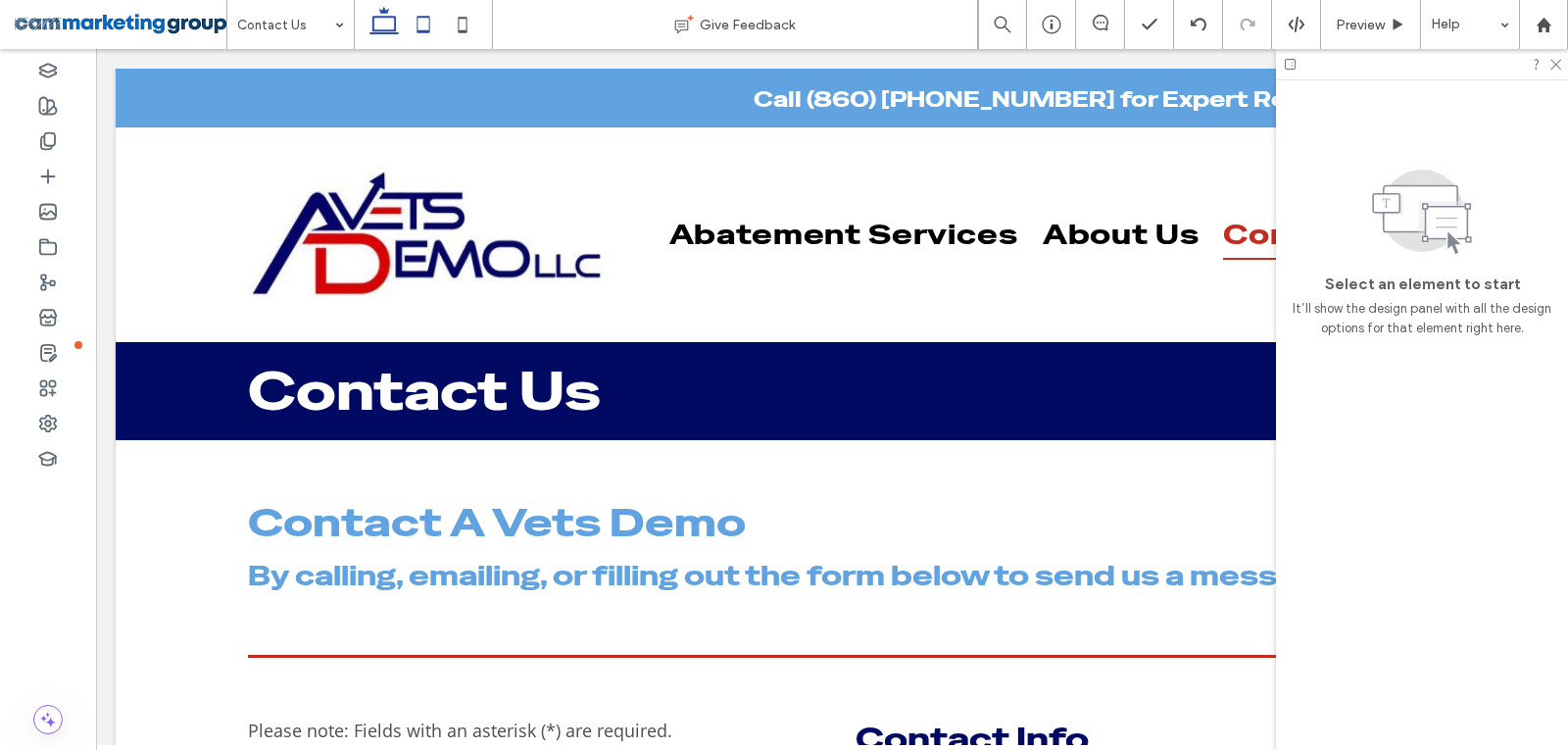
click at [419, 23] on icon at bounding box center [424, 25] width 40 height 40
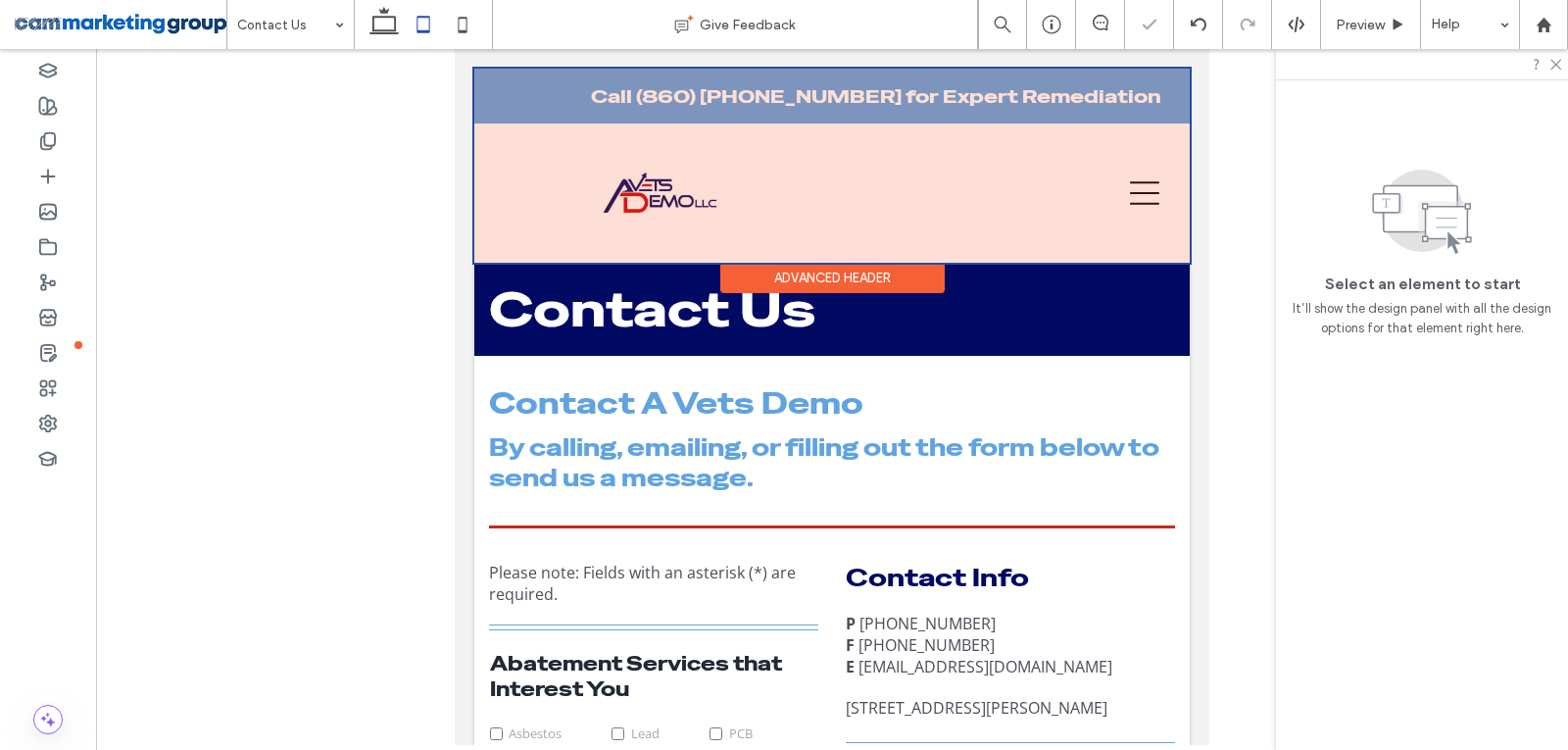
click at [541, 142] on div at bounding box center [832, 166] width 716 height 194
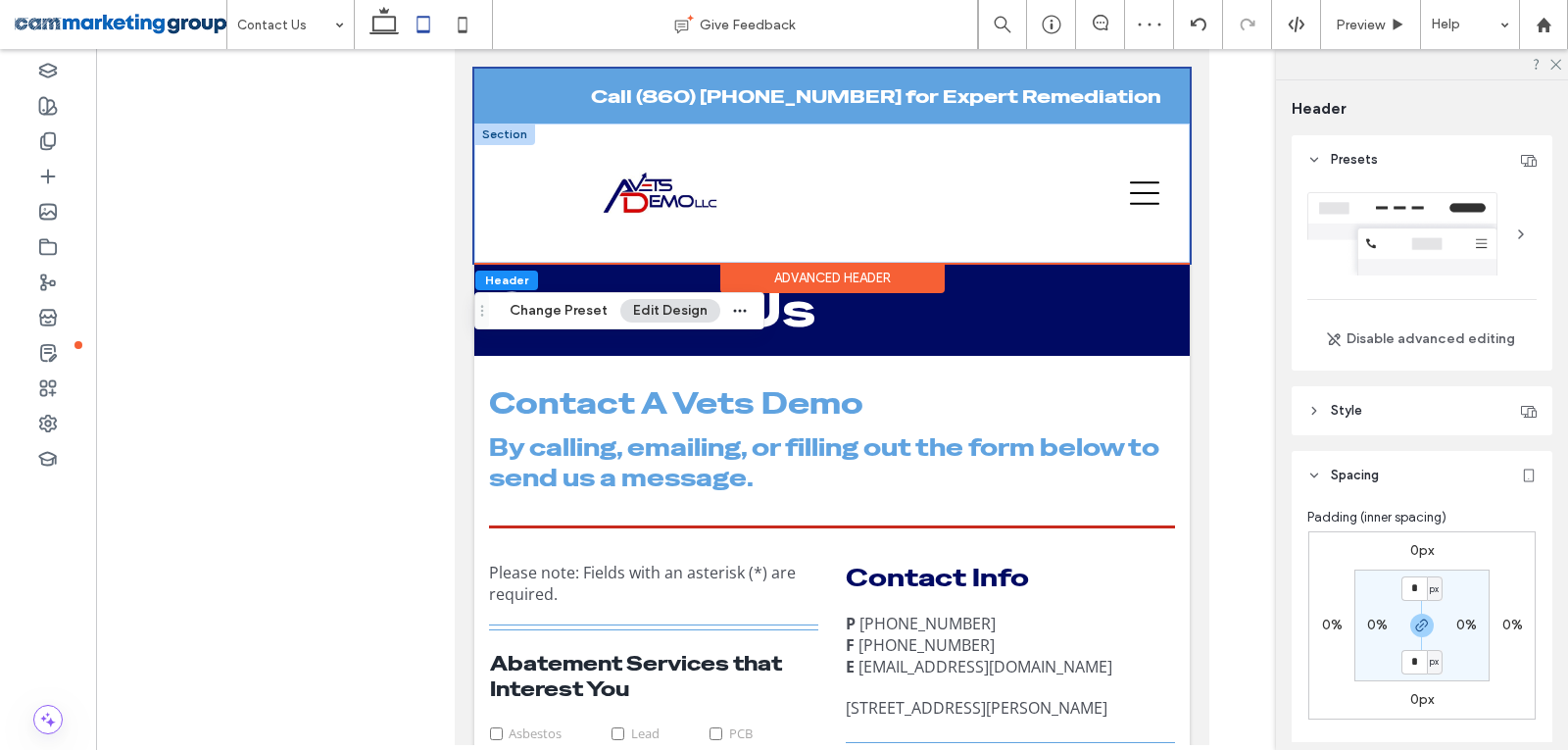
click at [510, 134] on div at bounding box center [504, 134] width 61 height 22
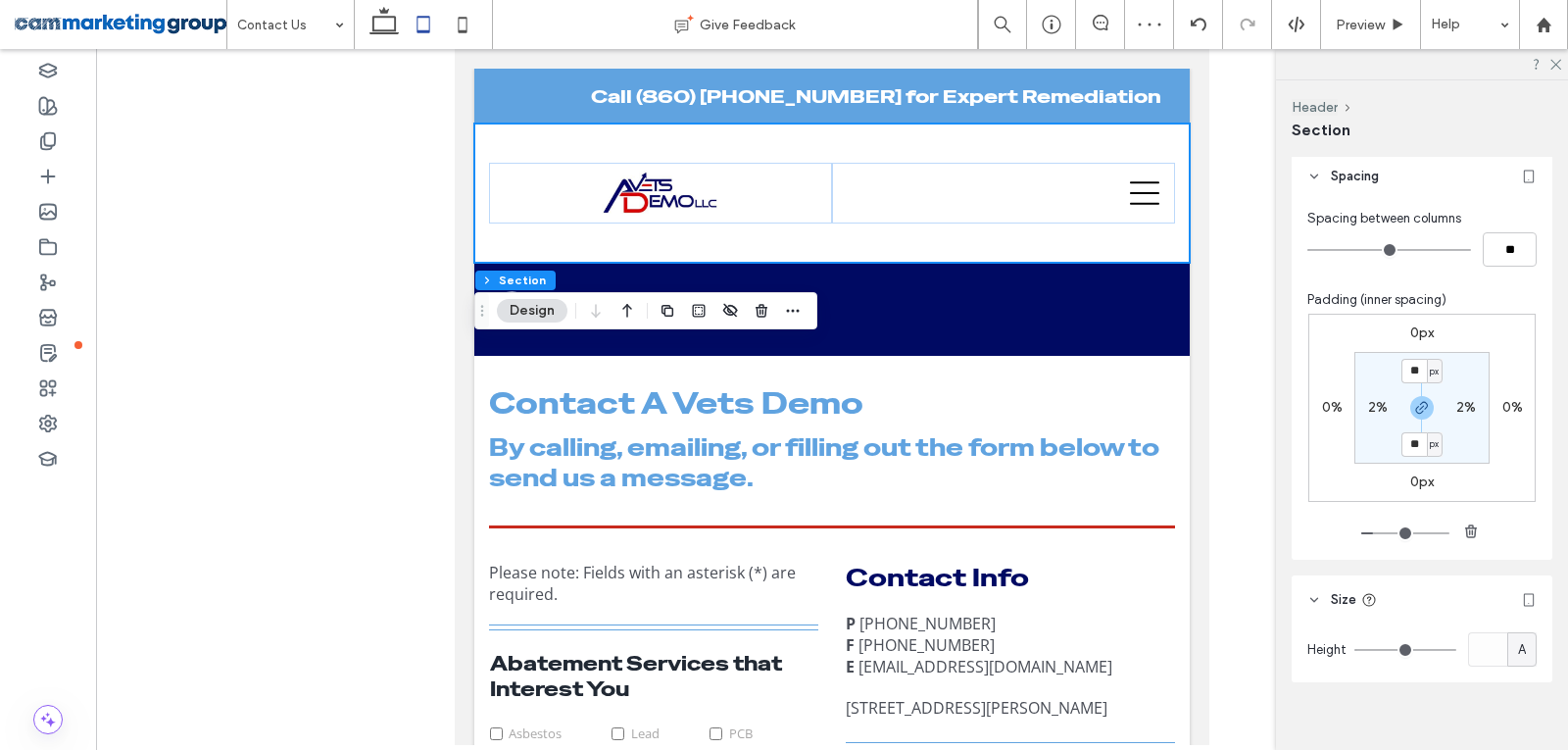
scroll to position [838, 0]
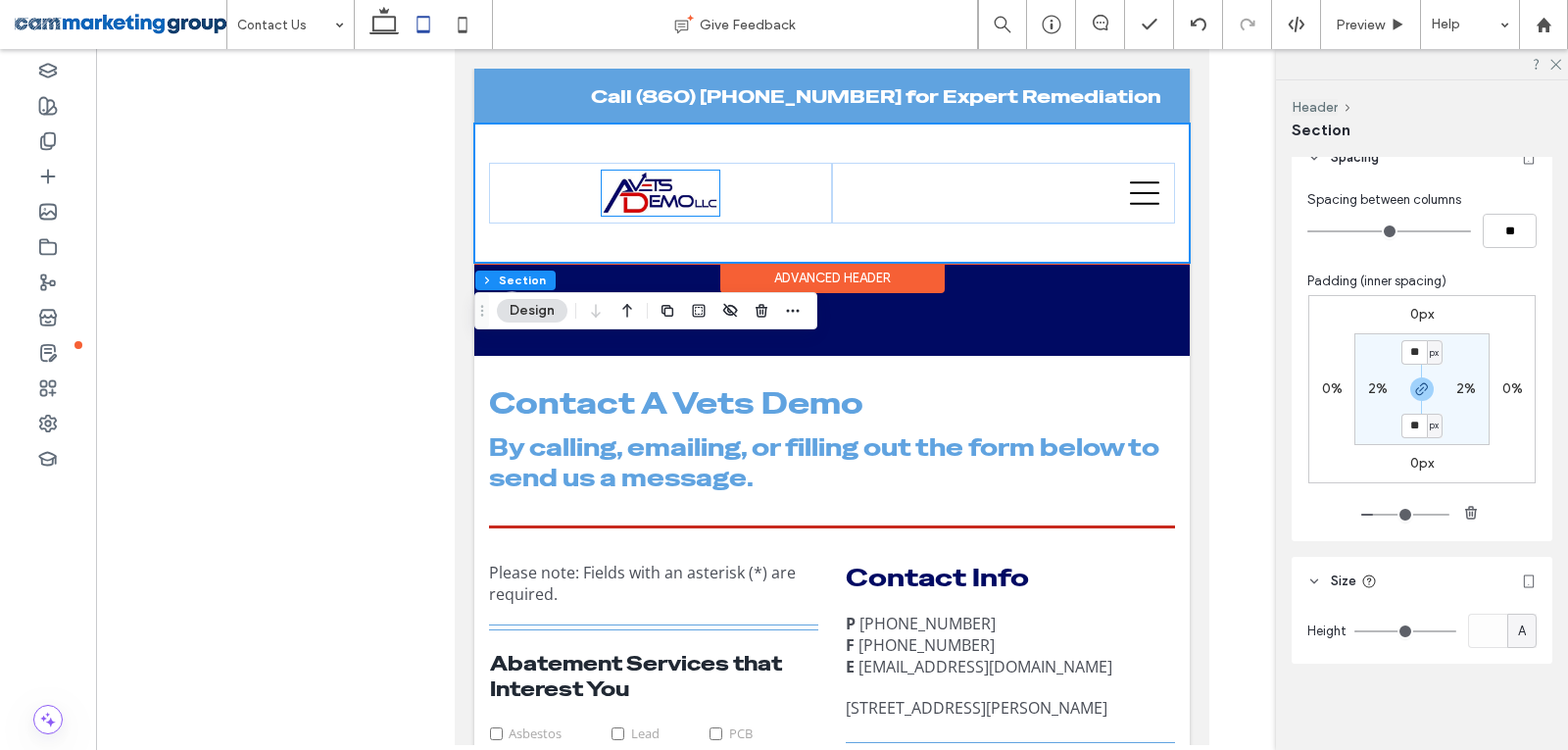
click at [631, 186] on img at bounding box center [661, 192] width 118 height 44
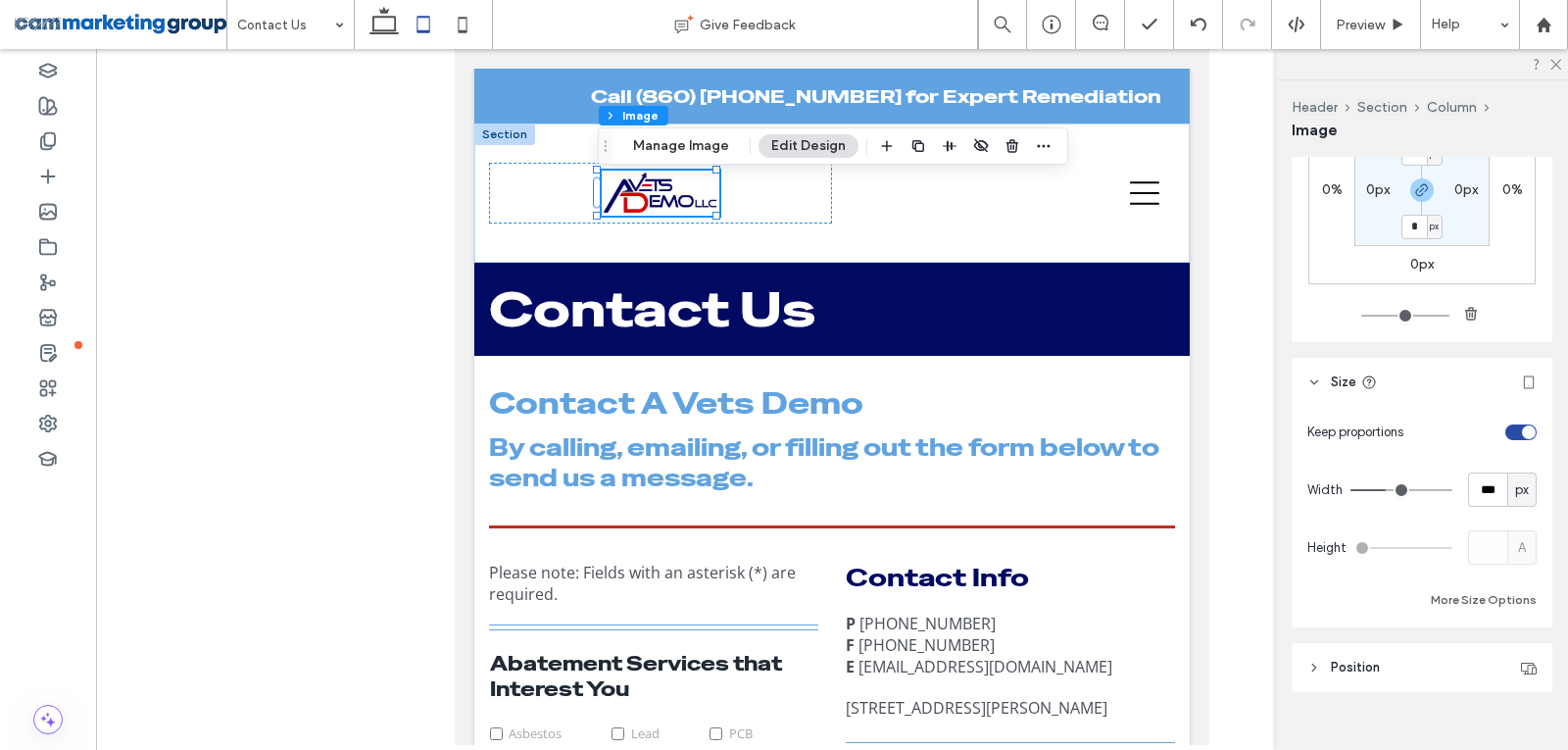
scroll to position [579, 0]
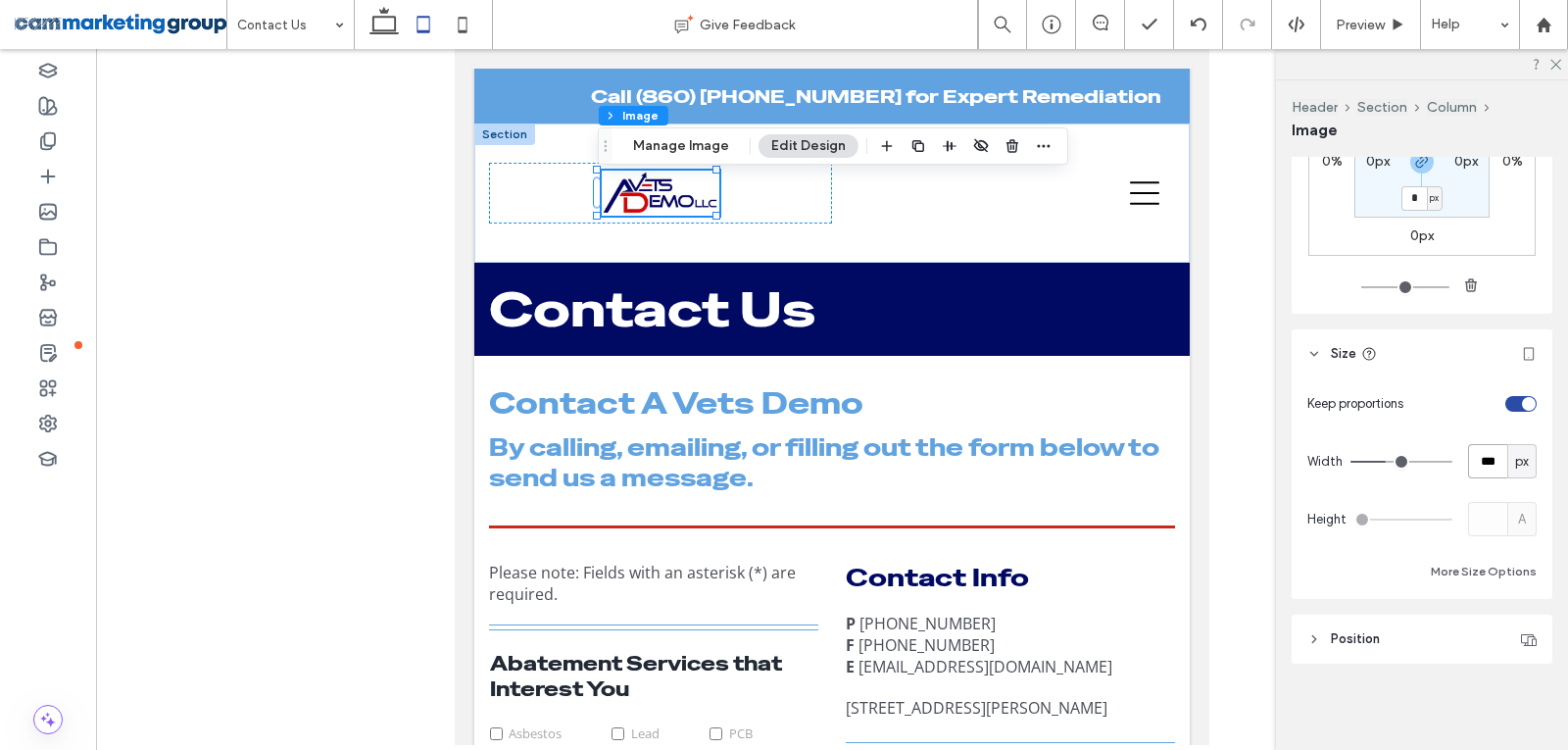
click at [1480, 463] on input "***" at bounding box center [1489, 460] width 40 height 35
type input "***"
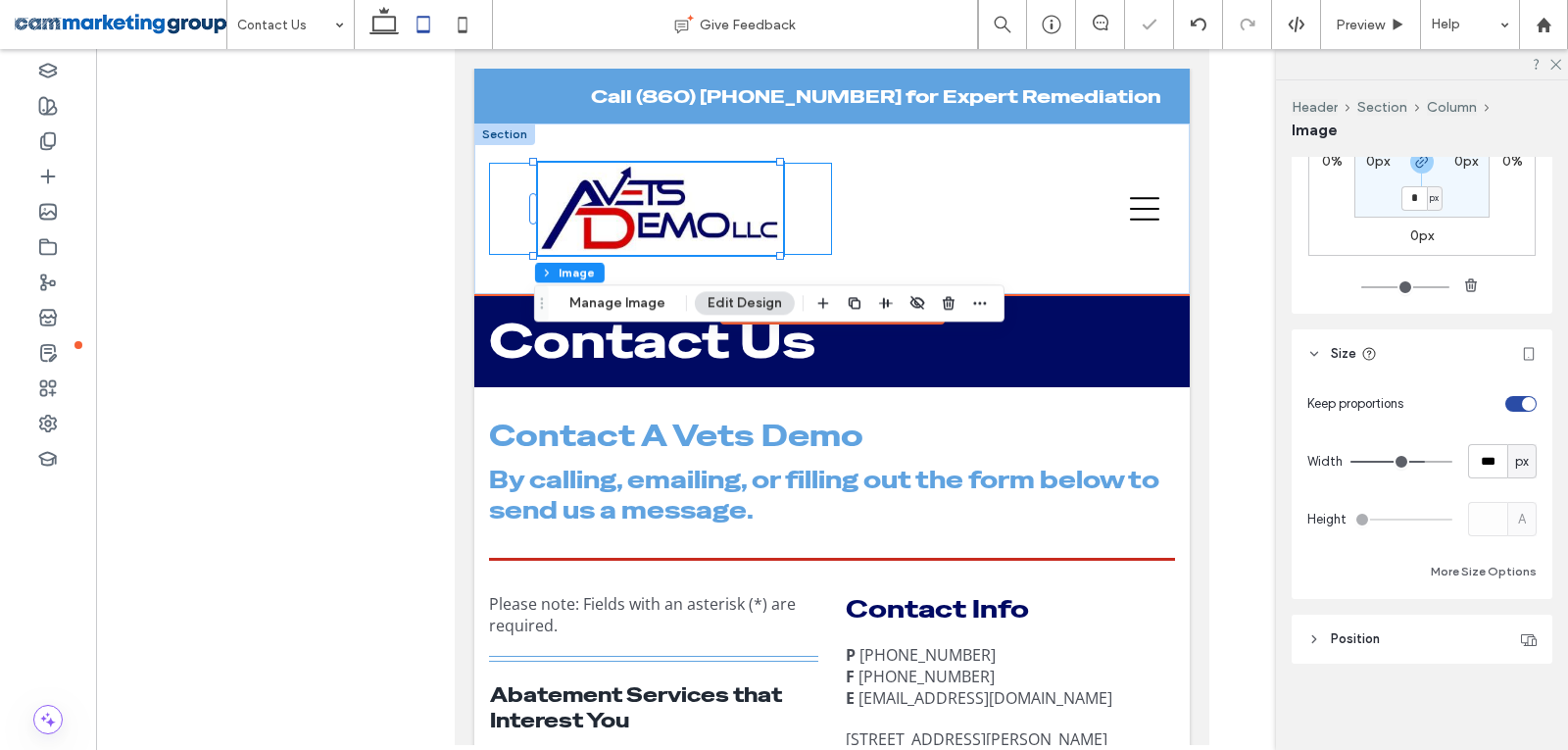
click at [791, 213] on div at bounding box center [661, 208] width 343 height 92
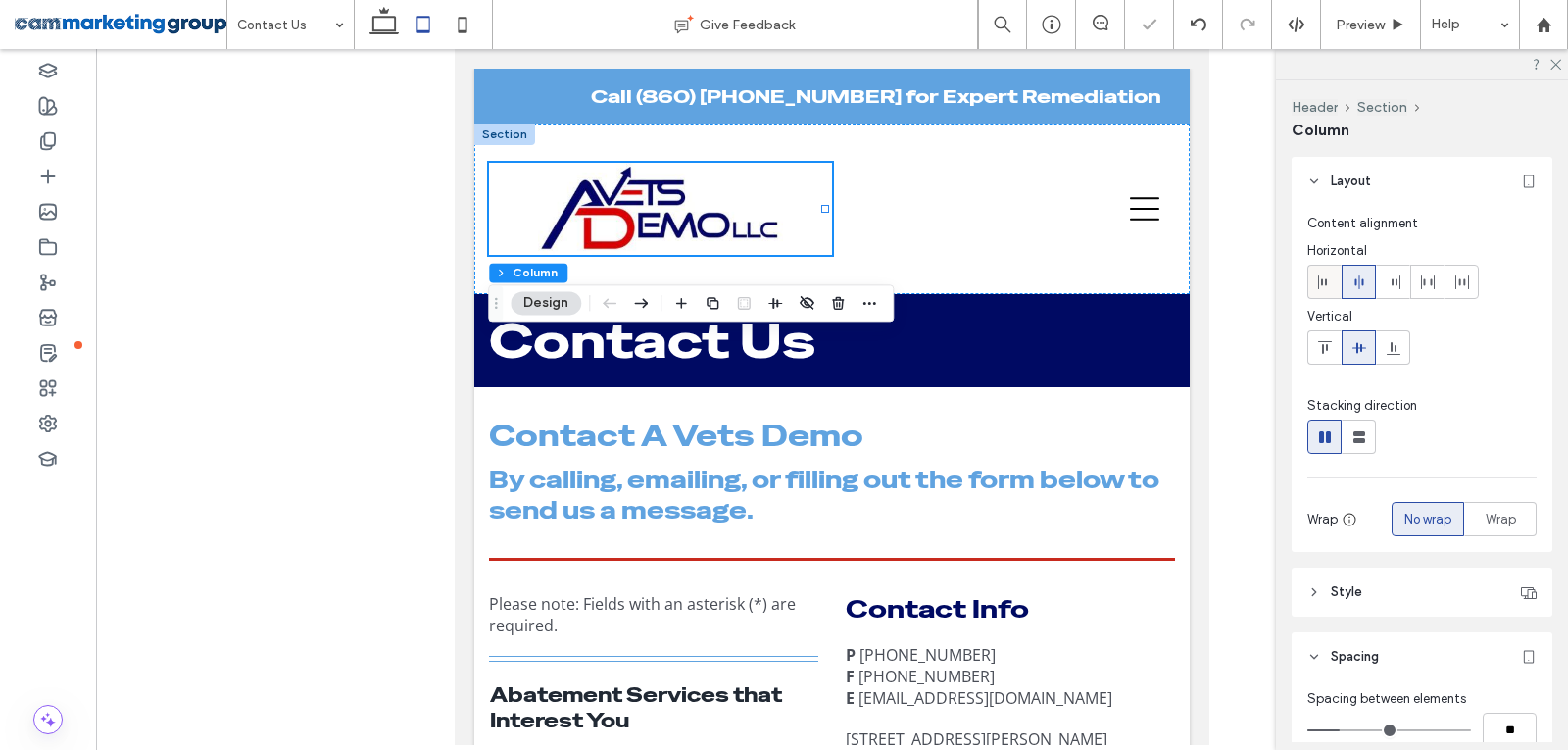
click at [1325, 277] on icon at bounding box center [1326, 283] width 16 height 16
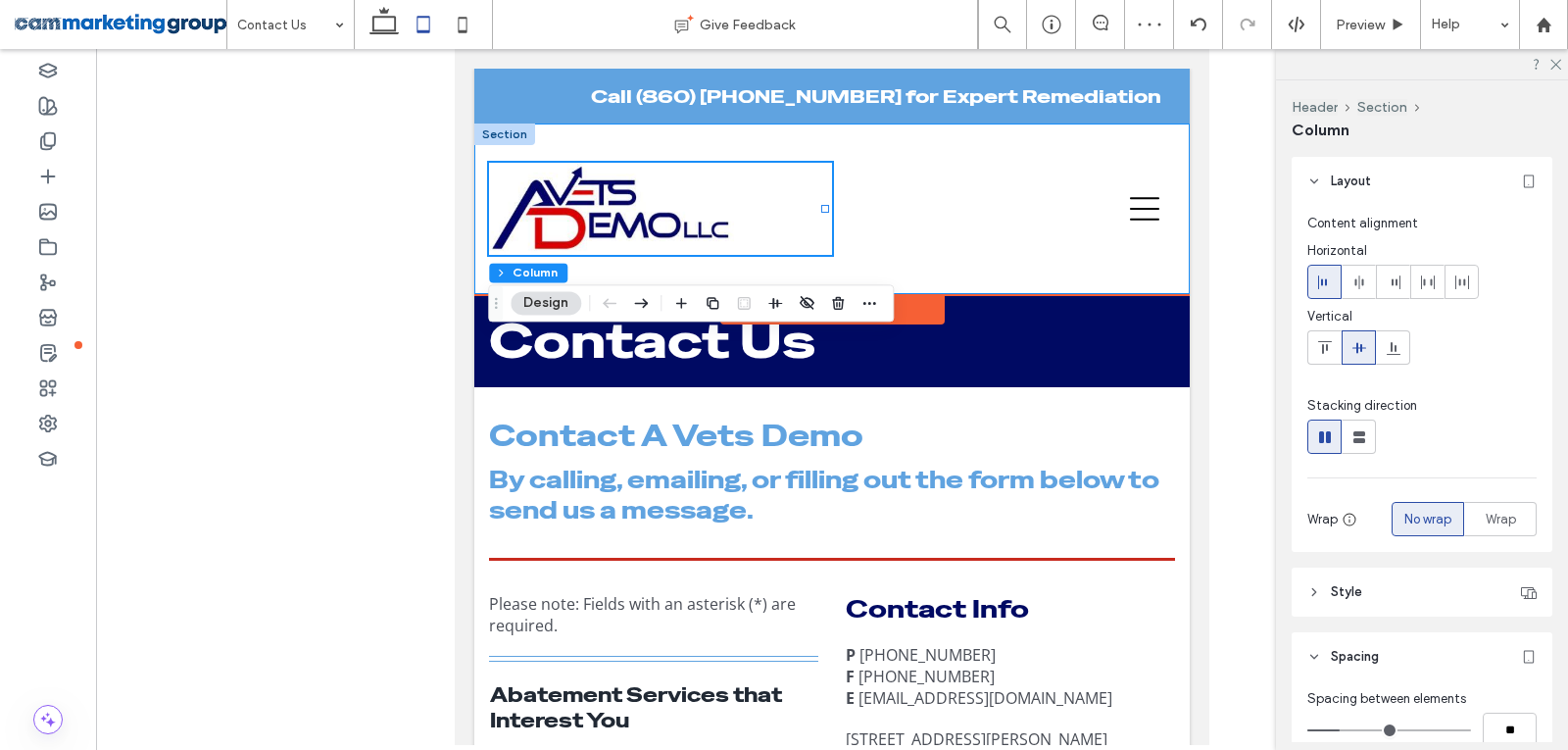
click at [668, 144] on div "Abatement Services About Us Contact Us" at bounding box center [832, 208] width 716 height 171
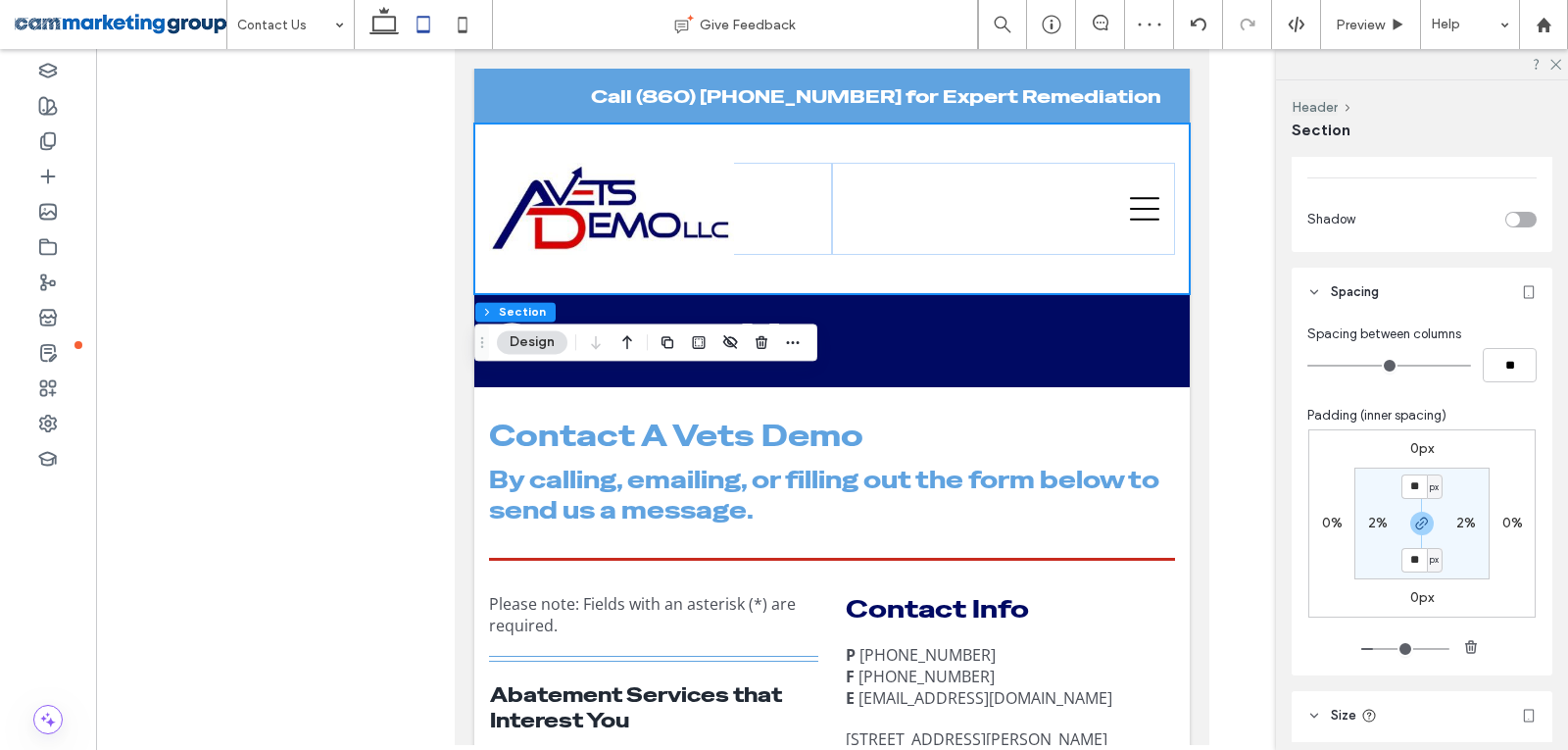
scroll to position [838, 0]
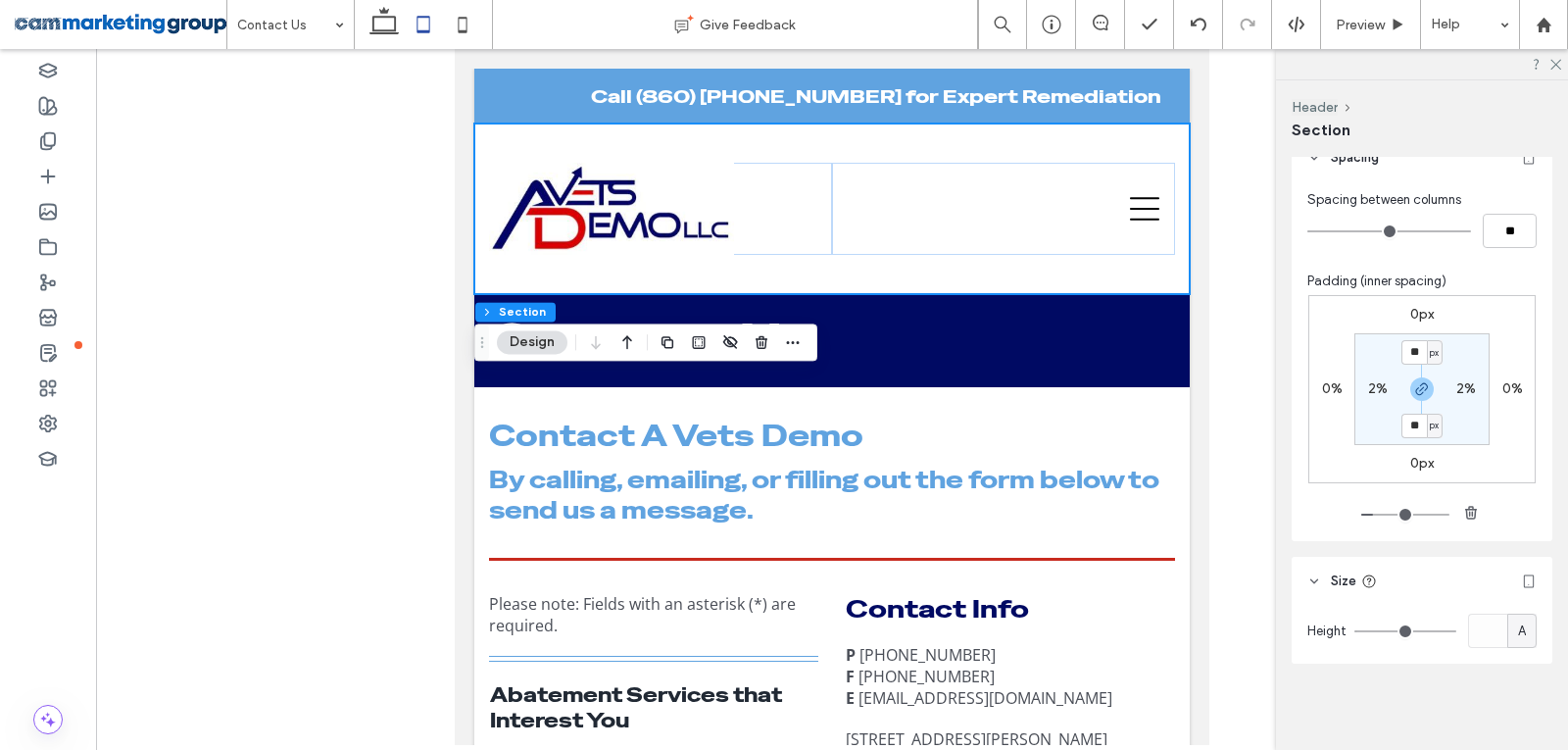
type input "**"
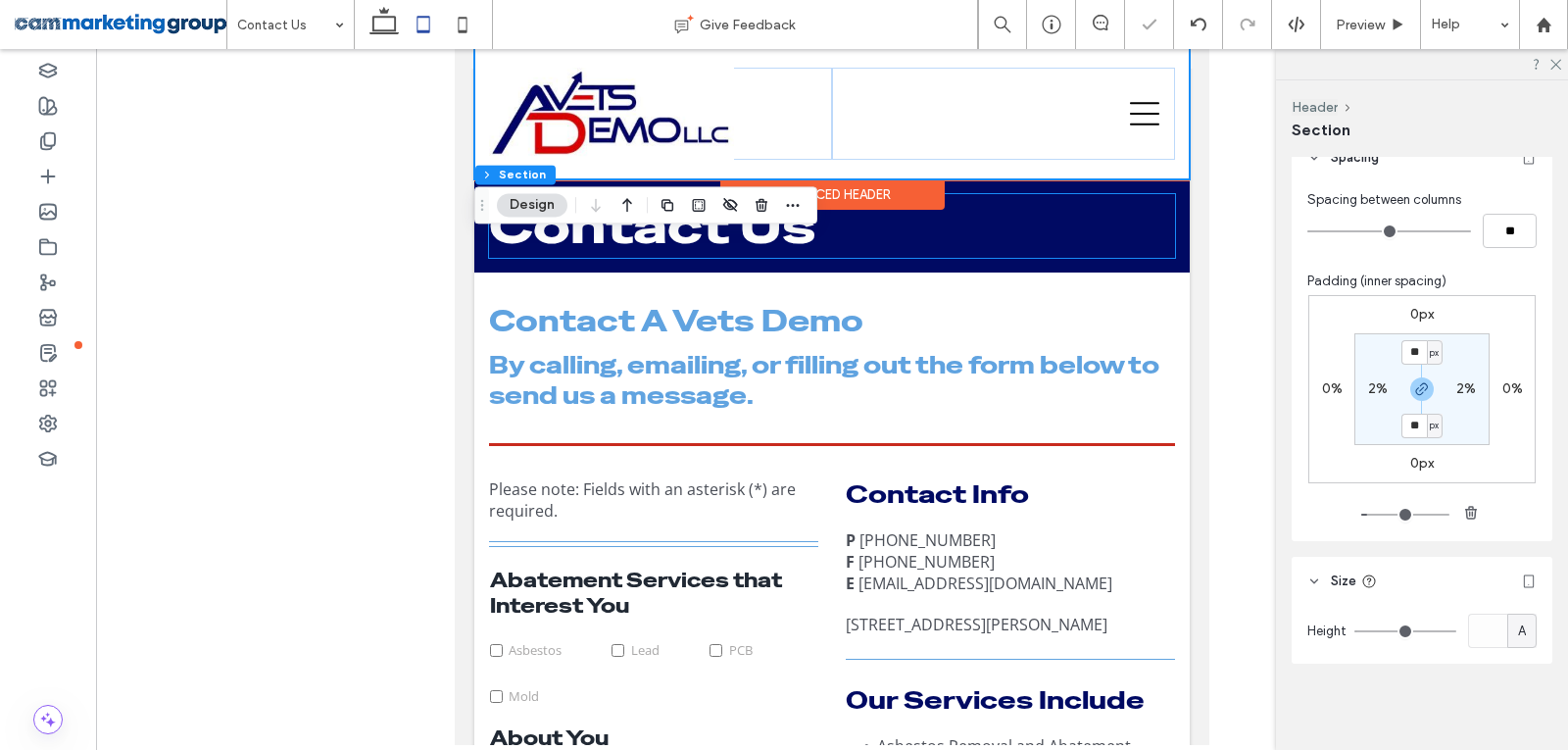
scroll to position [0, 0]
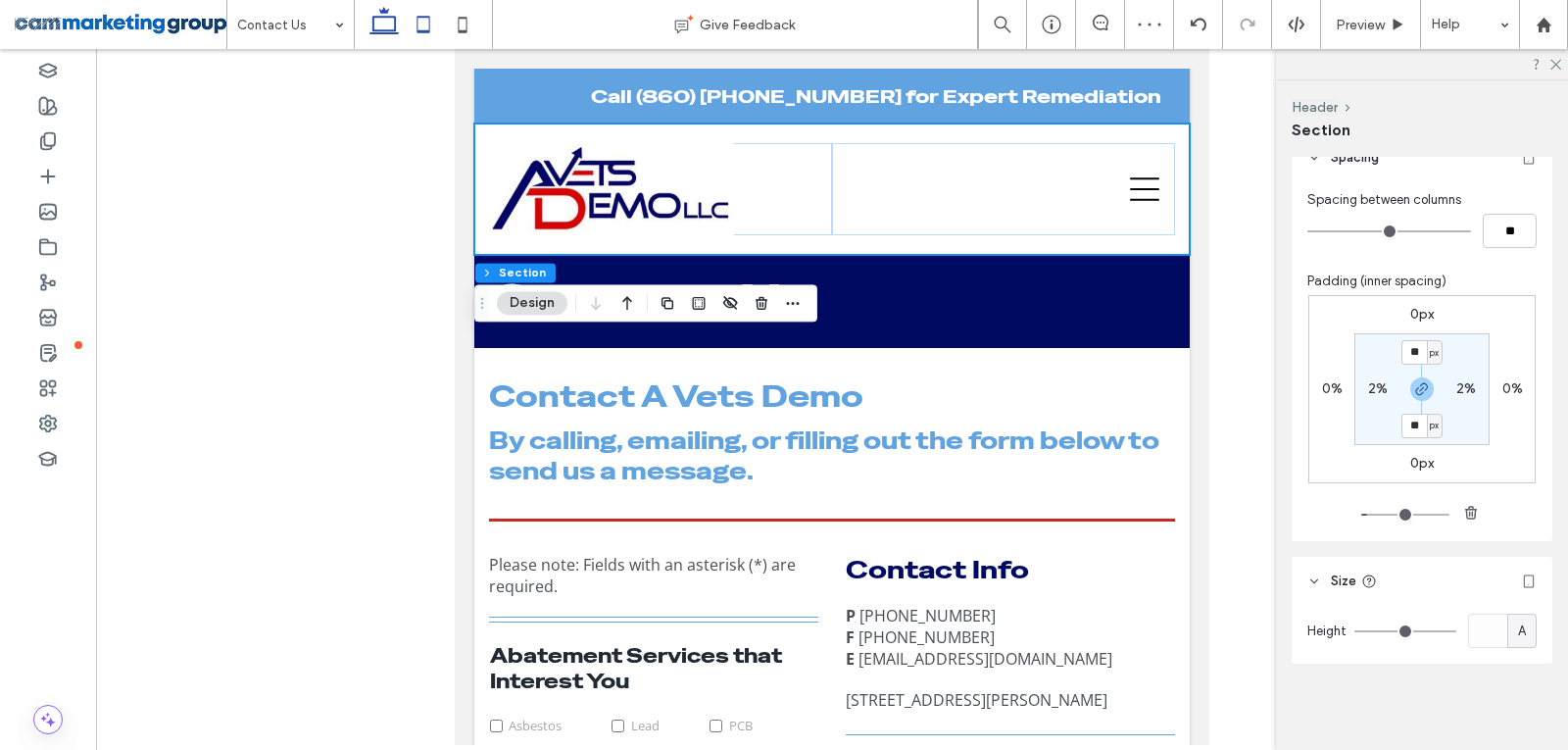
click at [382, 21] on icon at bounding box center [384, 25] width 40 height 40
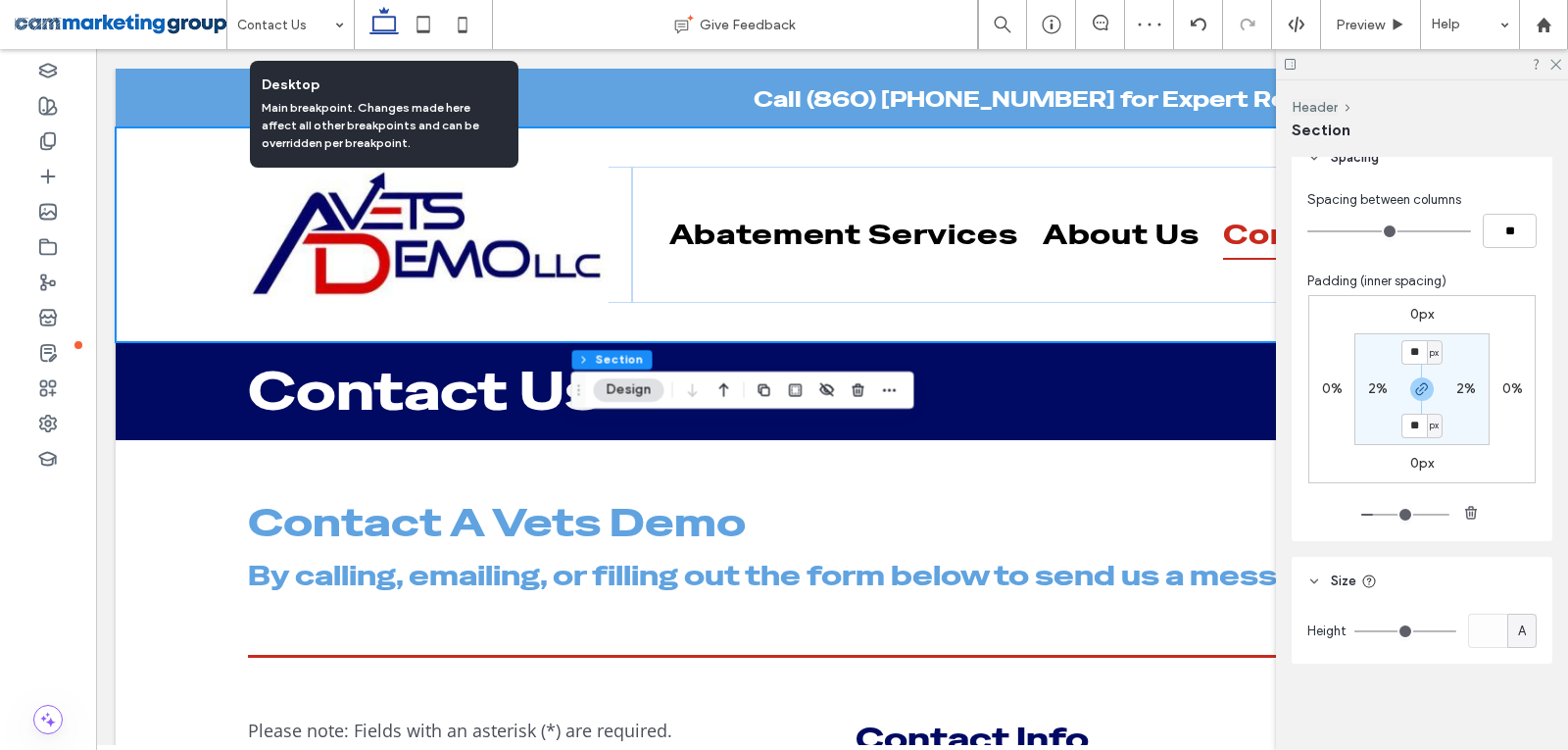
type input "**"
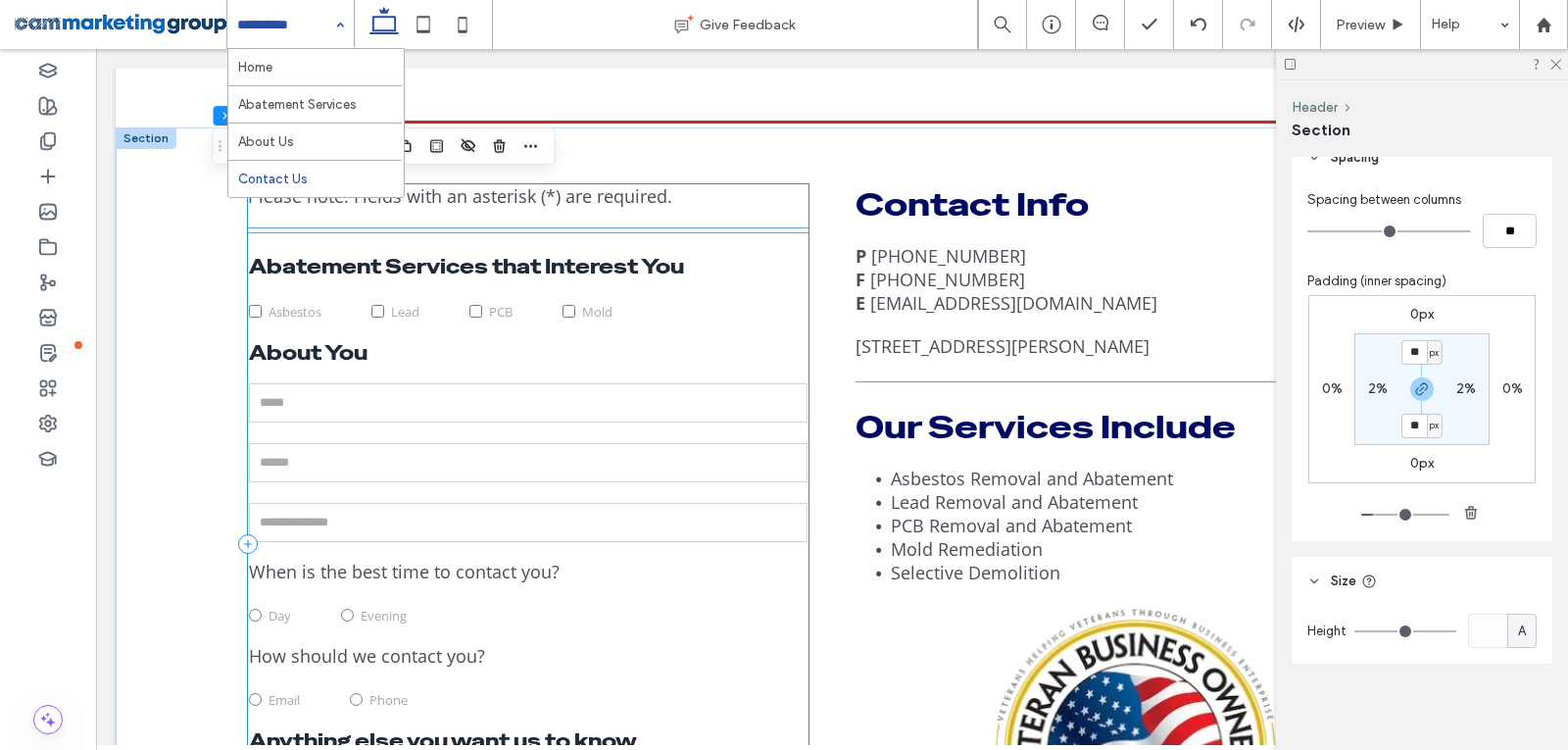
scroll to position [490, 0]
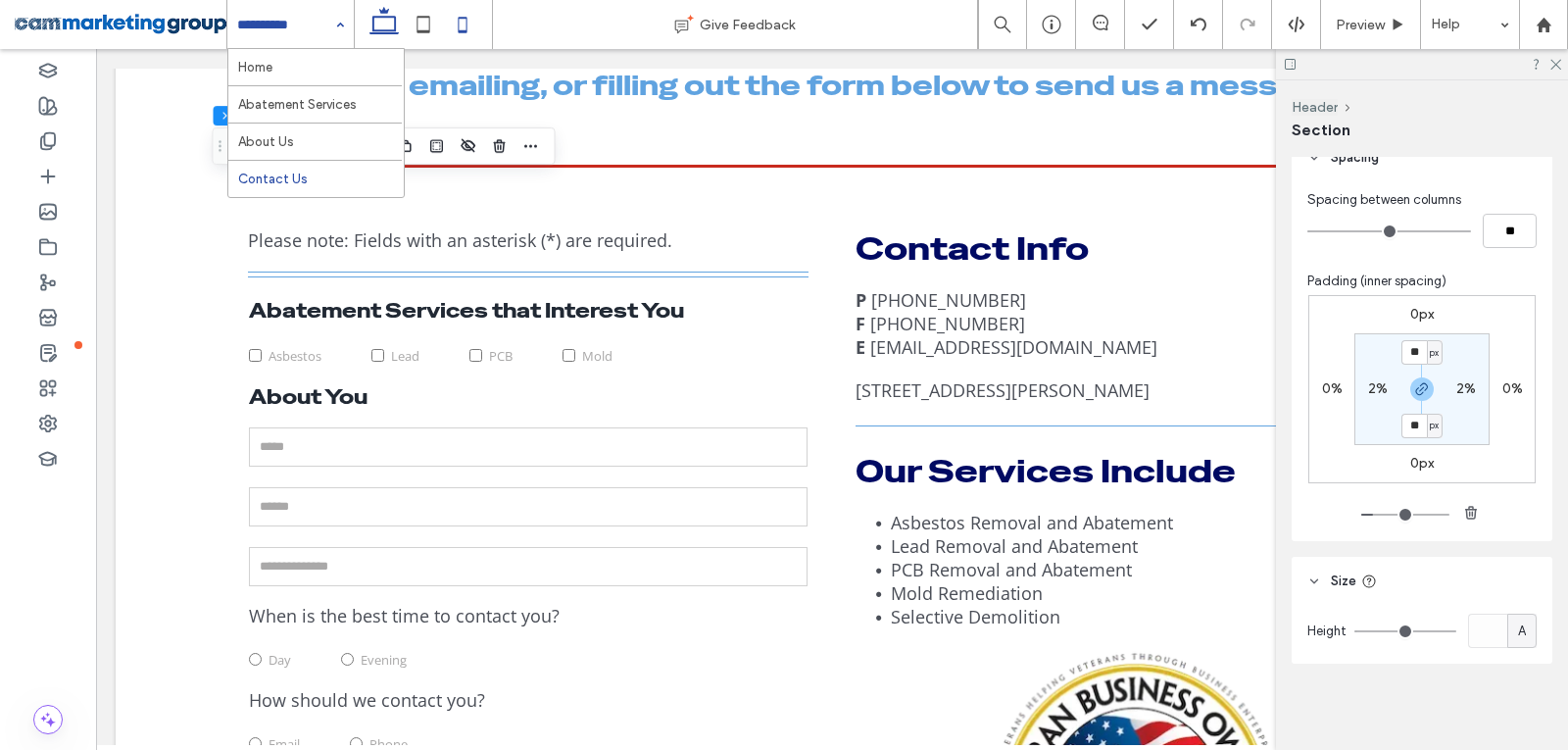
click at [457, 31] on icon at bounding box center [462, 25] width 40 height 40
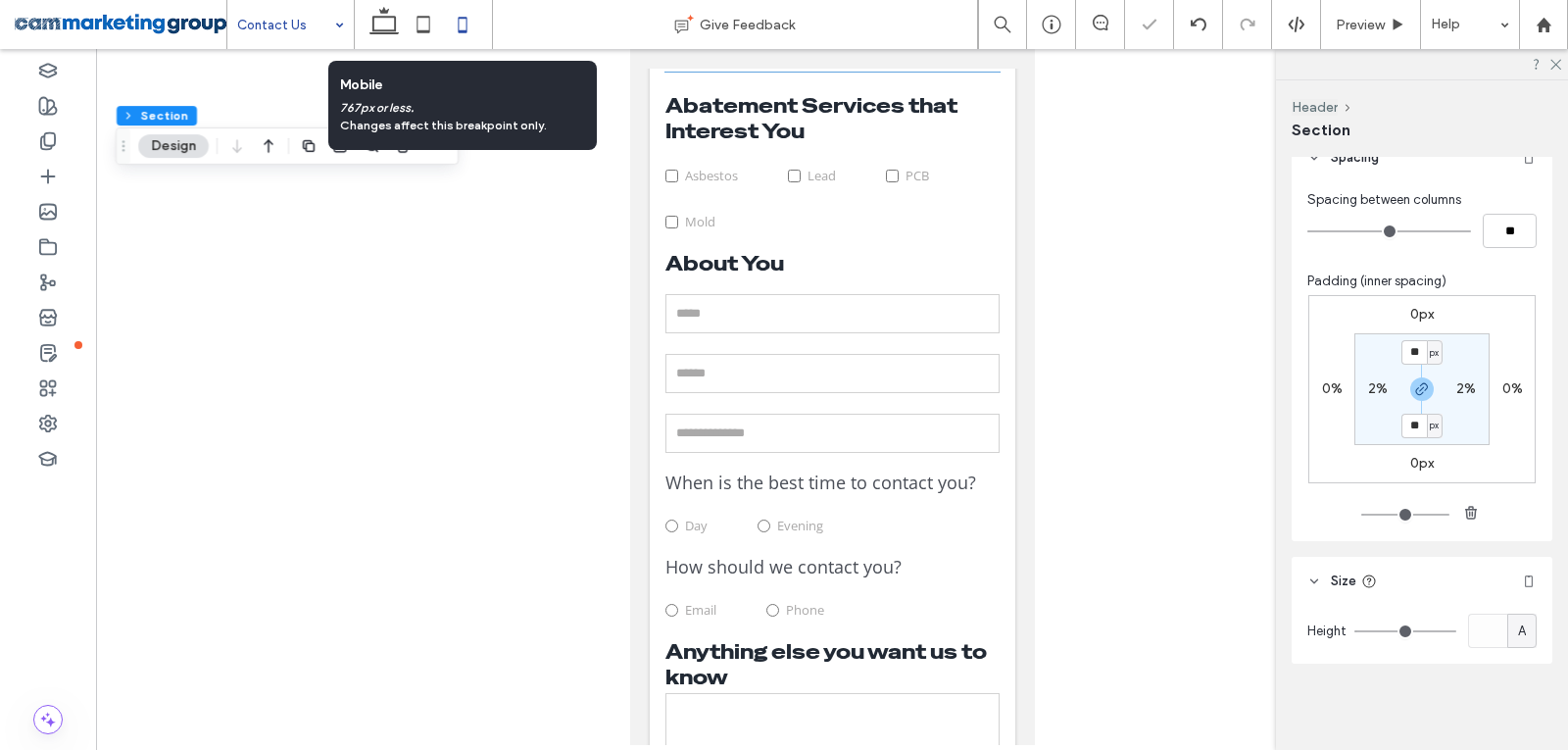
type input "*"
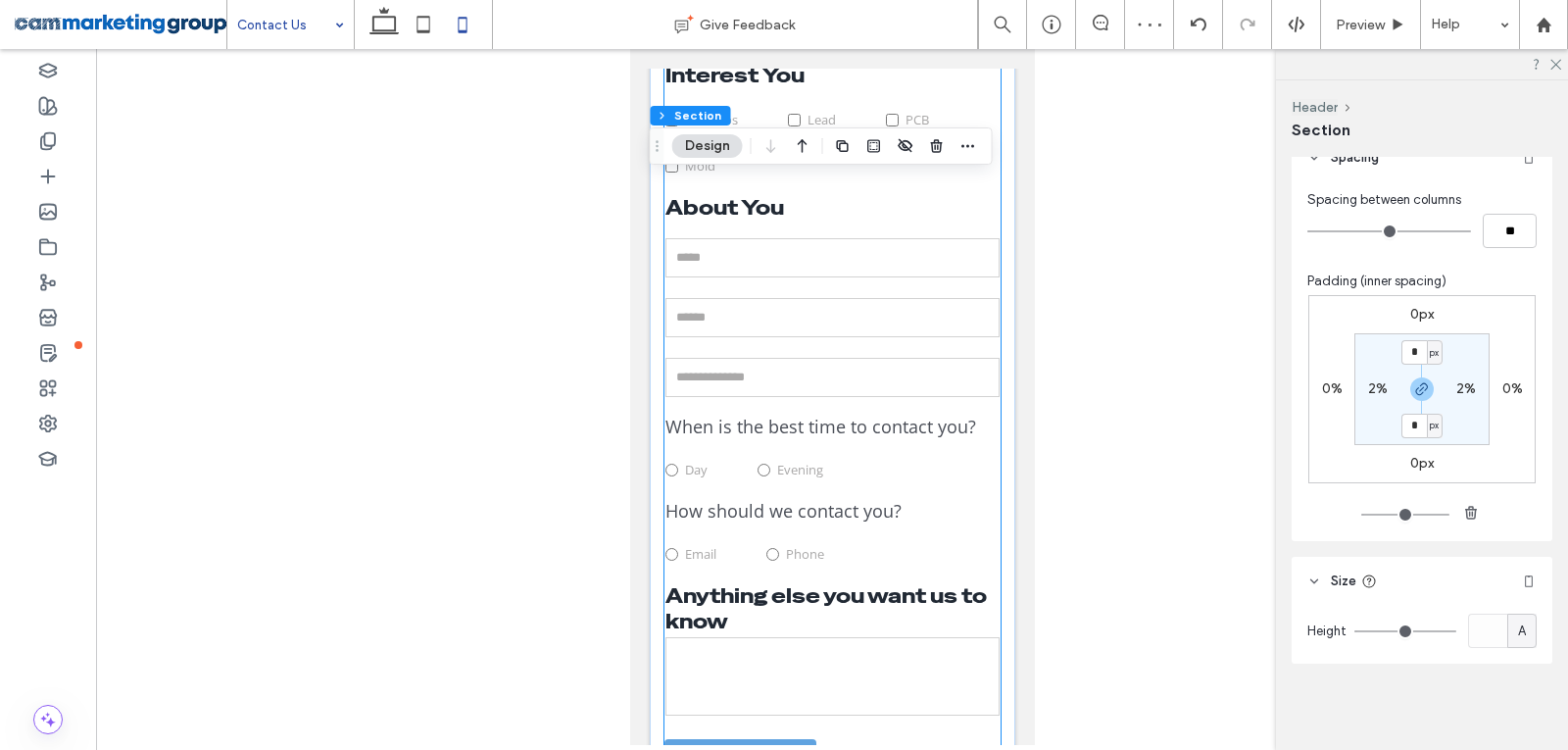
scroll to position [497, 0]
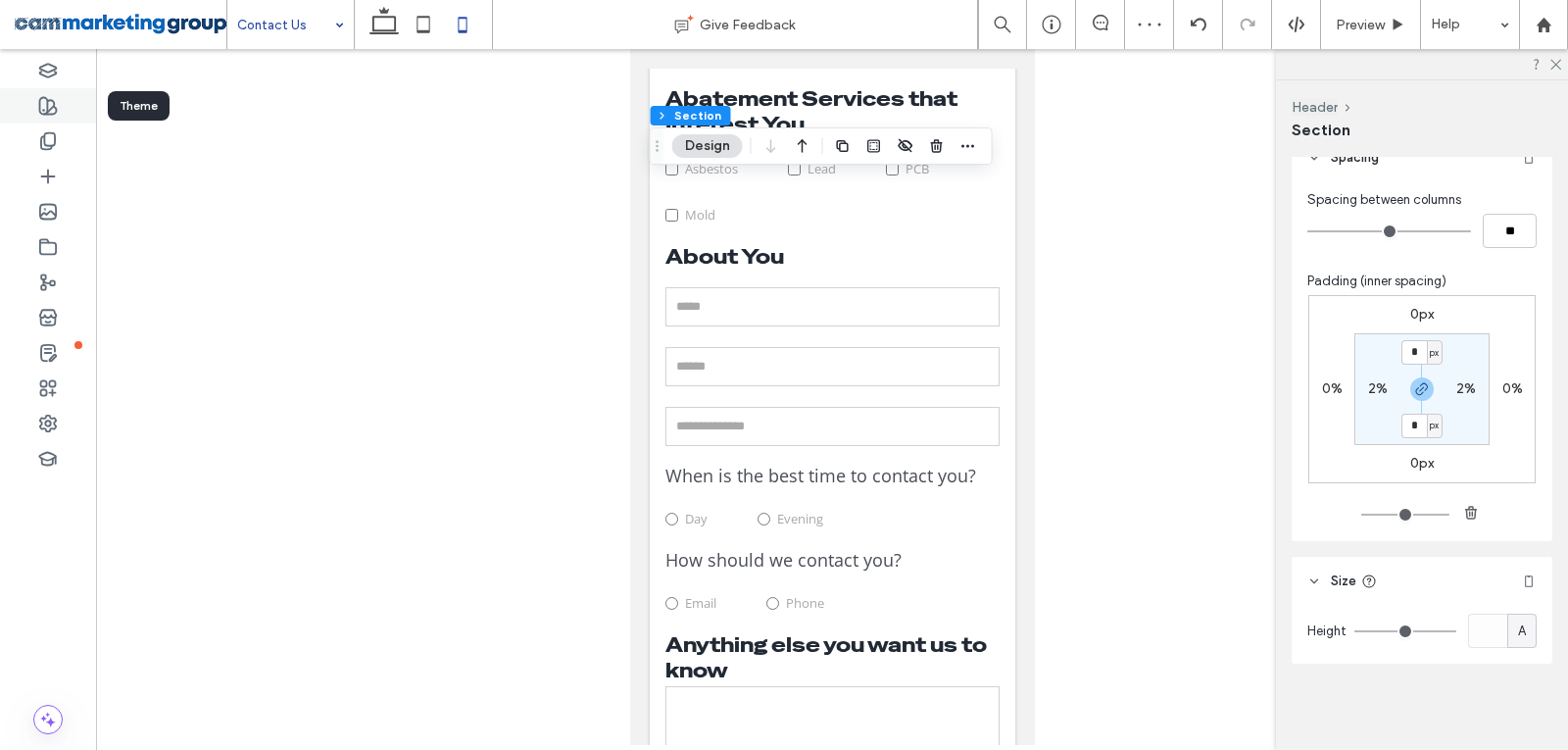
click at [50, 102] on icon at bounding box center [49, 106] width 20 height 20
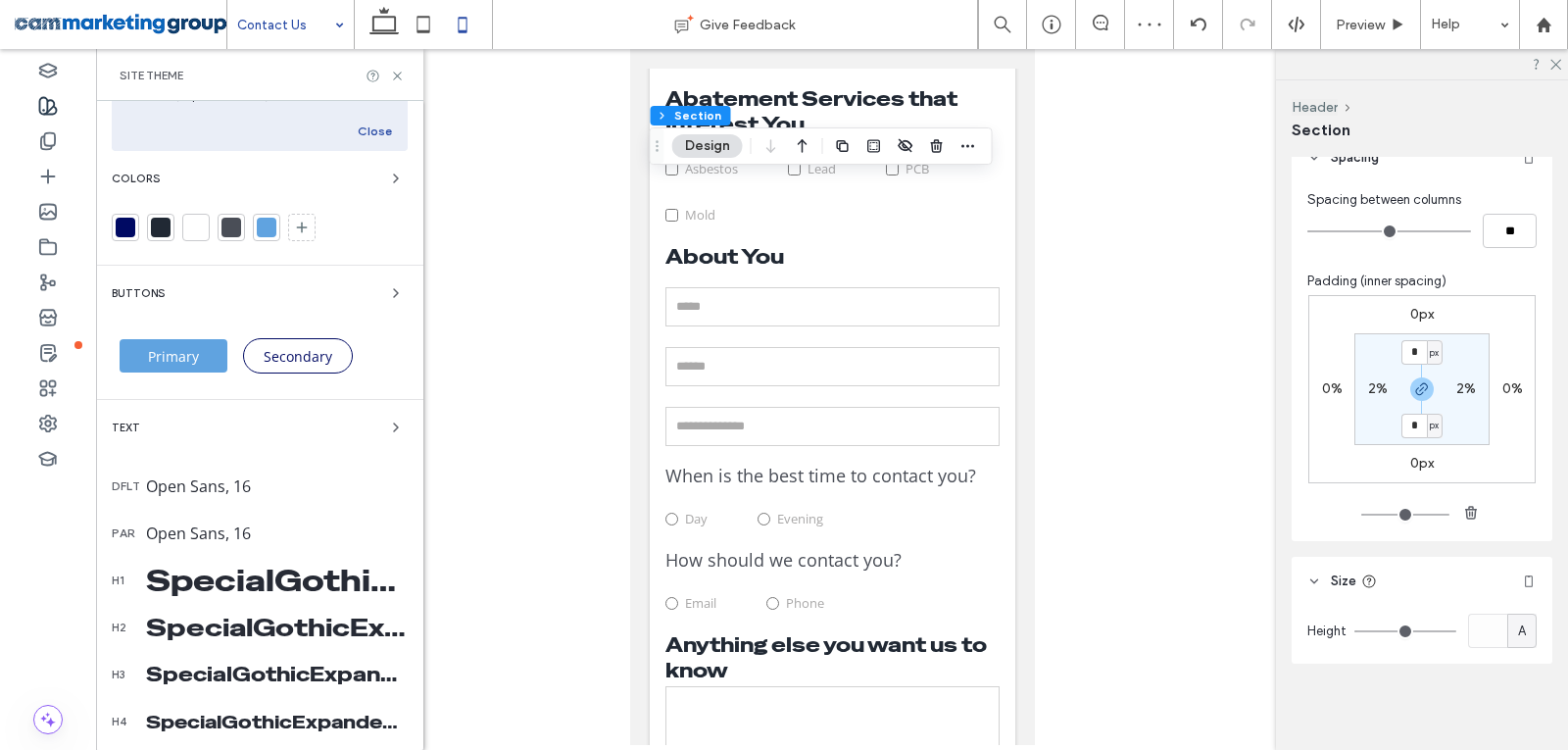
scroll to position [294, 0]
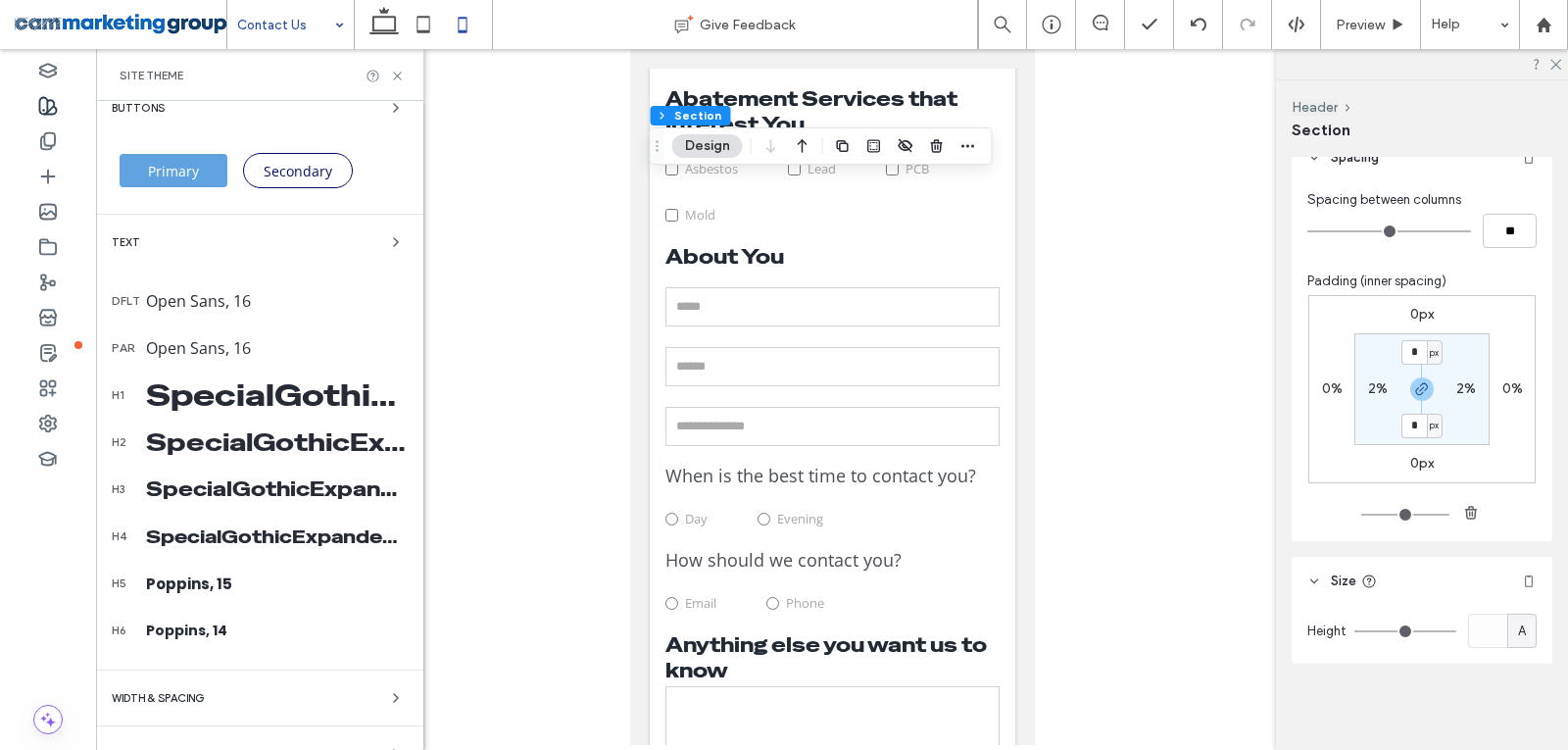
click at [250, 497] on div "SpecialGothicExpandedOne-Regular, 20" at bounding box center [277, 489] width 262 height 26
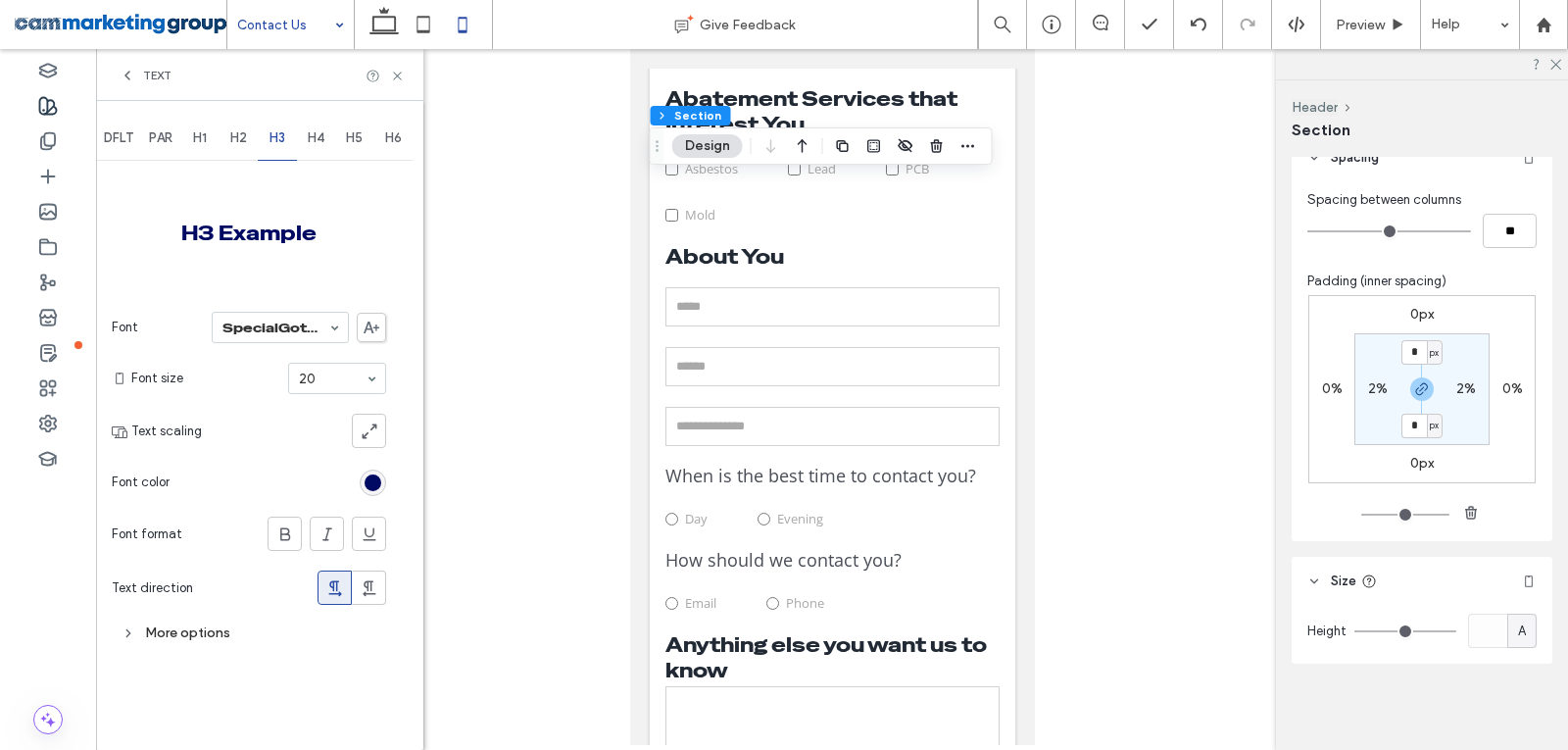
scroll to position [0, 0]
click at [309, 136] on span "H4" at bounding box center [316, 138] width 17 height 16
type input "**"
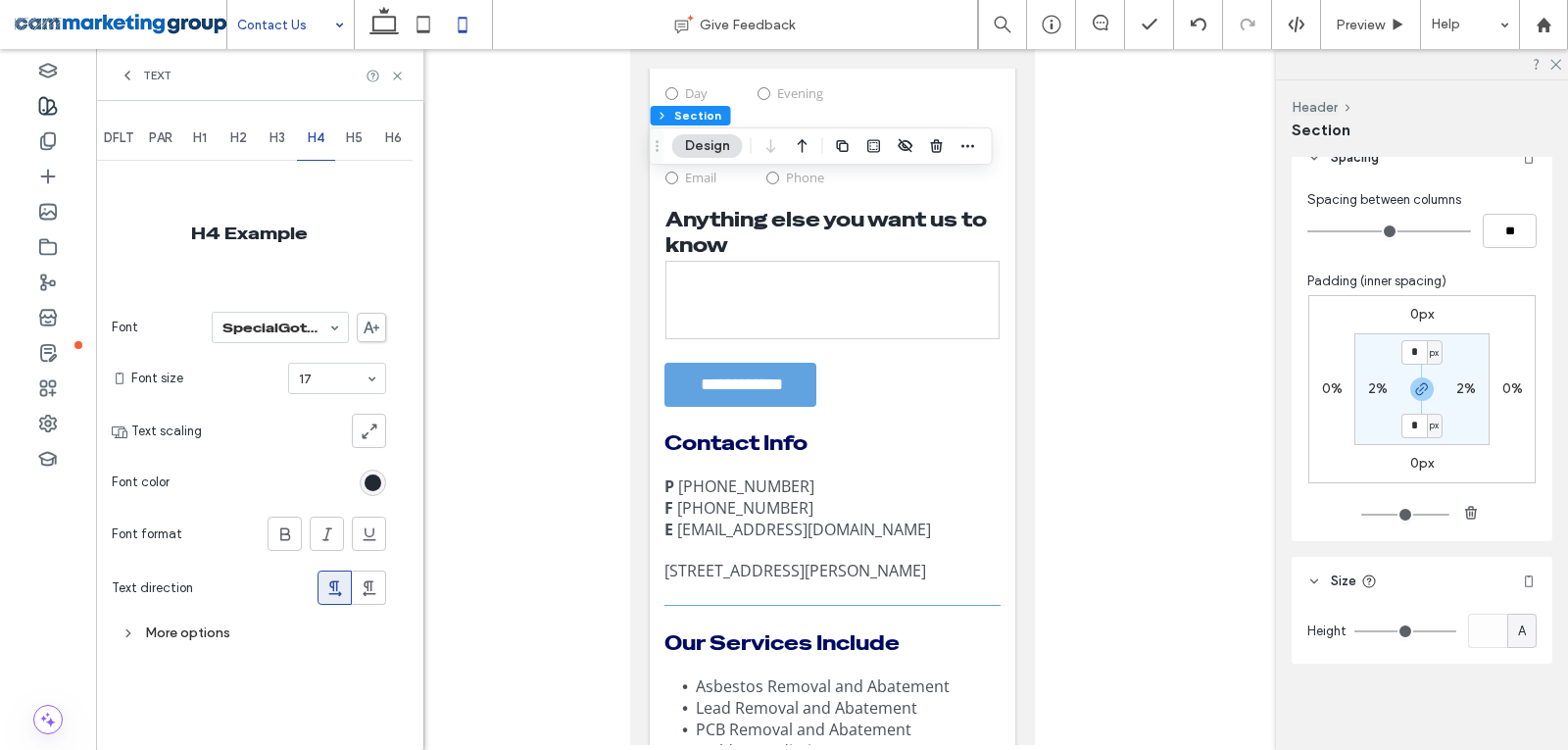
scroll to position [806, 0]
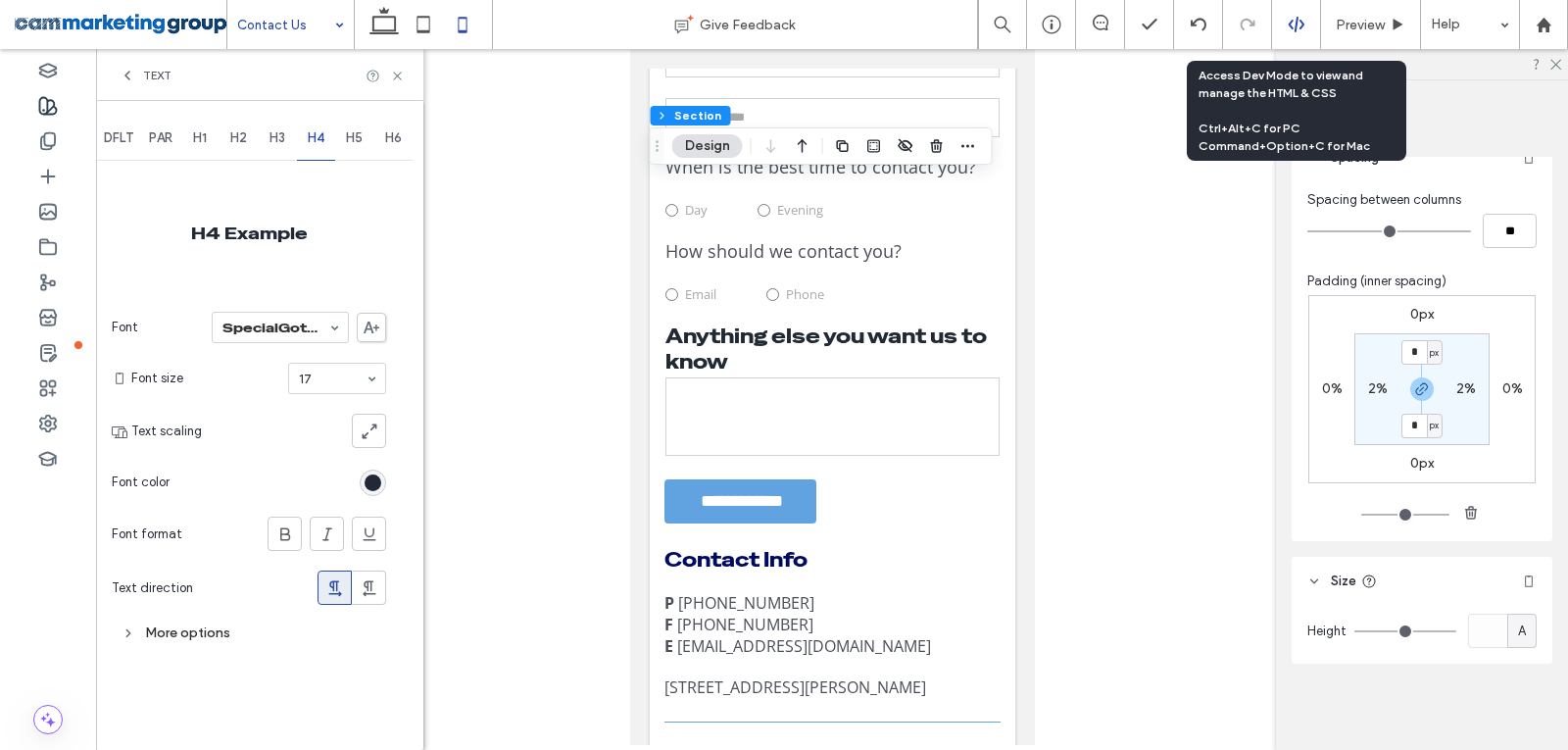
click at [1295, 35] on div at bounding box center [1296, 24] width 49 height 49
click at [1291, 17] on icon at bounding box center [1297, 25] width 18 height 18
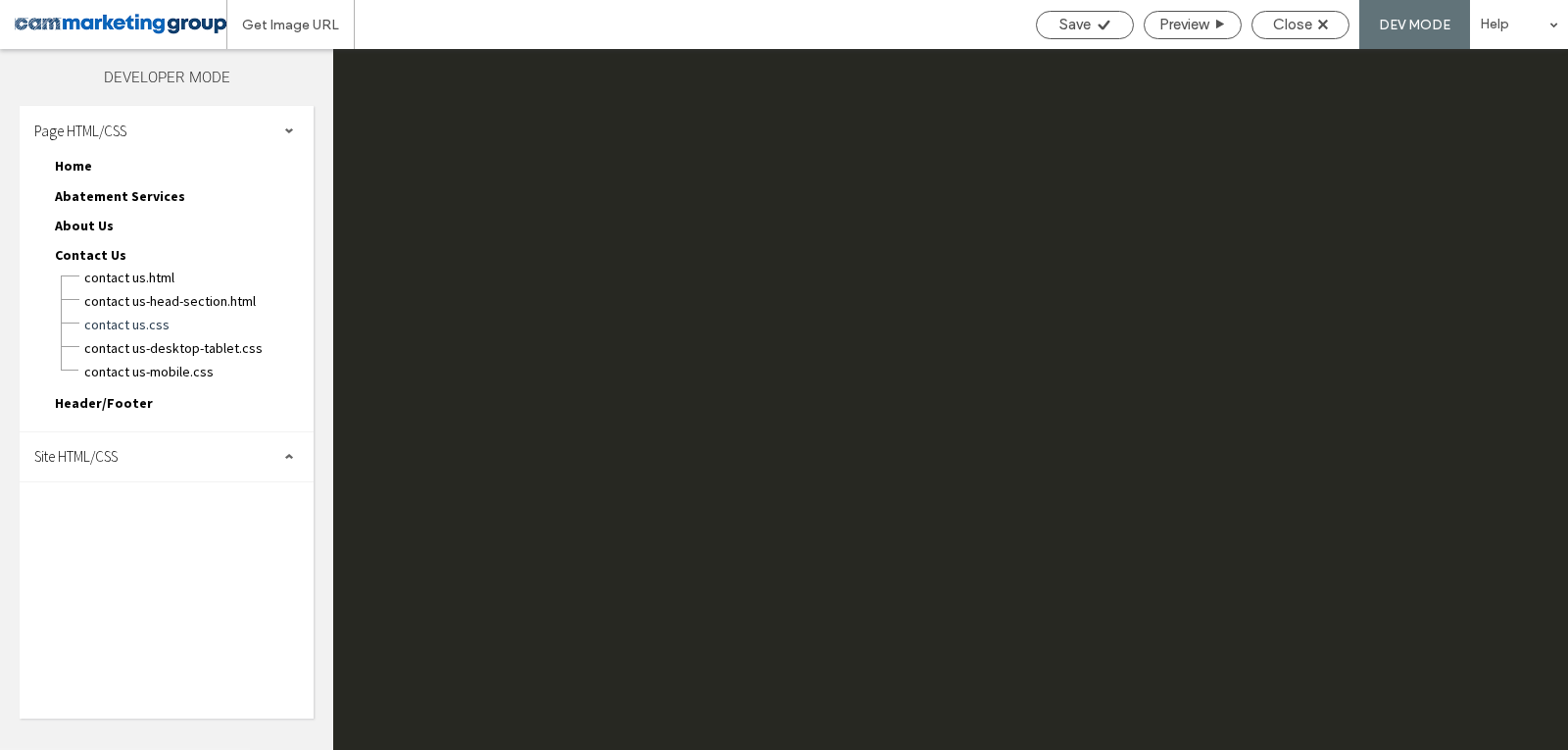
scroll to position [0, 0]
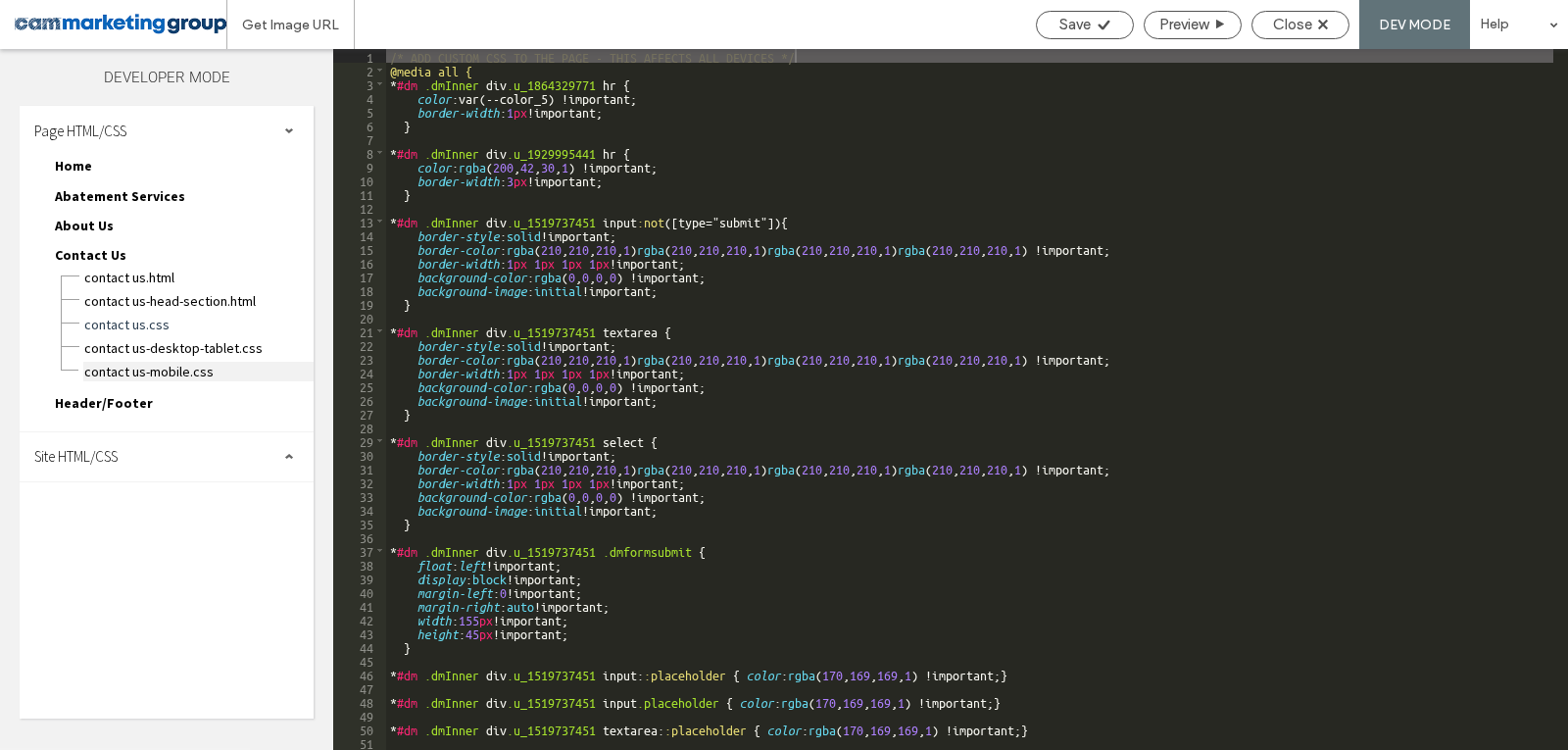
click at [176, 373] on span "Contact Us-mobile.css" at bounding box center [198, 371] width 230 height 20
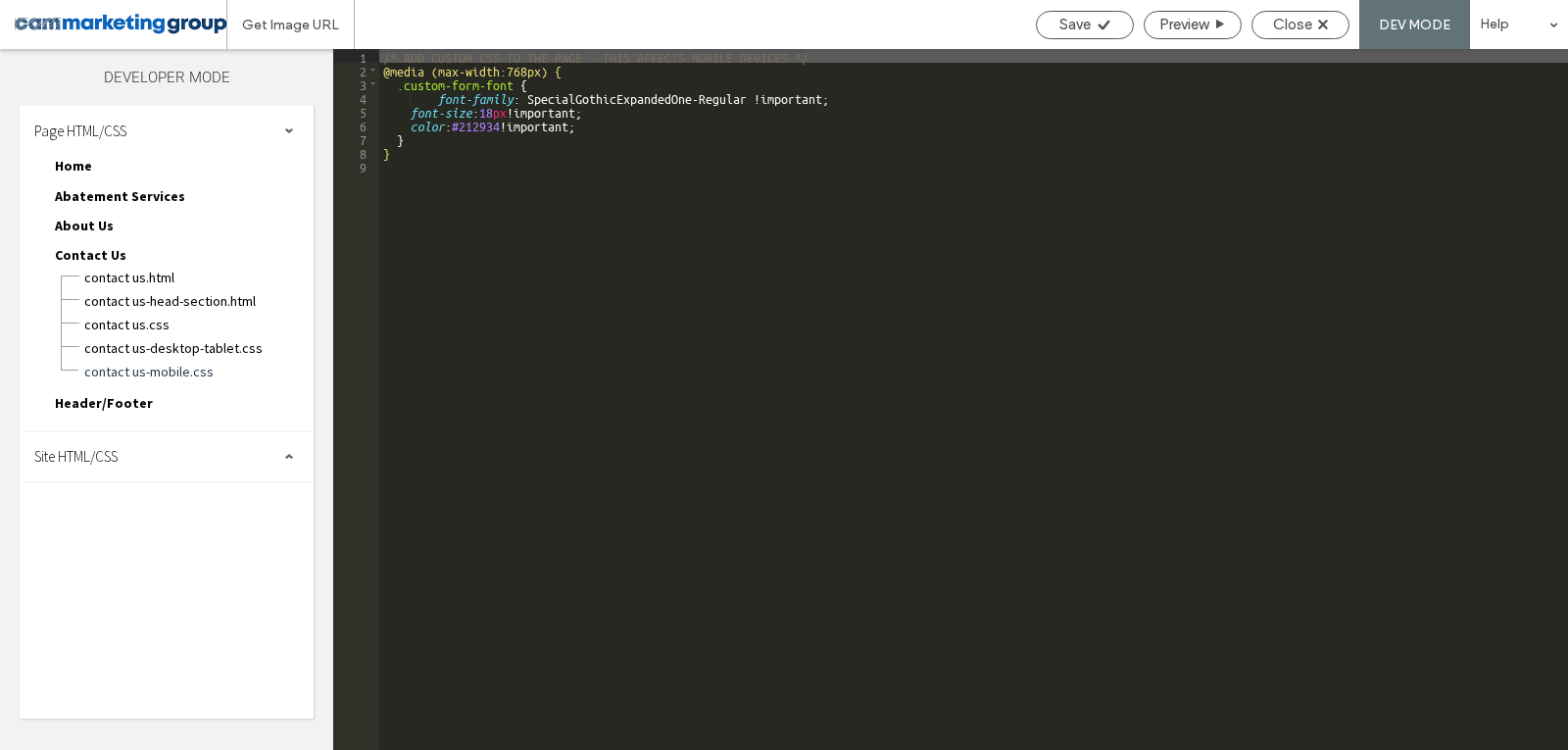
click at [492, 113] on div "/* ADD CUSTOM CSS TO THE PAGE - THIS AFFECTS MOBILE DEVICES */ @media (max-widt…" at bounding box center [974, 413] width 1189 height 728
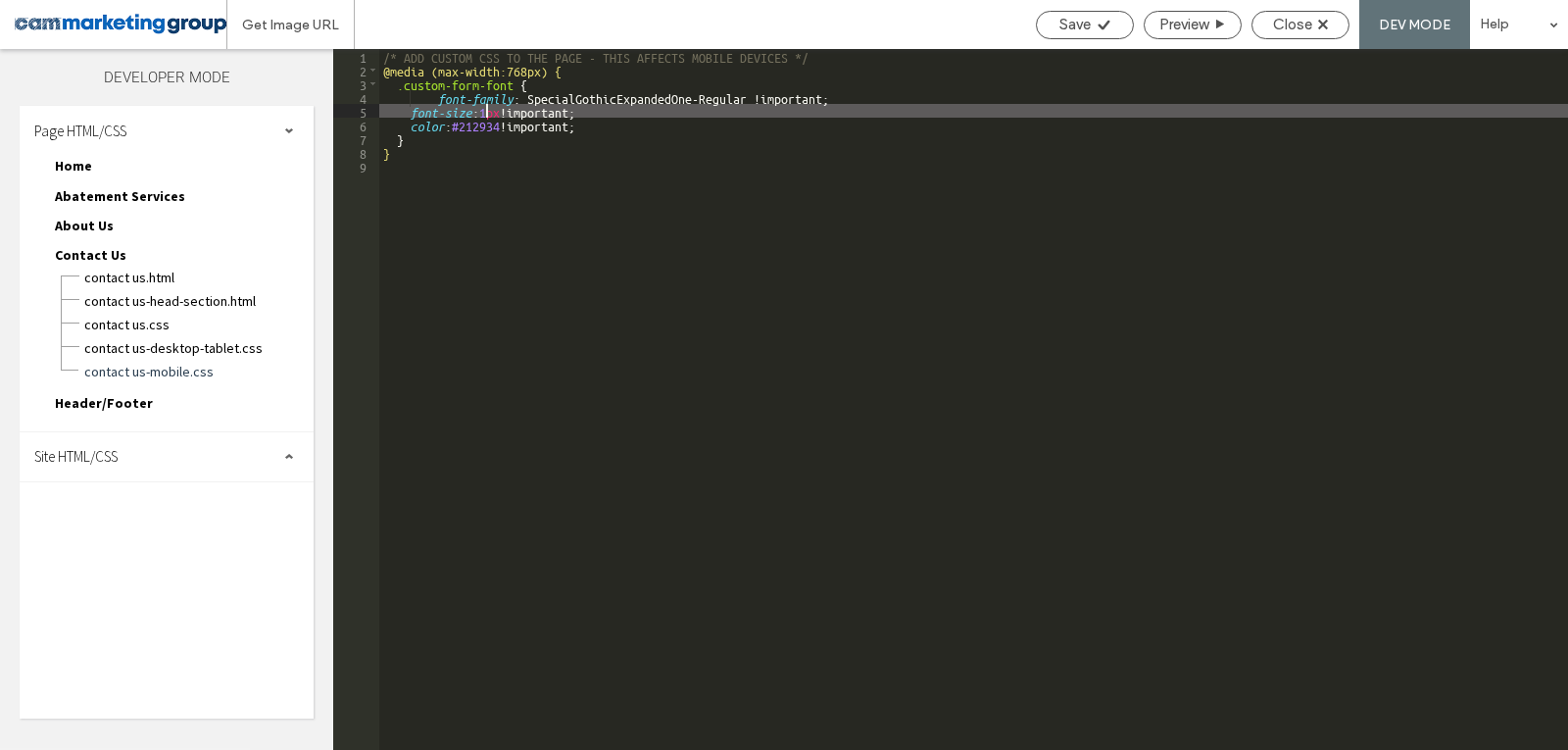
type textarea "**"
drag, startPoint x: 1040, startPoint y: 15, endPoint x: 1242, endPoint y: 41, distance: 203.7
click at [1044, 15] on div "Save" at bounding box center [1085, 25] width 98 height 29
click at [1286, 28] on span "Close" at bounding box center [1293, 25] width 40 height 18
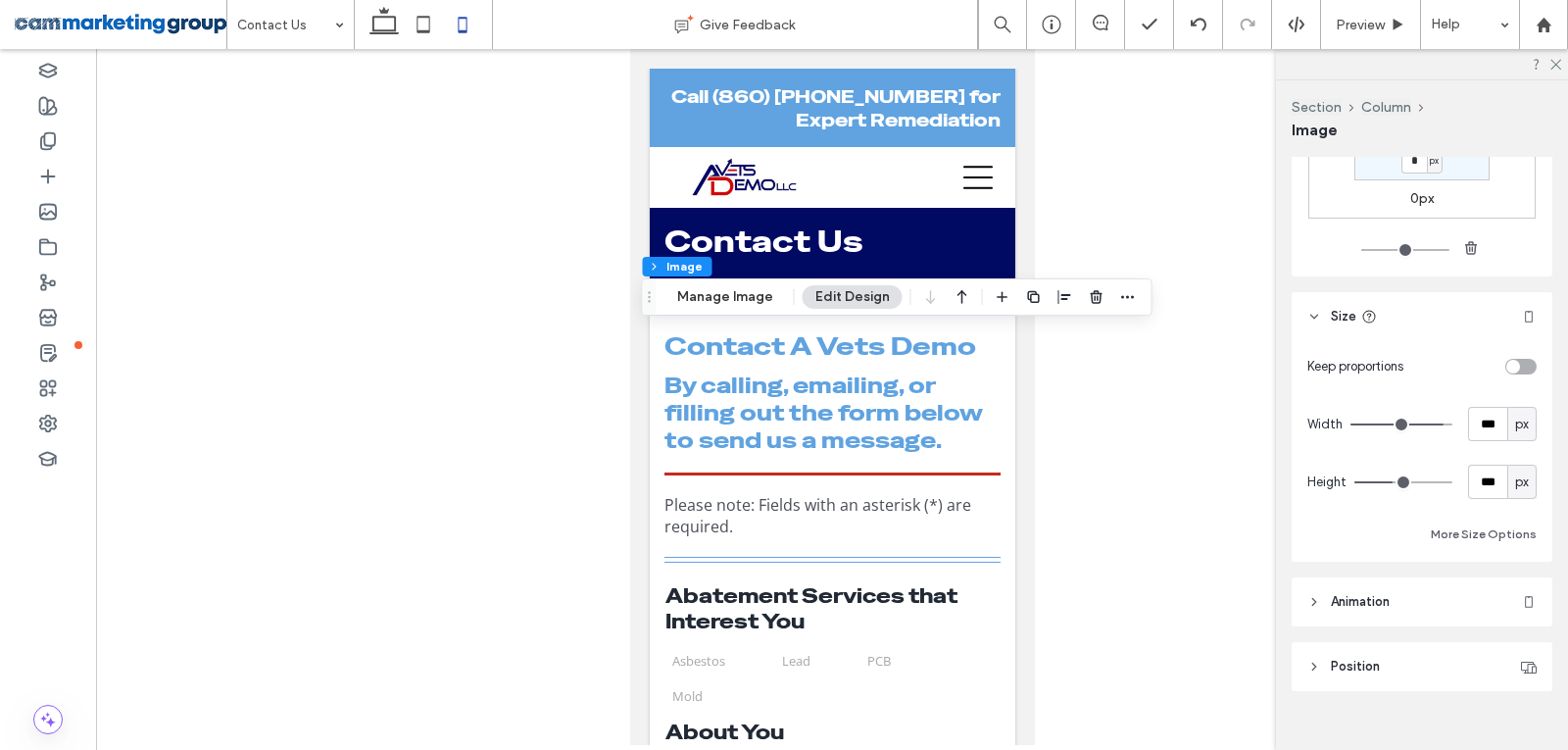
scroll to position [644, 0]
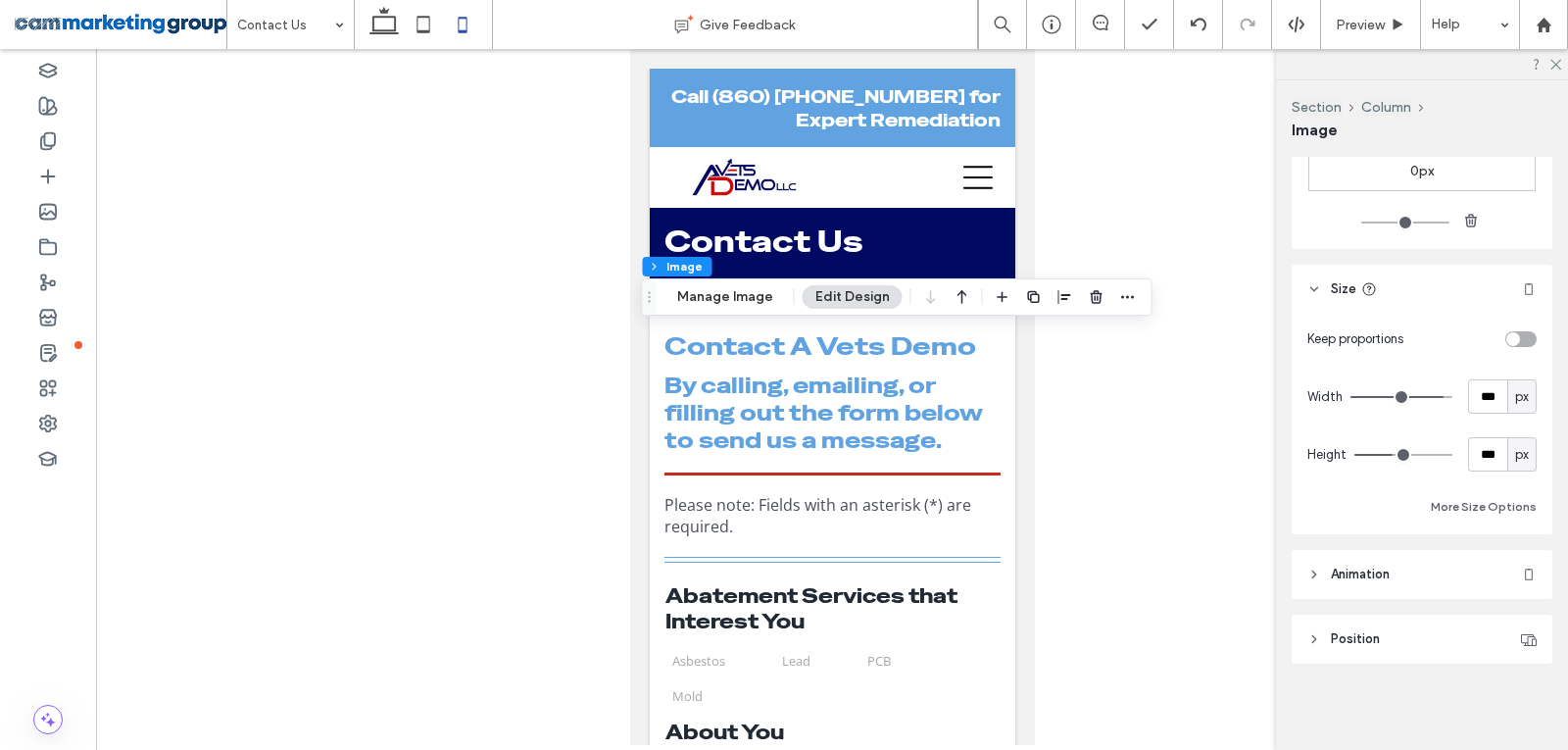
drag, startPoint x: 1512, startPoint y: 452, endPoint x: 1536, endPoint y: 485, distance: 40.8
click at [1515, 453] on span "px" at bounding box center [1522, 454] width 14 height 20
click at [1512, 618] on span "A" at bounding box center [1512, 626] width 8 height 20
type input "*"
click at [706, 304] on button "Manage Image" at bounding box center [725, 297] width 121 height 24
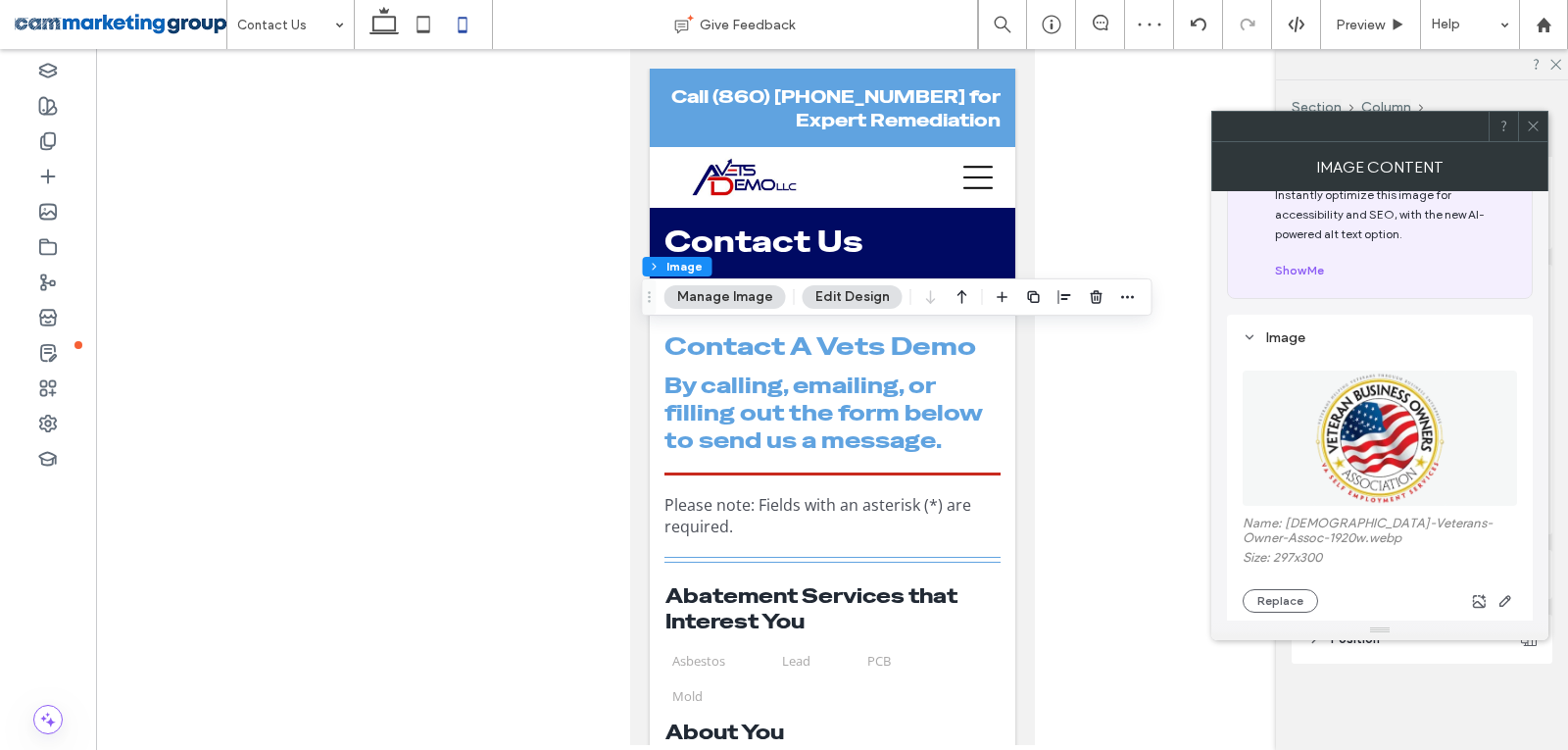
scroll to position [98, 0]
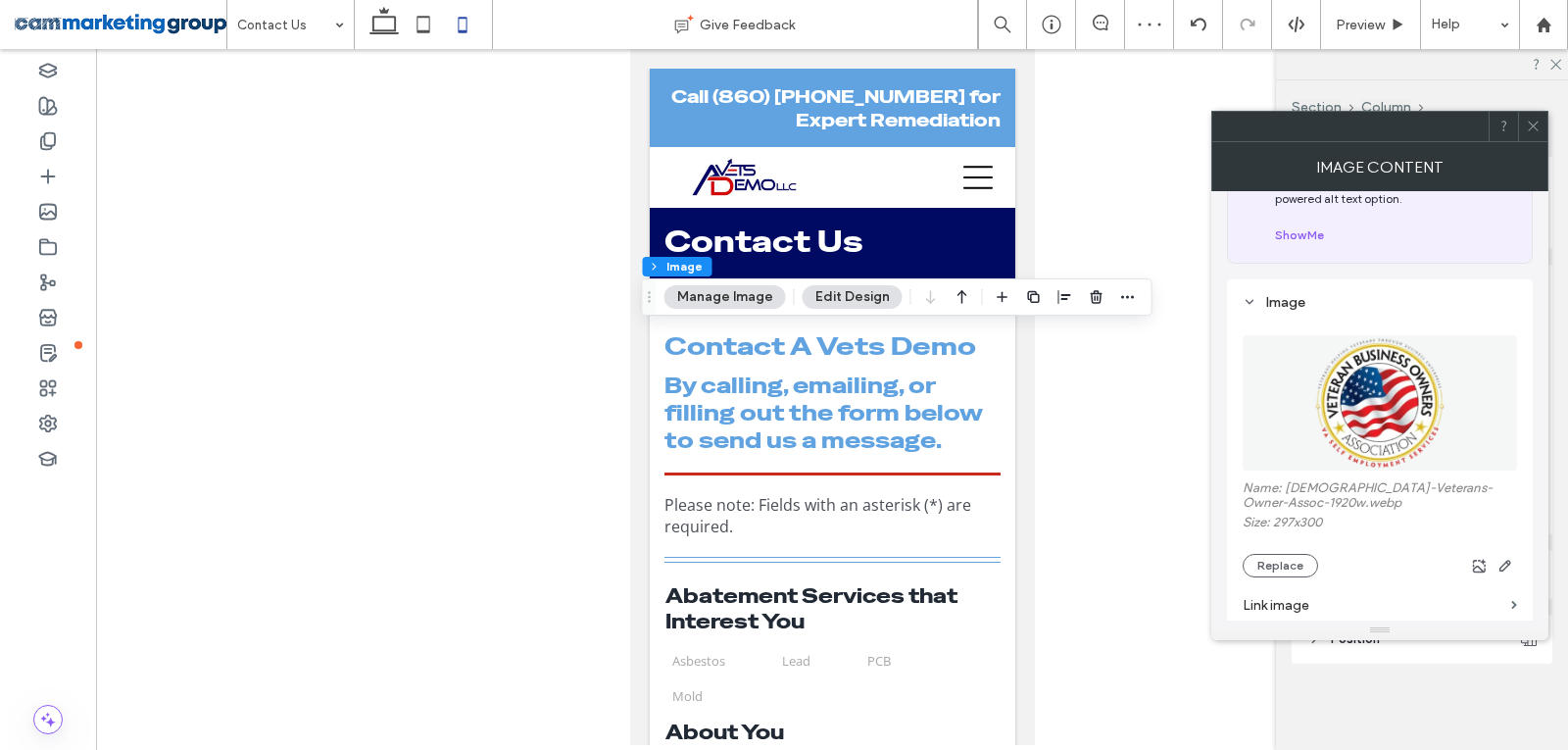
click at [1532, 125] on icon at bounding box center [1533, 126] width 15 height 15
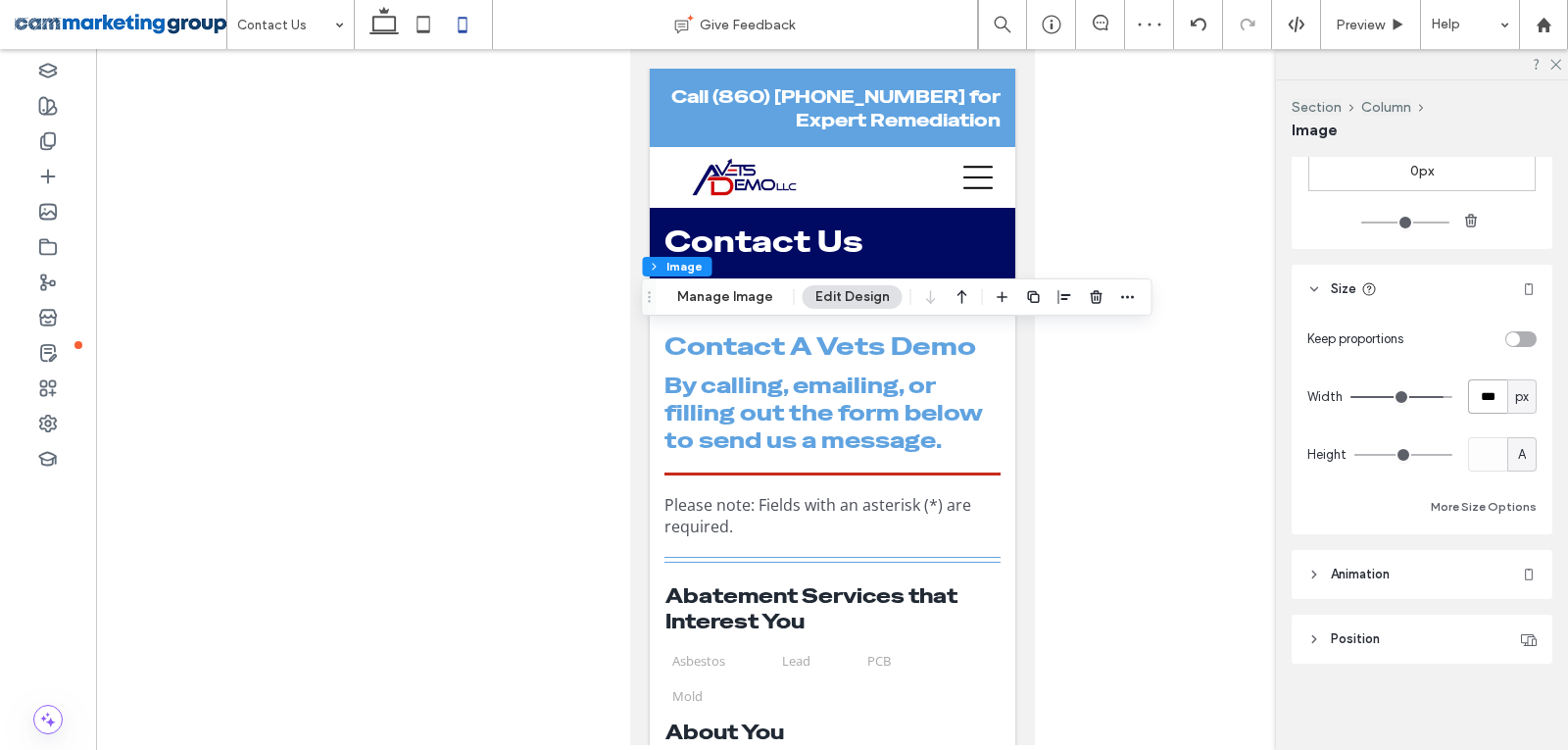
click at [1486, 392] on input "***" at bounding box center [1489, 396] width 40 height 35
type input "***"
click at [1473, 392] on input "***" at bounding box center [1489, 396] width 40 height 35
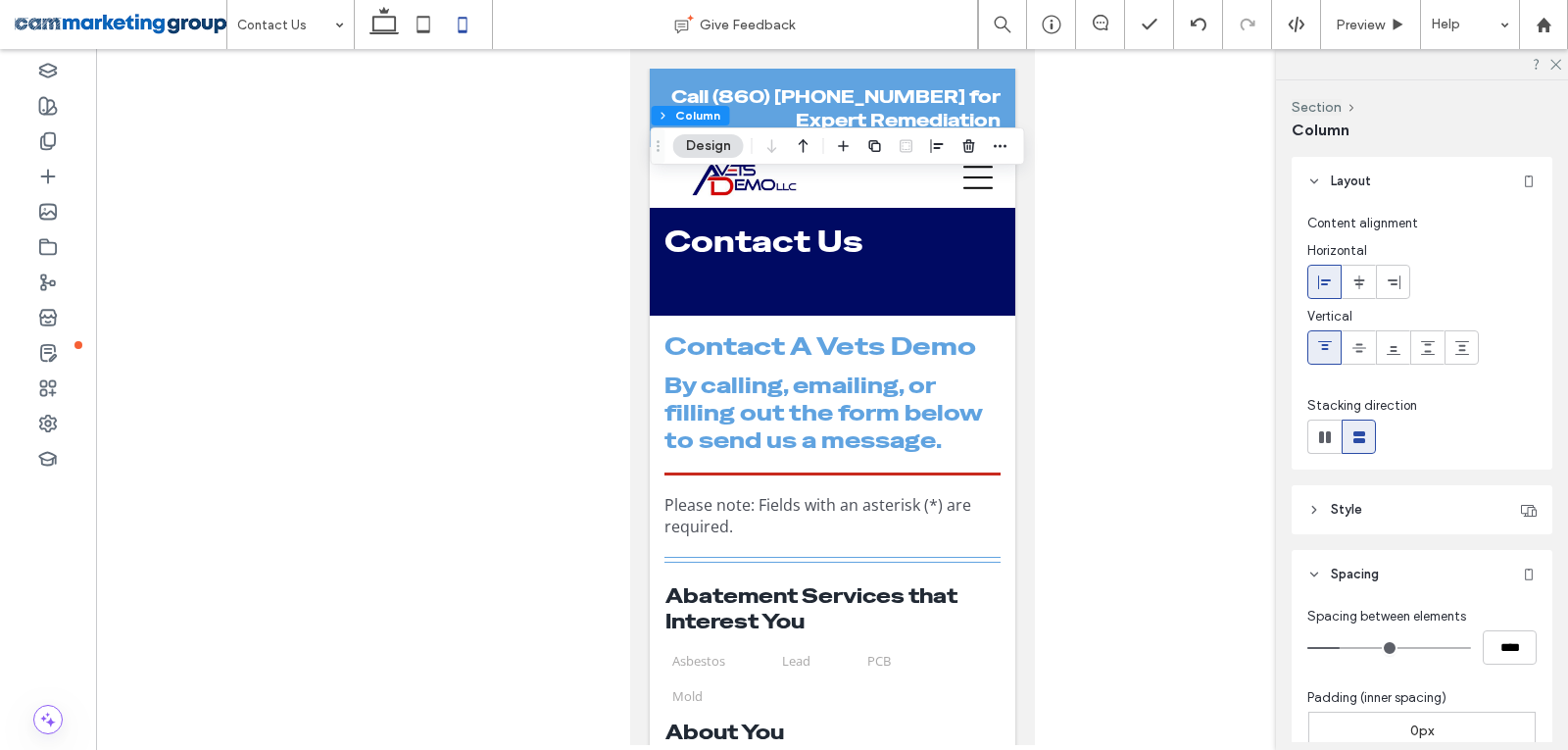
click at [1362, 281] on icon at bounding box center [1360, 283] width 16 height 16
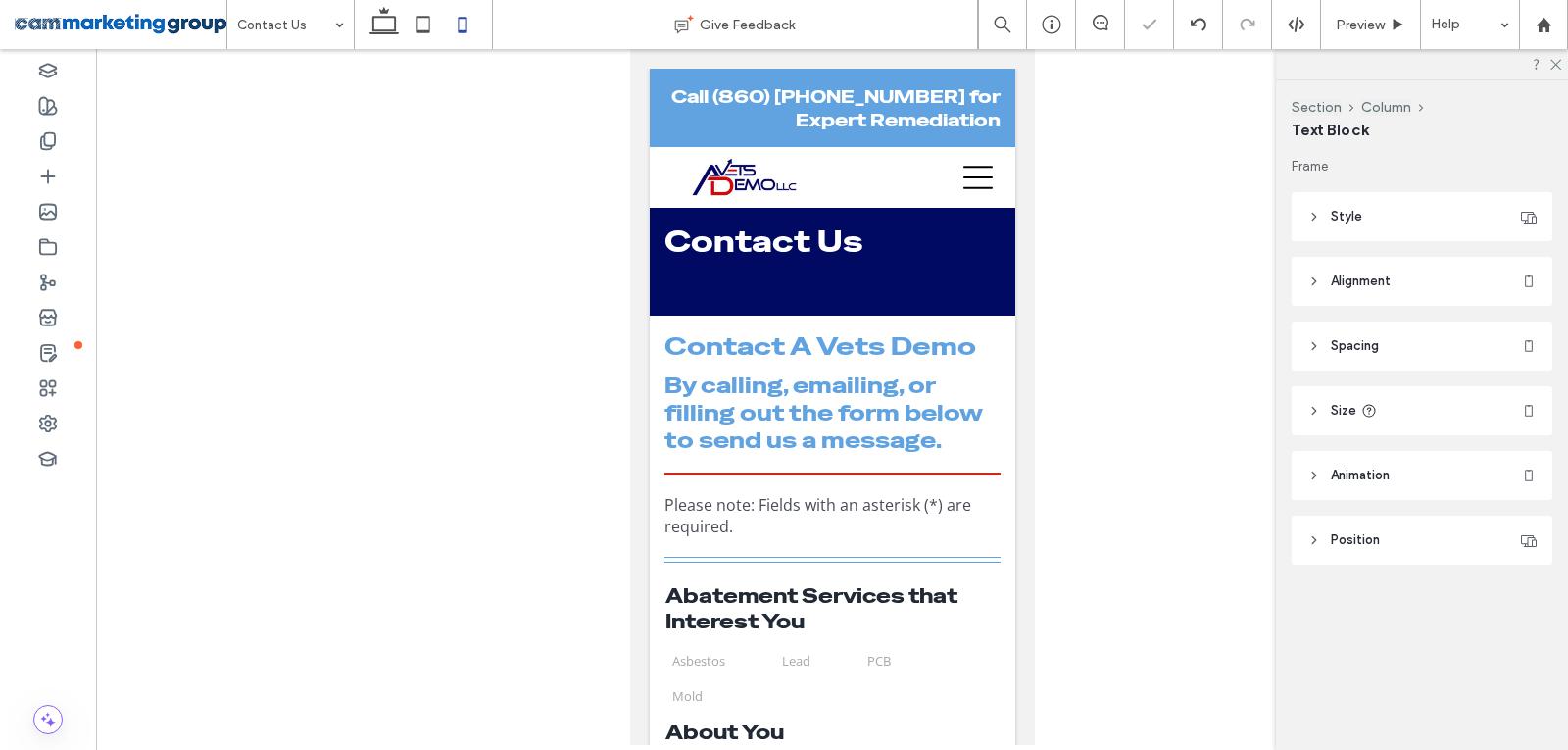
type input "**********"
type input "**"
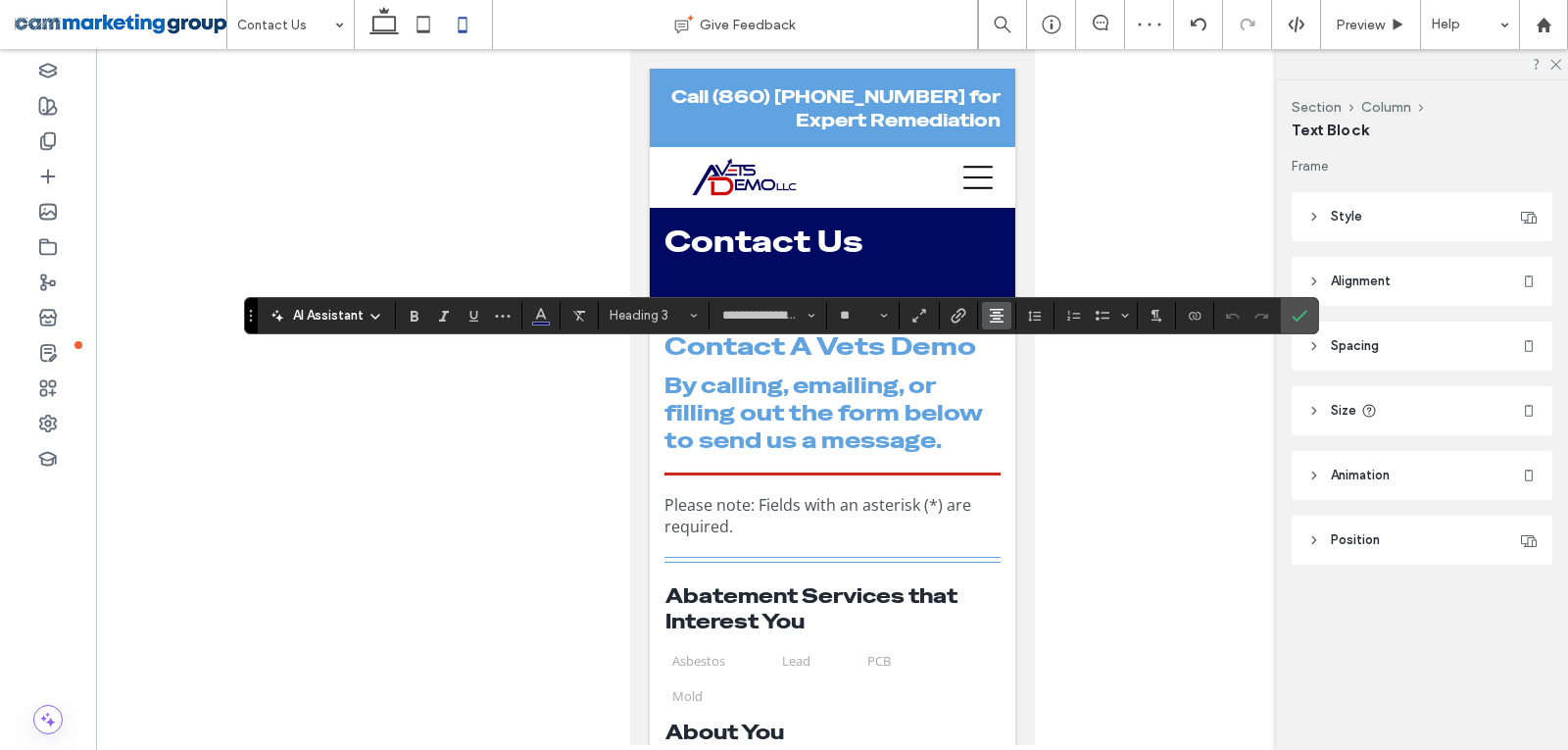
click at [992, 314] on icon "Alignment" at bounding box center [997, 315] width 16 height 16
drag, startPoint x: 1007, startPoint y: 344, endPoint x: 1104, endPoint y: 350, distance: 97.2
click at [1008, 344] on use "ui.textEditor.alignment.left" at bounding box center [1011, 347] width 14 height 14
click at [1292, 310] on icon "Confirm" at bounding box center [1300, 315] width 16 height 16
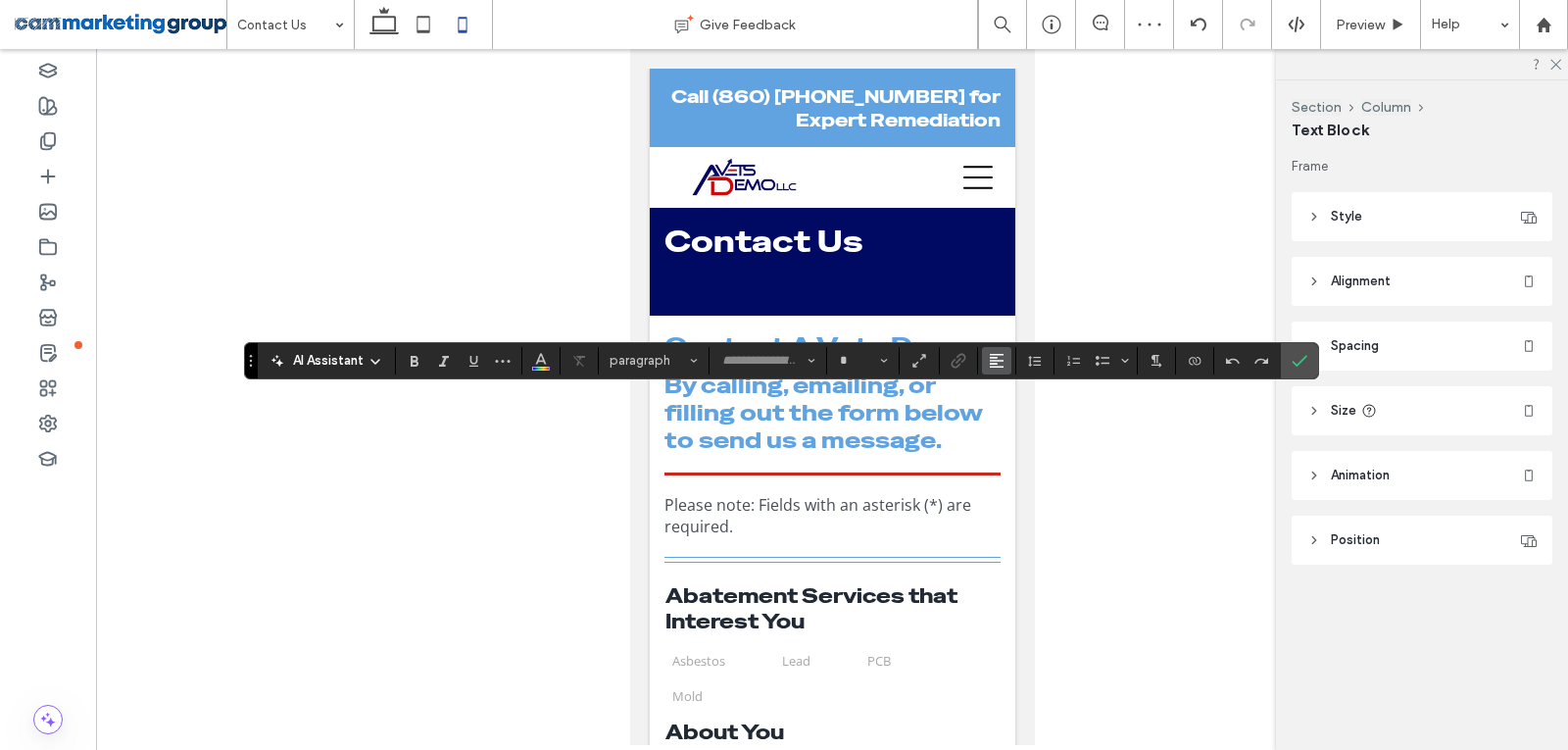
type input "*********"
type input "**"
click at [993, 356] on icon "Alignment" at bounding box center [997, 361] width 16 height 16
drag, startPoint x: 1010, startPoint y: 397, endPoint x: 1401, endPoint y: 391, distance: 391.0
click at [1017, 397] on icon "ui.textEditor.alignment.left" at bounding box center [1011, 392] width 16 height 16
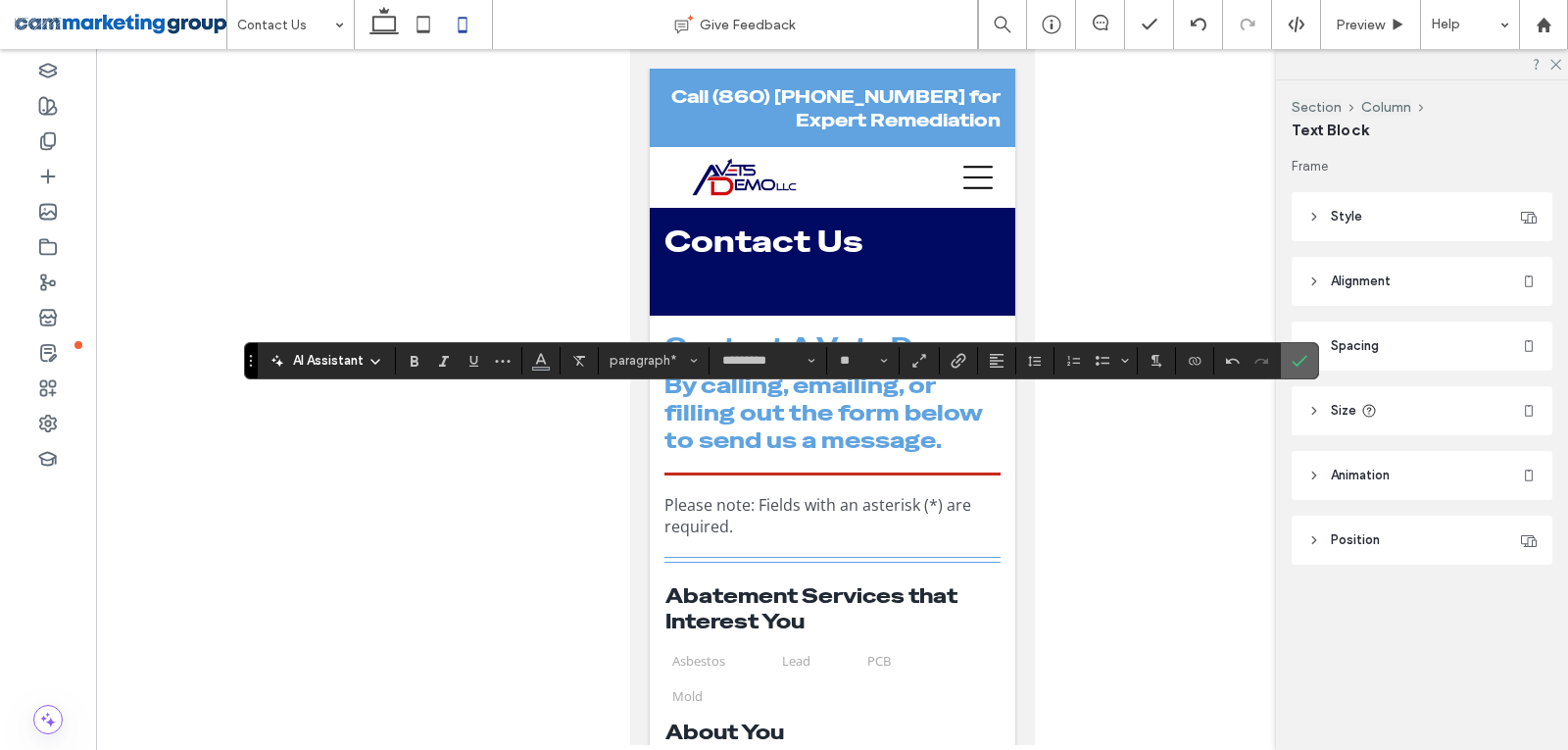
click at [1292, 367] on icon "Confirm" at bounding box center [1300, 361] width 16 height 16
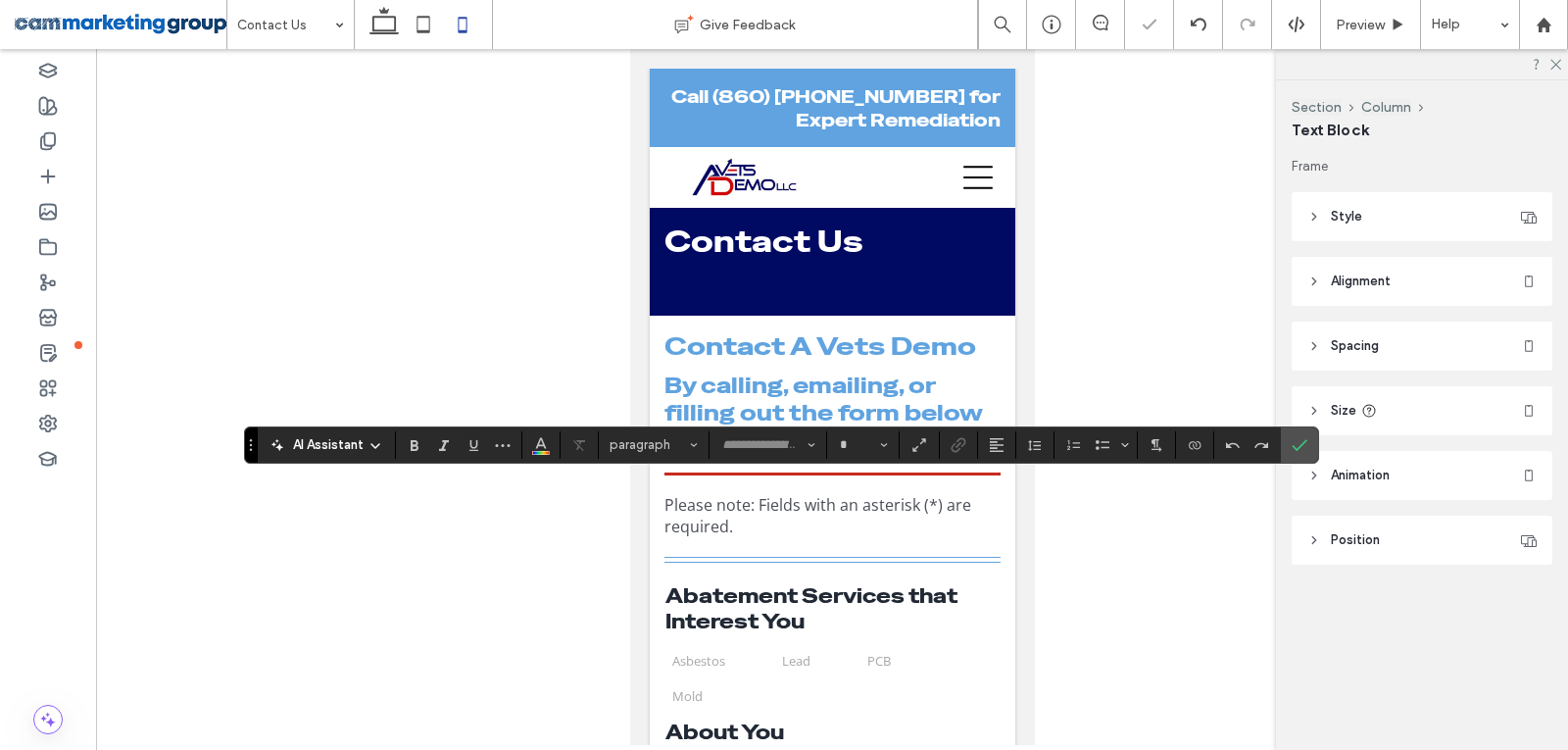
type input "*********"
type input "**"
click at [991, 447] on icon "Alignment" at bounding box center [997, 445] width 16 height 16
drag, startPoint x: 1012, startPoint y: 476, endPoint x: 1280, endPoint y: 488, distance: 268.3
click at [1016, 476] on use "ui.textEditor.alignment.left" at bounding box center [1011, 476] width 14 height 14
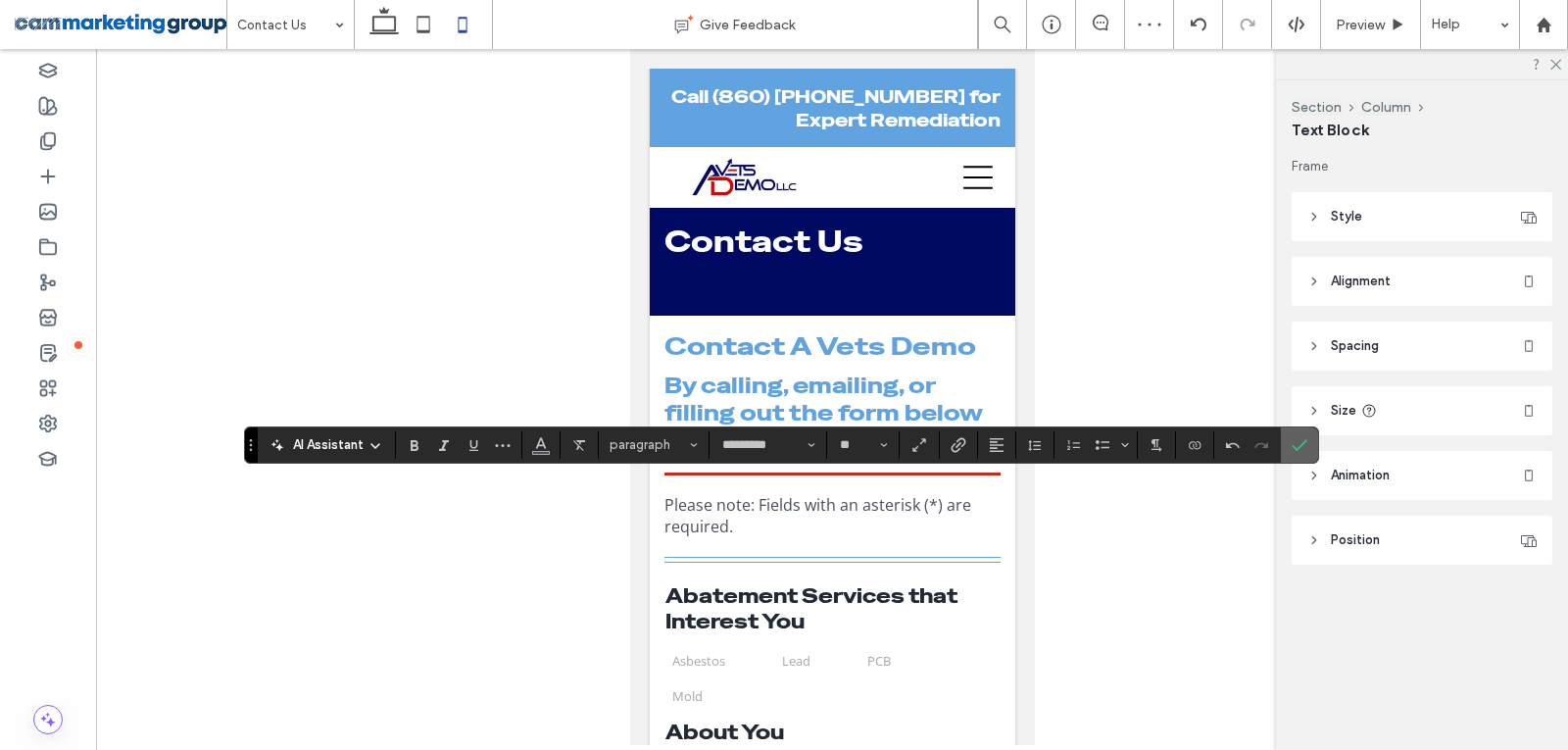
click at [1295, 444] on icon "Confirm" at bounding box center [1300, 445] width 16 height 16
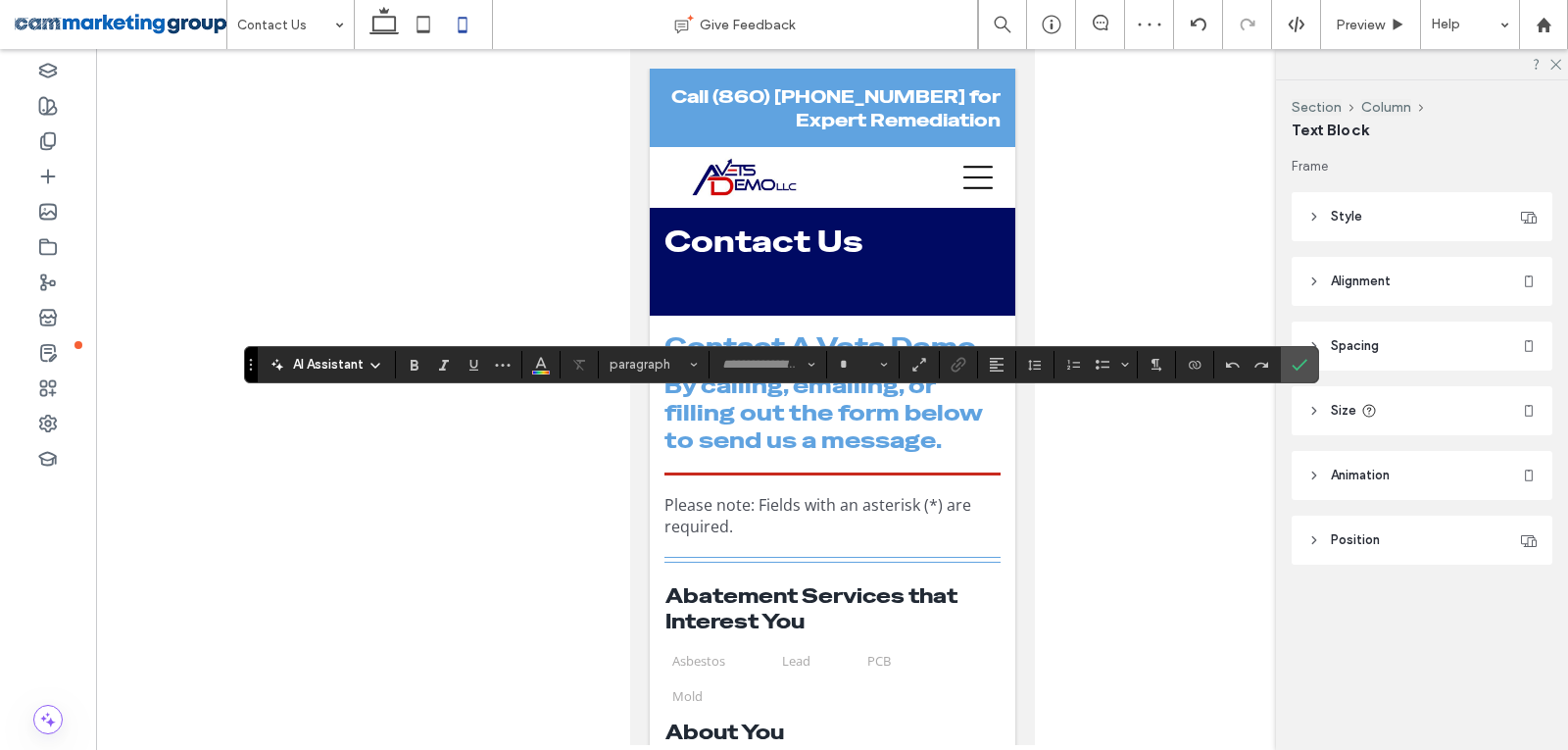
type input "*********"
type input "**"
drag, startPoint x: 991, startPoint y: 361, endPoint x: 1056, endPoint y: 425, distance: 91.2
click at [993, 361] on icon "Alignment" at bounding box center [997, 365] width 16 height 16
click at [1007, 394] on use "ui.textEditor.alignment.left" at bounding box center [1011, 396] width 14 height 14
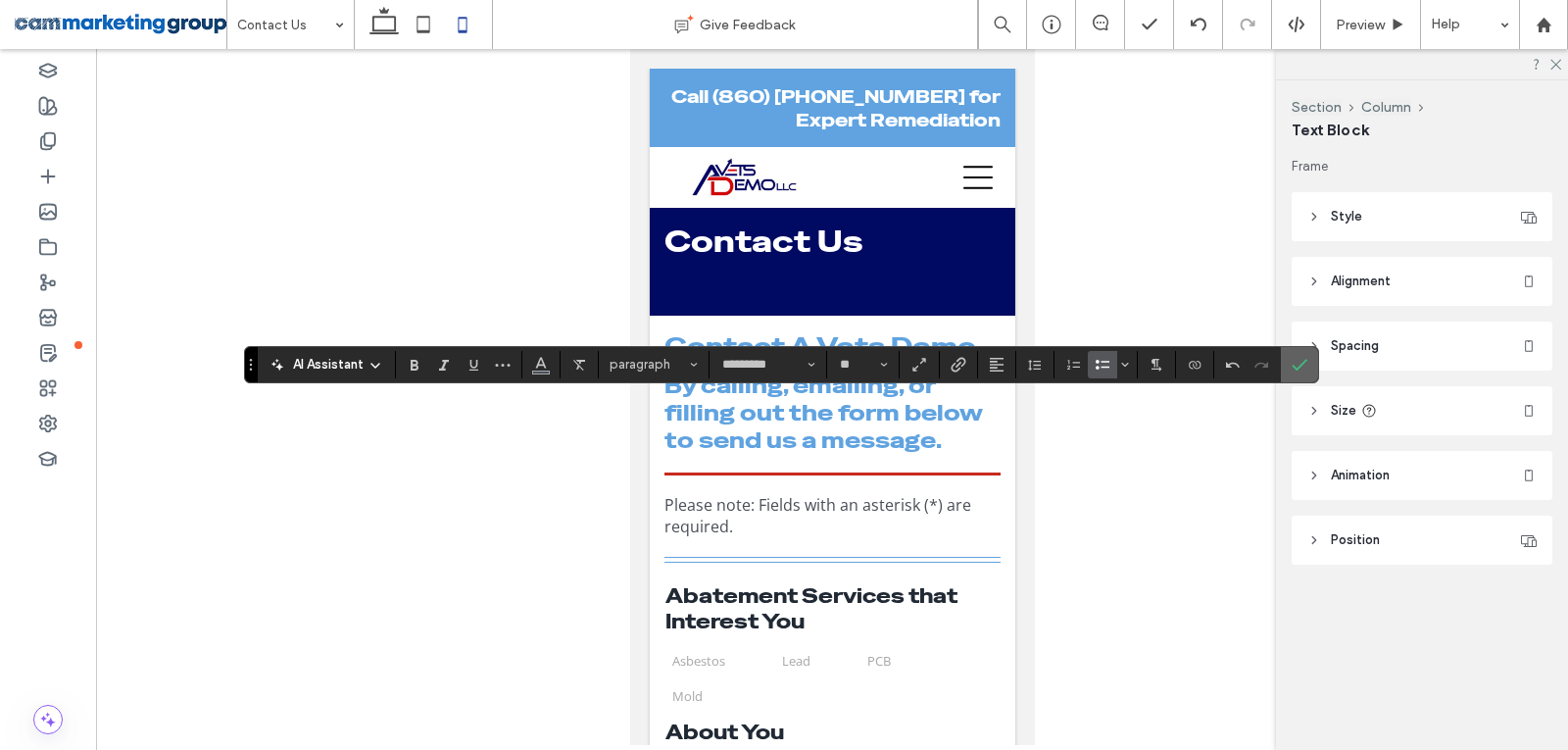
click at [1300, 370] on icon "Confirm" at bounding box center [1300, 365] width 16 height 16
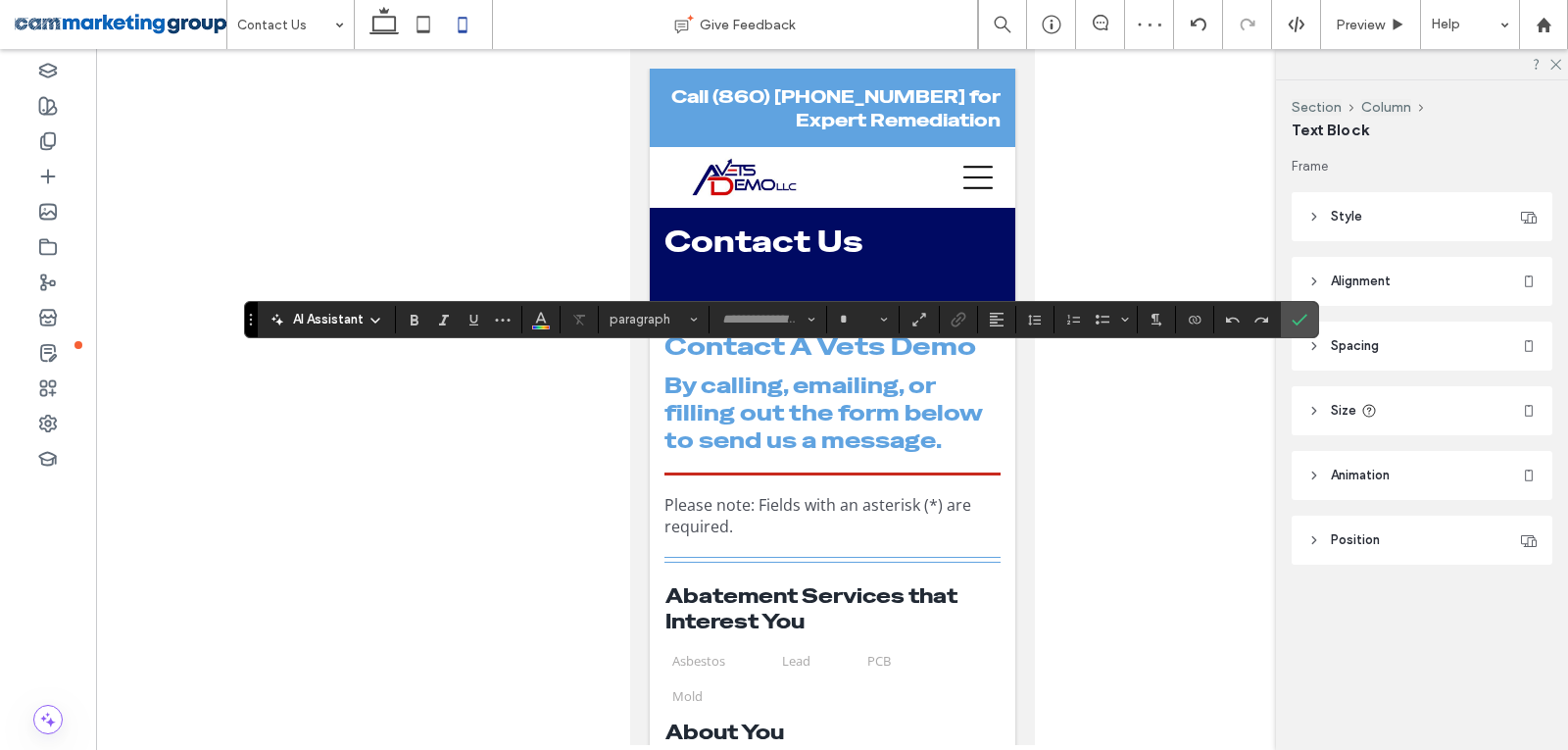
type input "**********"
type input "**"
click at [994, 312] on icon "Alignment" at bounding box center [997, 319] width 16 height 16
click at [1007, 341] on label "ui.textEditor.alignment.left" at bounding box center [1016, 351] width 68 height 29
click at [1289, 329] on label "Confirm" at bounding box center [1300, 319] width 30 height 36
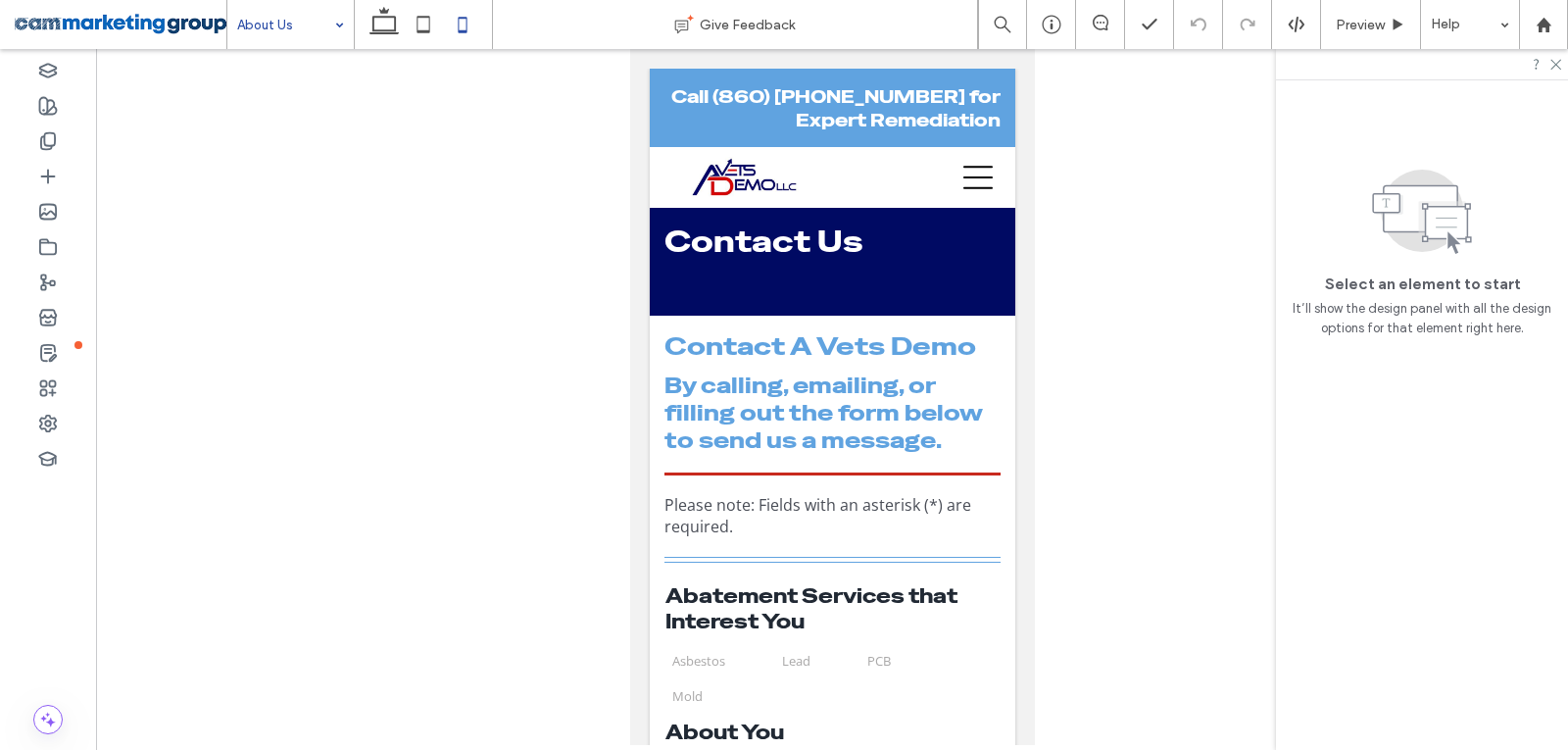
click at [295, 30] on input at bounding box center [286, 24] width 97 height 49
click at [281, 20] on input at bounding box center [286, 24] width 97 height 49
